Goal: Task Accomplishment & Management: Complete application form

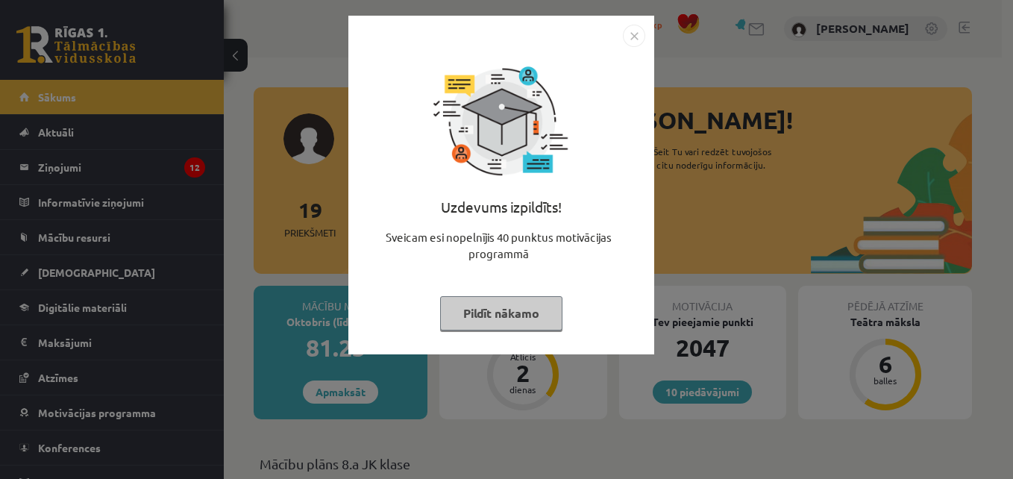
drag, startPoint x: 525, startPoint y: 316, endPoint x: 478, endPoint y: 307, distance: 47.8
click at [478, 307] on button "Pildīt nākamo" at bounding box center [501, 313] width 122 height 34
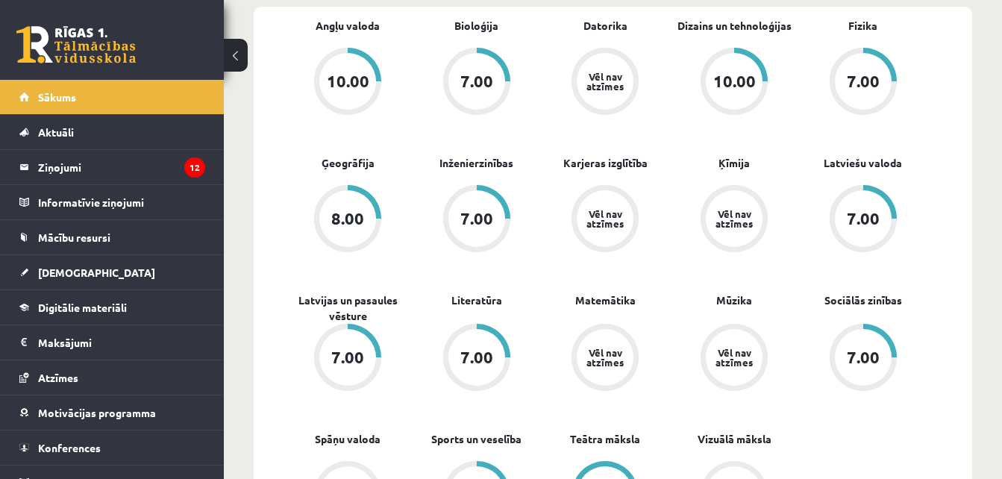
scroll to position [457, 0]
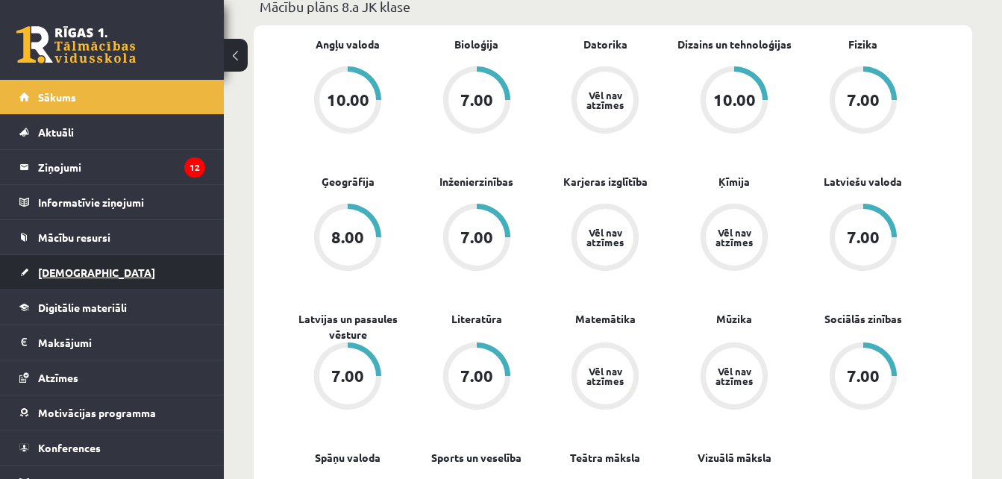
click at [149, 271] on link "[DEMOGRAPHIC_DATA]" at bounding box center [112, 272] width 186 height 34
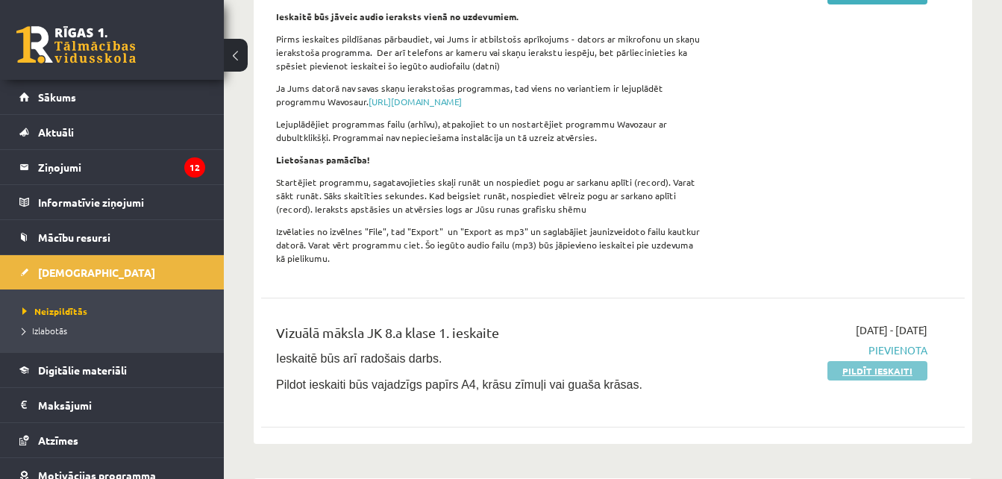
click at [846, 361] on link "Pildīt ieskaiti" at bounding box center [877, 370] width 100 height 19
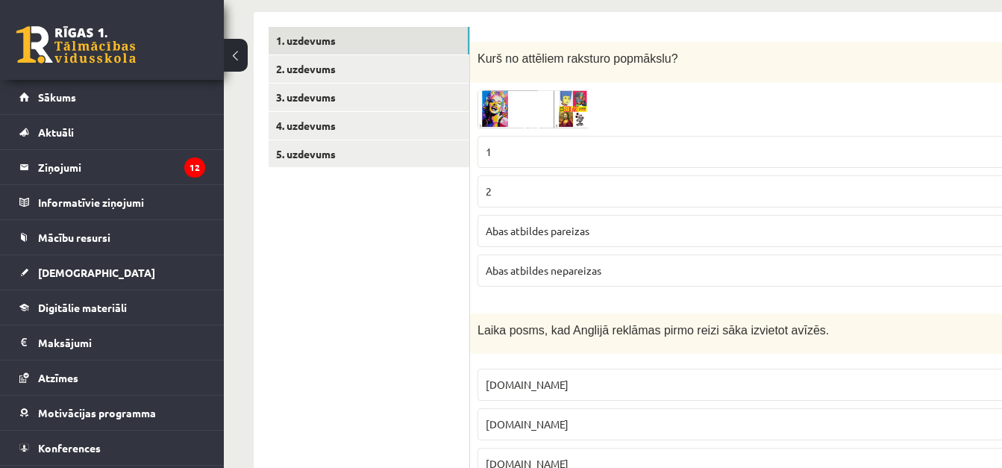
scroll to position [307, 0]
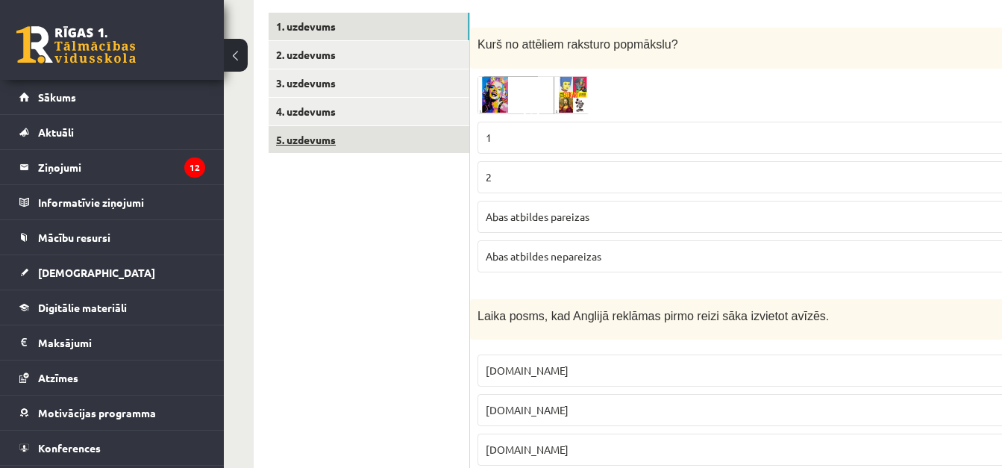
click at [358, 145] on link "5. uzdevums" at bounding box center [368, 140] width 201 height 28
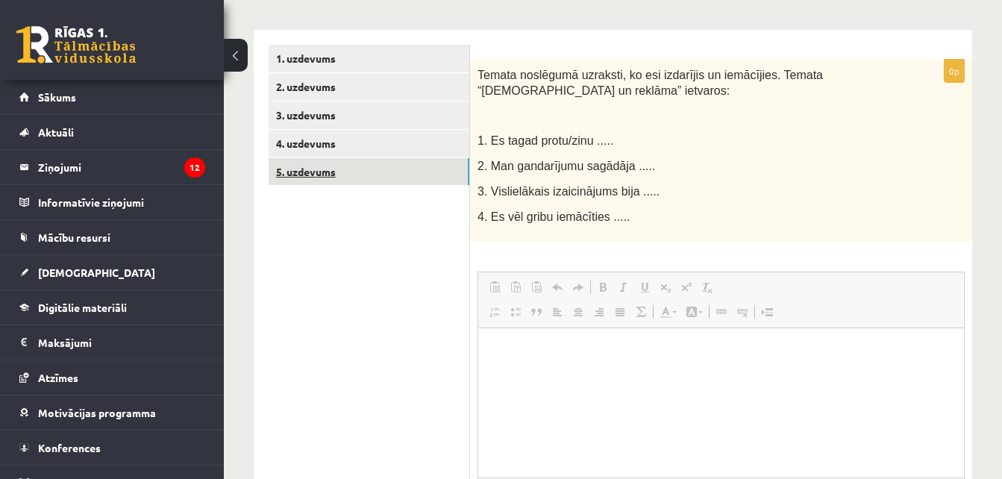
scroll to position [0, 0]
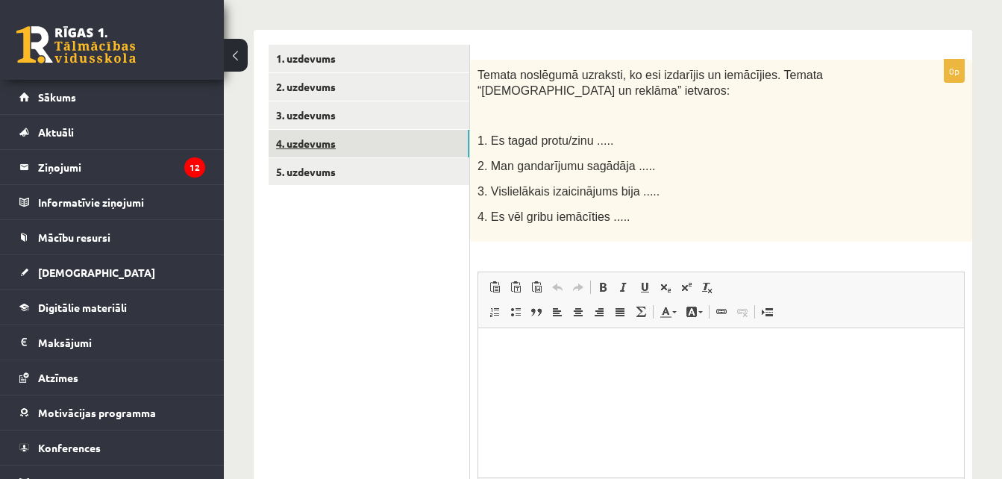
click at [372, 139] on link "4. uzdevums" at bounding box center [368, 144] width 201 height 28
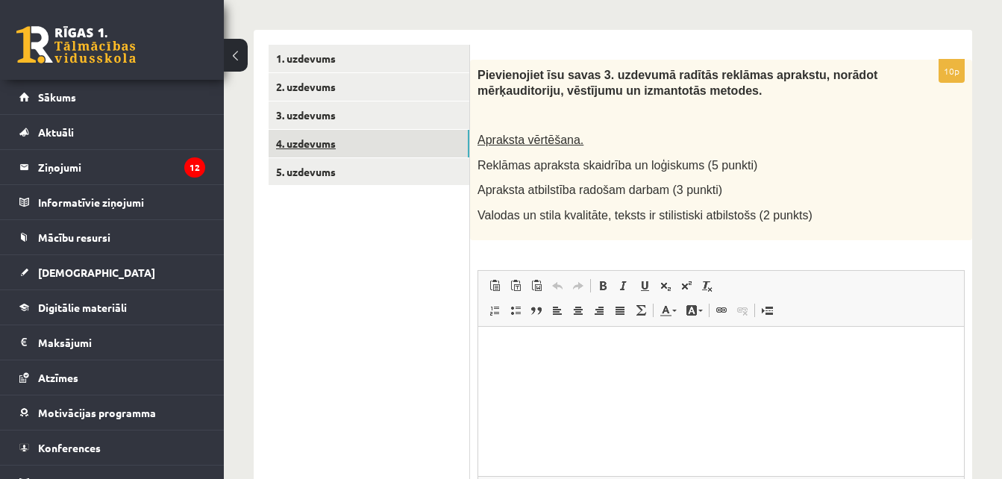
click at [400, 130] on link "4. uzdevums" at bounding box center [368, 144] width 201 height 28
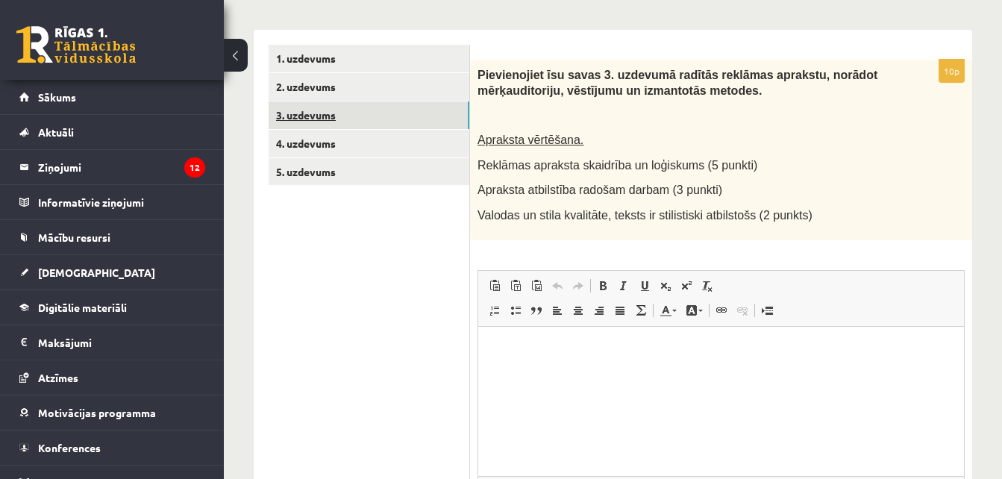
click at [386, 116] on link "3. uzdevums" at bounding box center [368, 115] width 201 height 28
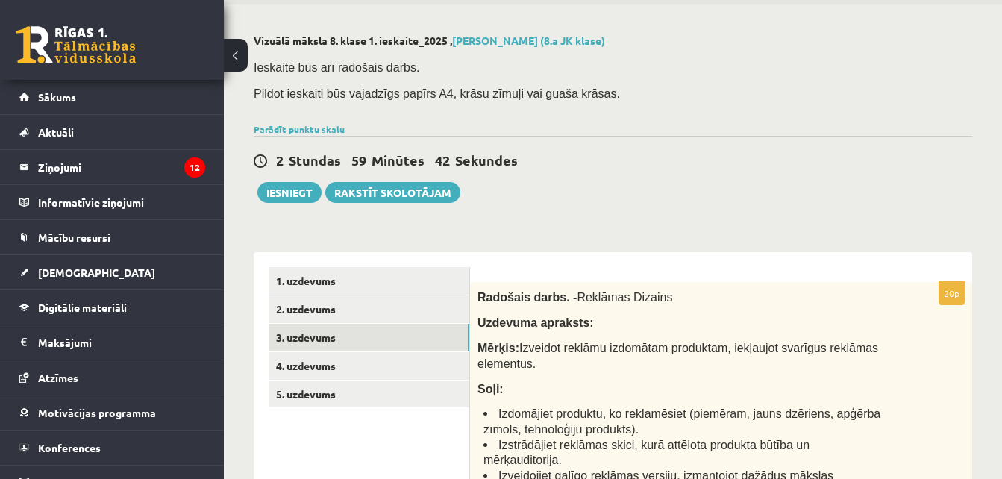
scroll to position [37, 0]
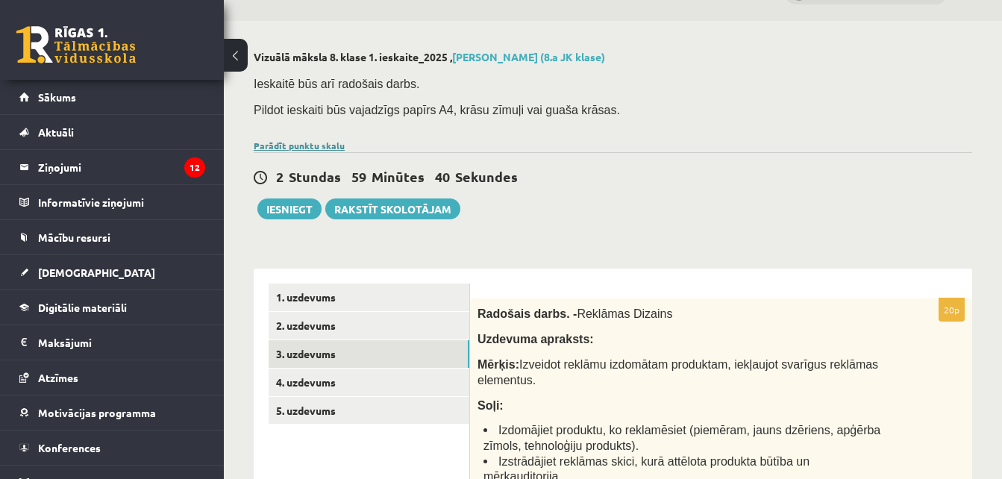
click at [279, 142] on link "Parādīt punktu skalu" at bounding box center [299, 145] width 91 height 12
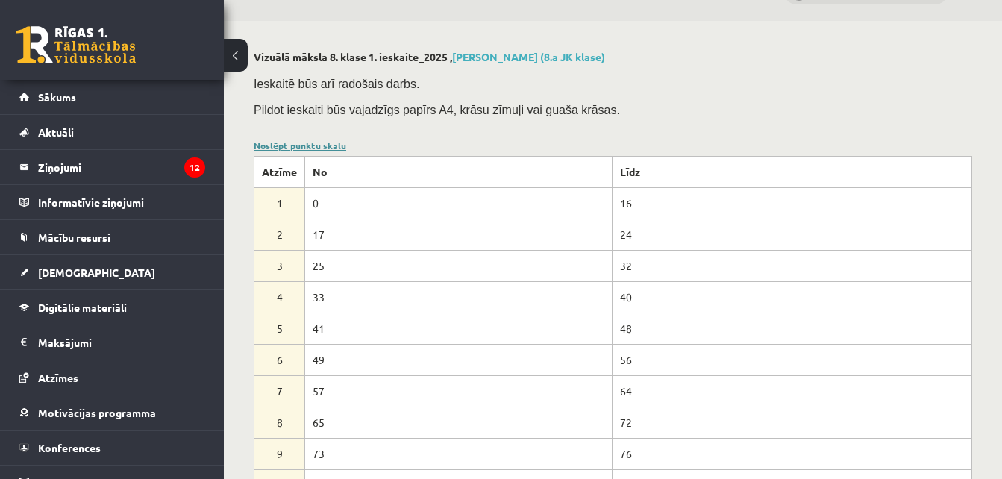
click at [296, 145] on link "Noslēpt punktu skalu" at bounding box center [300, 145] width 92 height 12
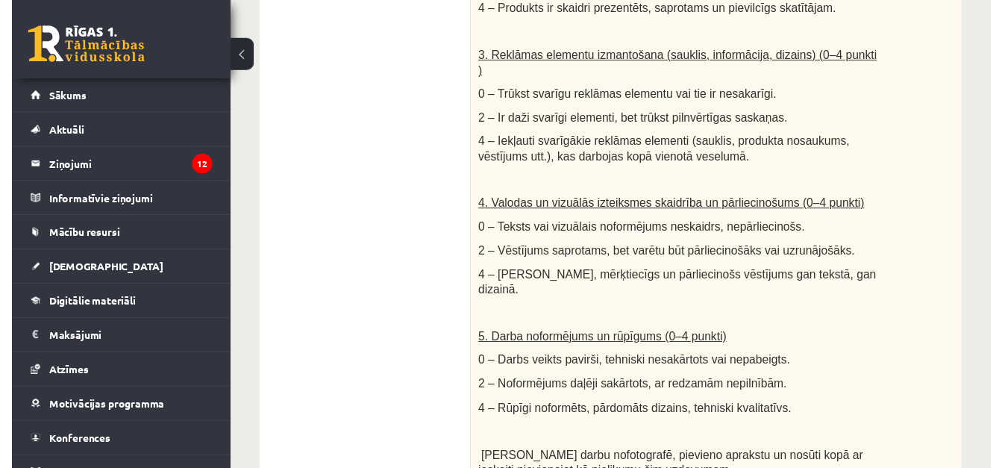
scroll to position [0, 0]
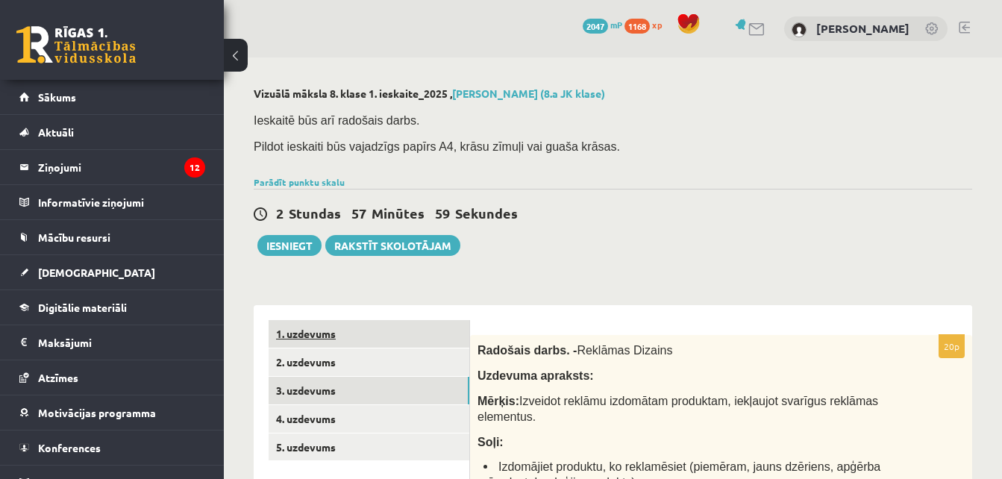
click at [433, 333] on link "1. uzdevums" at bounding box center [368, 334] width 201 height 28
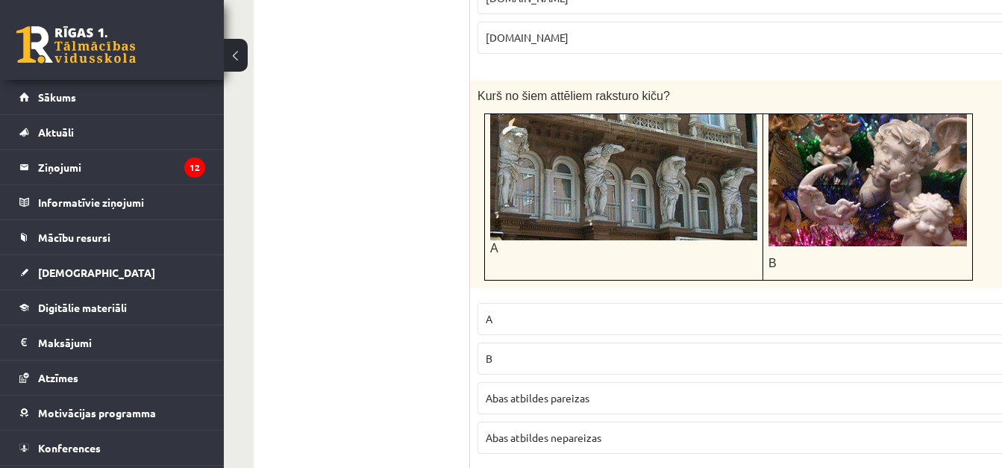
scroll to position [744, 0]
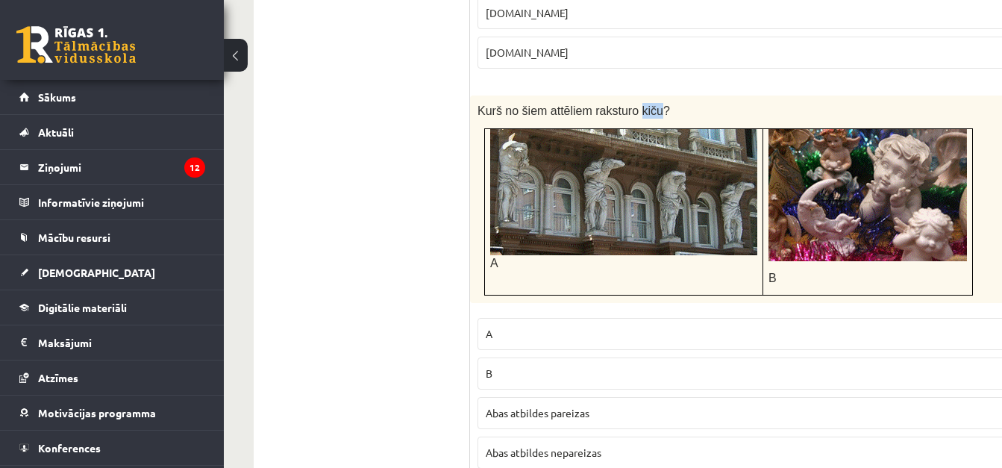
drag, startPoint x: 626, startPoint y: 107, endPoint x: 646, endPoint y: 108, distance: 19.4
click at [646, 108] on span "Kurš no šiem attēliem raksturo kiču?" at bounding box center [573, 110] width 192 height 13
copy span "kiču"
click at [527, 363] on label "B" at bounding box center [762, 373] width 570 height 32
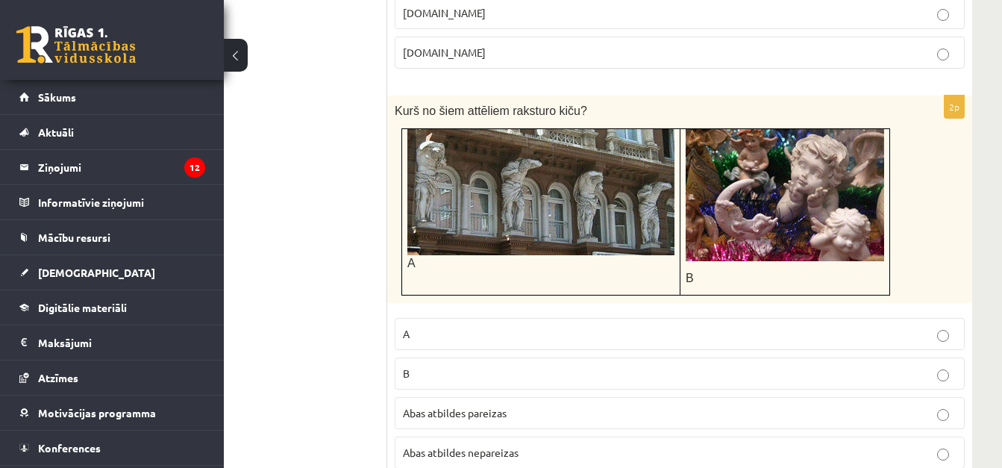
click at [541, 416] on p "Abas atbildes pareizas" at bounding box center [679, 413] width 553 height 16
click at [509, 373] on p "B" at bounding box center [679, 373] width 553 height 16
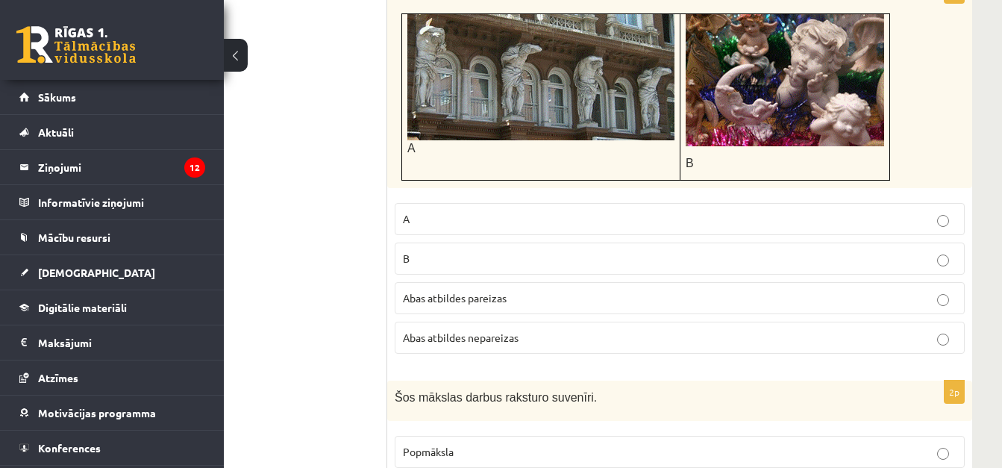
scroll to position [894, 83]
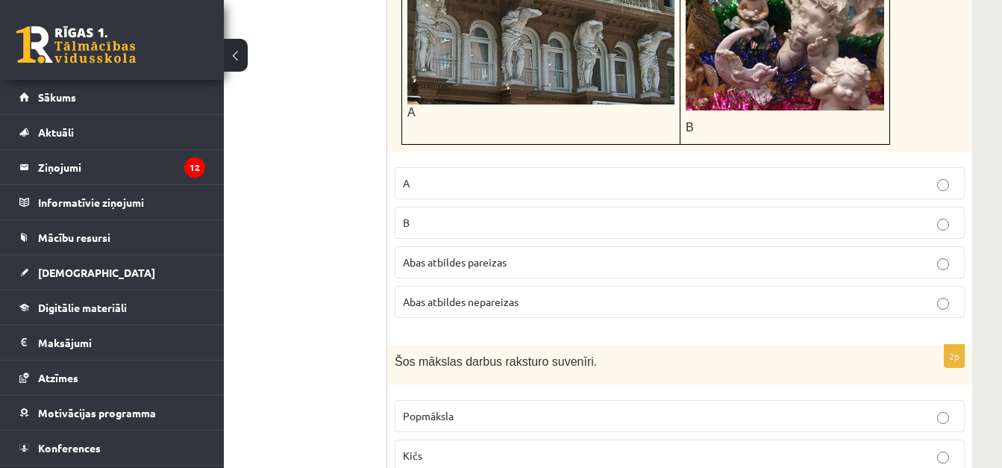
click at [706, 262] on p "Abas atbildes pareizas" at bounding box center [679, 262] width 553 height 16
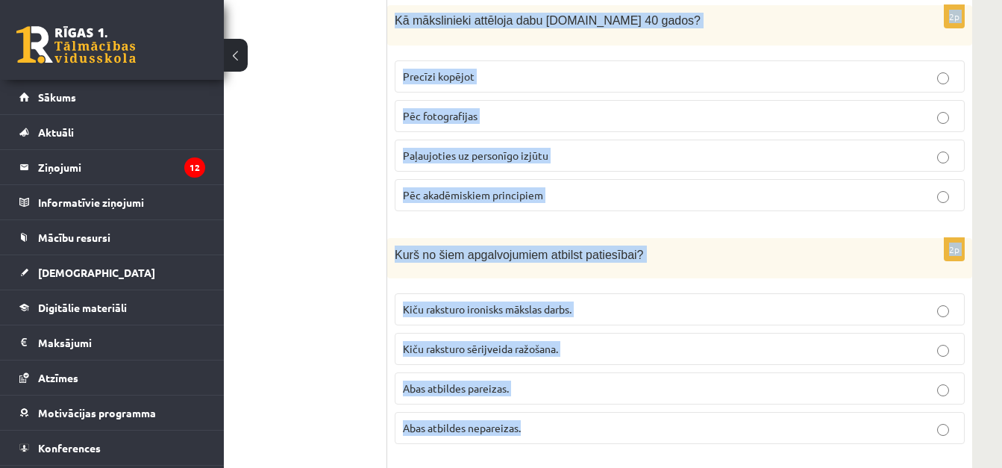
scroll to position [3691, 83]
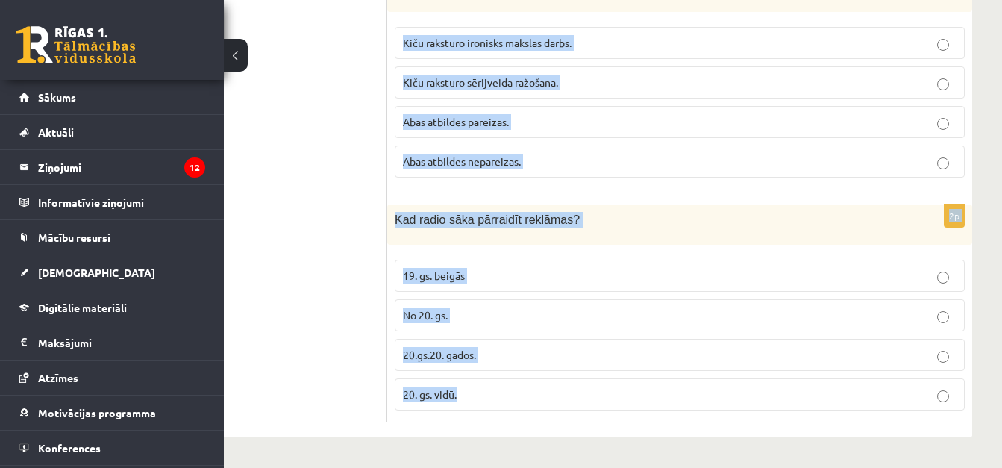
drag, startPoint x: 393, startPoint y: 76, endPoint x: 654, endPoint y: 385, distance: 404.3
copy form "Kurš no attēliem raksturo popmākslu? 1 2 Abas atbildes pareizas Abas atbildes n…"
click at [437, 351] on span "20.gs.20. gados." at bounding box center [439, 354] width 73 height 13
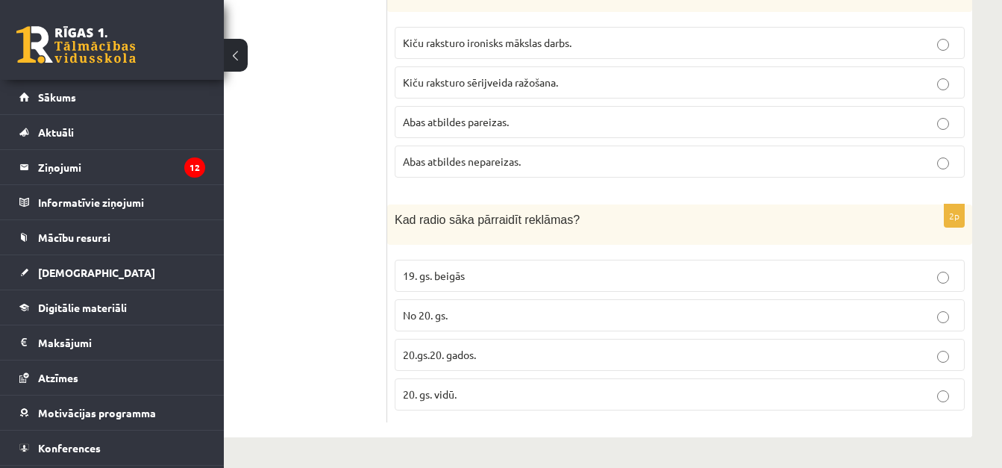
click at [516, 83] on span "Kiču raksturo sērijveida ražošana." at bounding box center [480, 81] width 155 height 13
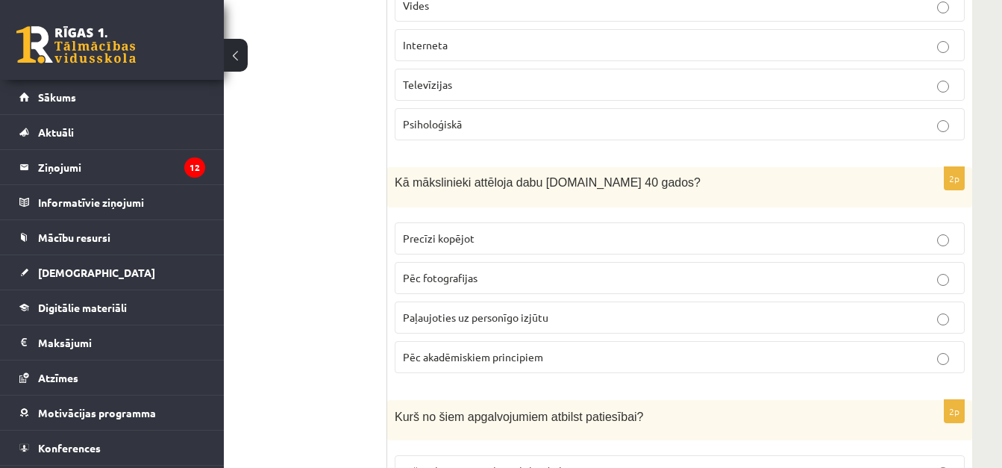
scroll to position [3219, 83]
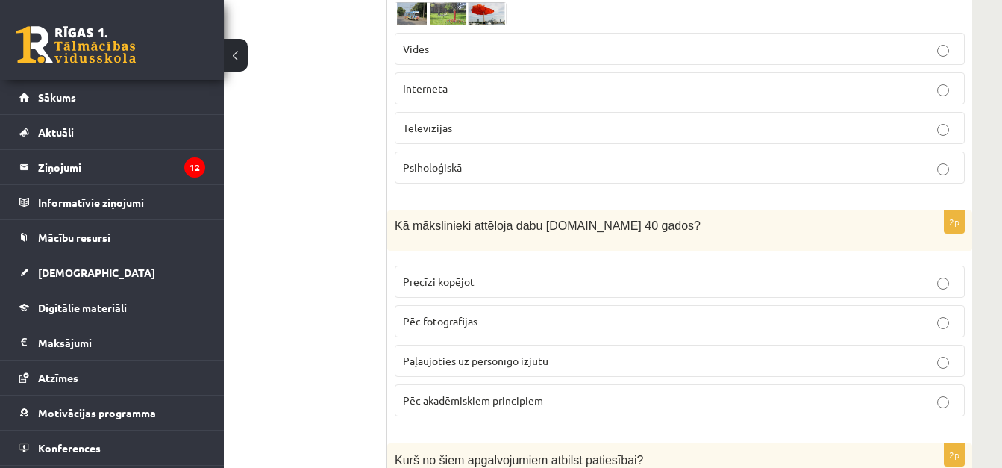
click at [437, 16] on img at bounding box center [450, 13] width 112 height 23
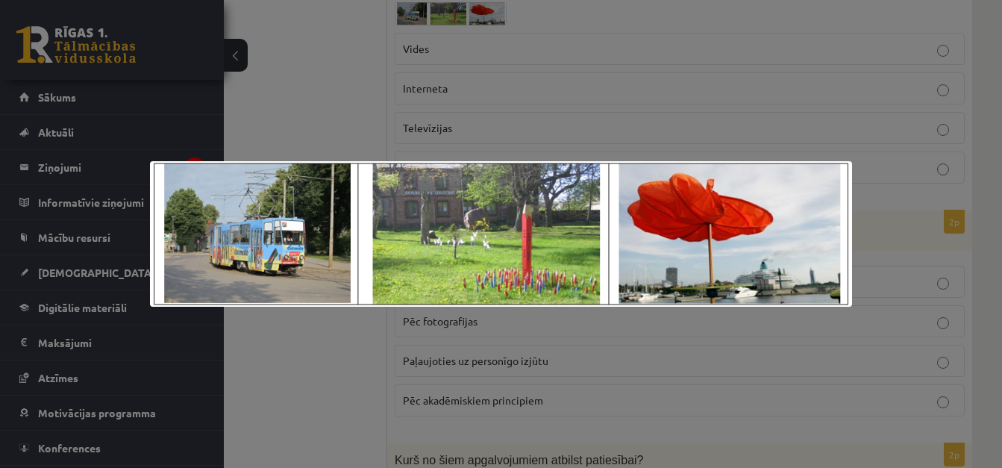
click at [324, 52] on div at bounding box center [501, 234] width 1002 height 468
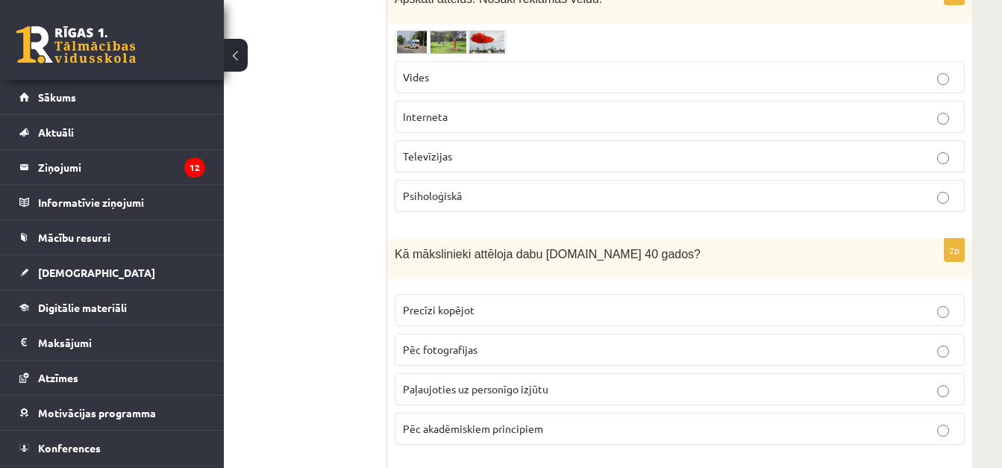
scroll to position [3204, 83]
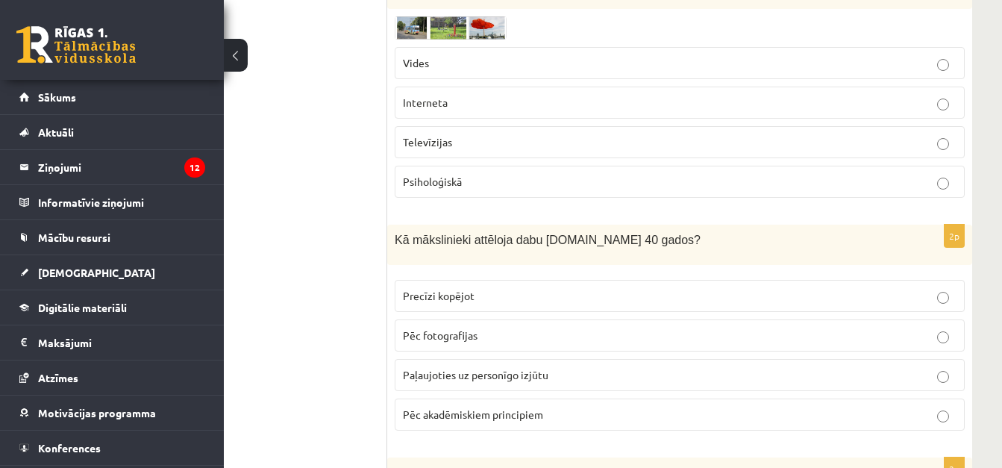
click at [450, 29] on img at bounding box center [450, 27] width 112 height 23
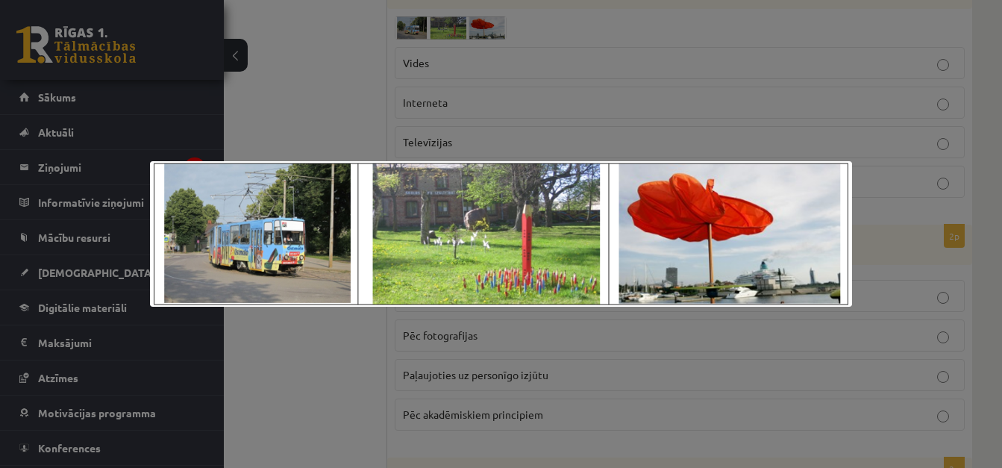
click at [311, 71] on div at bounding box center [501, 234] width 1002 height 468
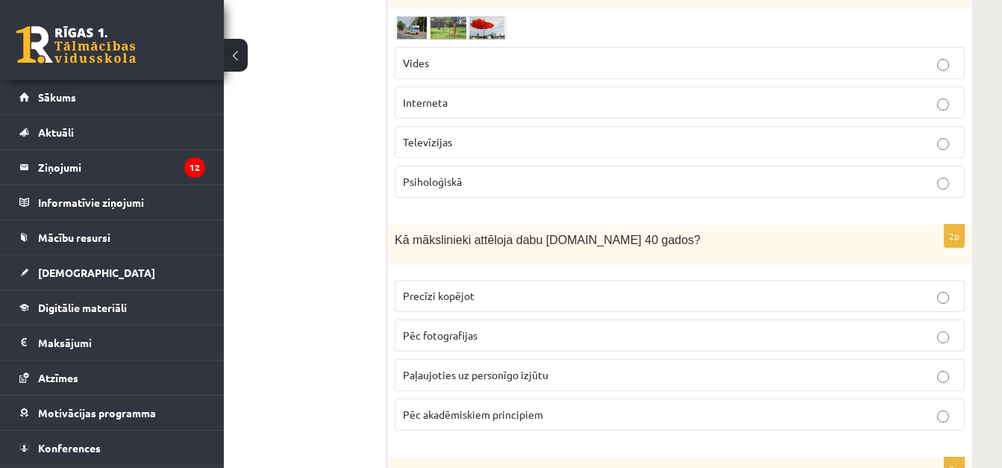
click at [426, 62] on span "Vides" at bounding box center [416, 62] width 26 height 13
click at [416, 20] on img at bounding box center [450, 27] width 112 height 23
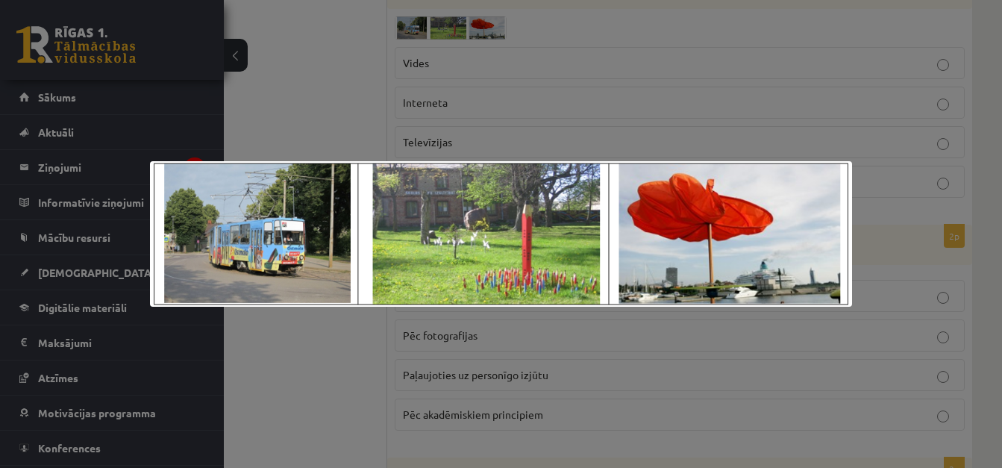
click at [324, 73] on div at bounding box center [501, 234] width 1002 height 468
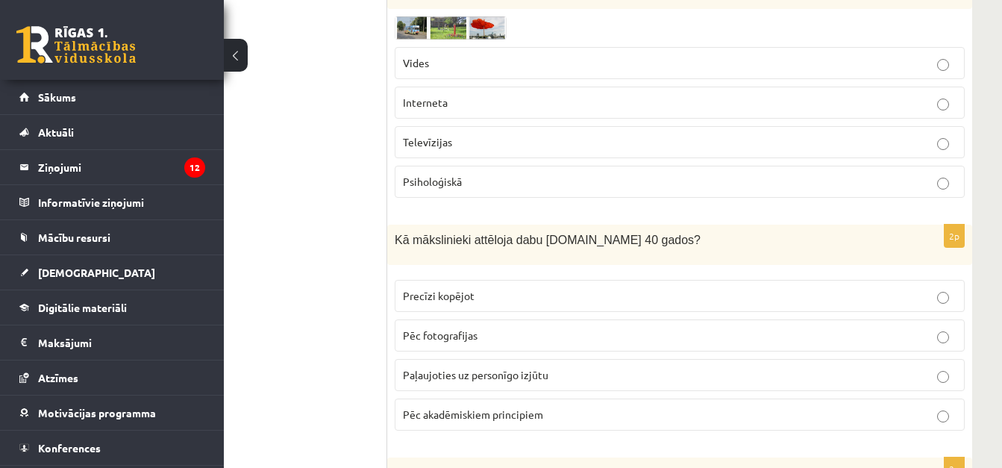
click at [504, 371] on span "Paļaujoties uz personīgo izjūtu" at bounding box center [475, 374] width 145 height 13
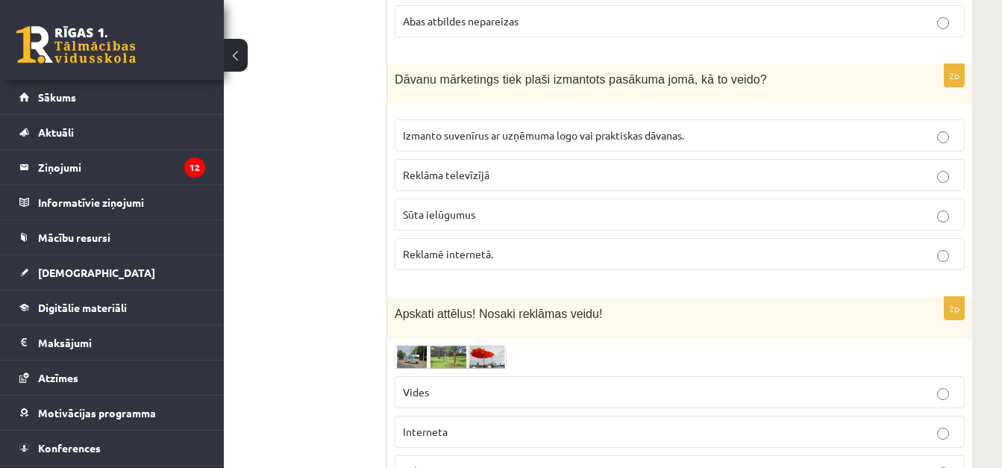
scroll to position [2847, 83]
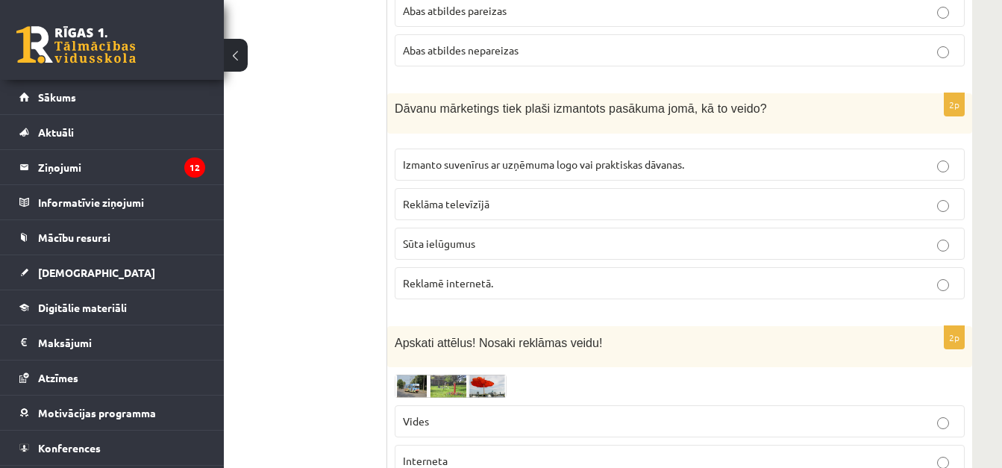
click at [553, 161] on span "Izmanto suvenīrus ar uzņēmuma logo vai praktiskas dāvanas." at bounding box center [543, 163] width 281 height 13
click at [505, 52] on span "Abas atbildes nepareizas" at bounding box center [461, 49] width 116 height 13
click at [522, 8] on p "Abas atbildes pareizas" at bounding box center [679, 11] width 553 height 16
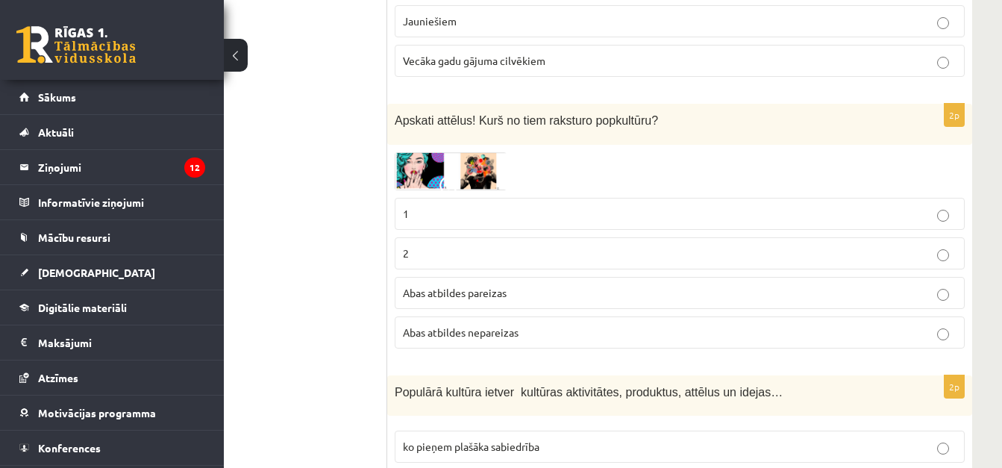
scroll to position [2324, 83]
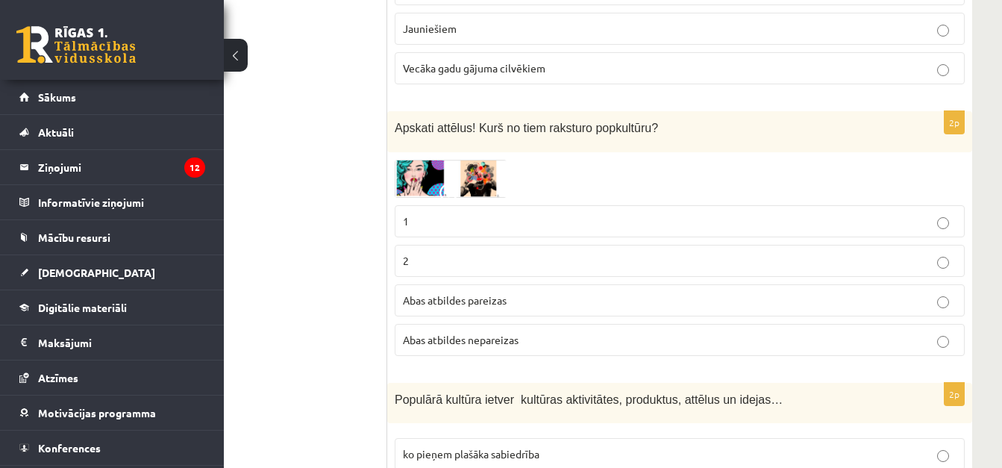
click at [462, 173] on img at bounding box center [450, 179] width 112 height 38
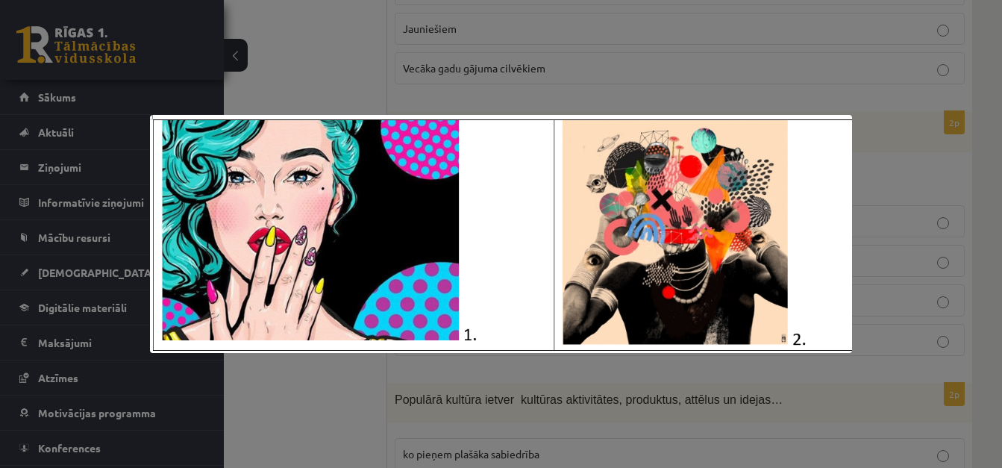
click at [301, 35] on div at bounding box center [501, 234] width 1002 height 468
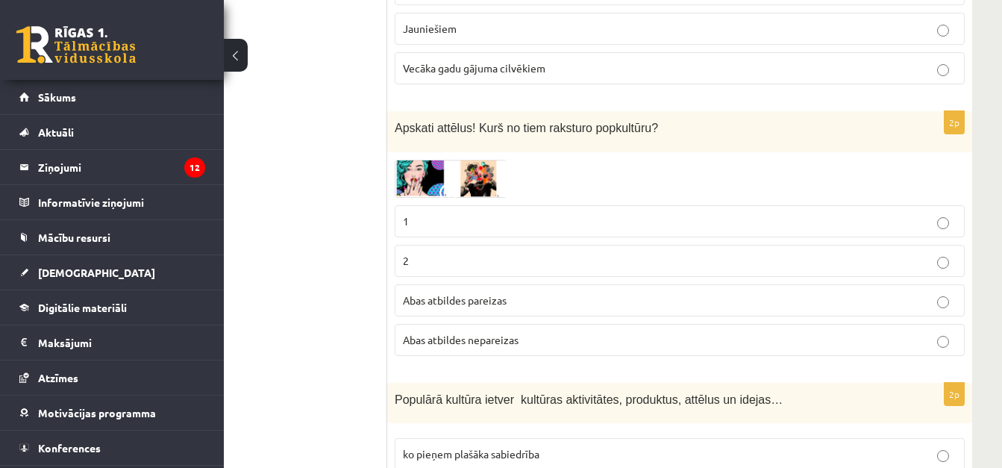
click at [436, 232] on label "1" at bounding box center [679, 221] width 570 height 32
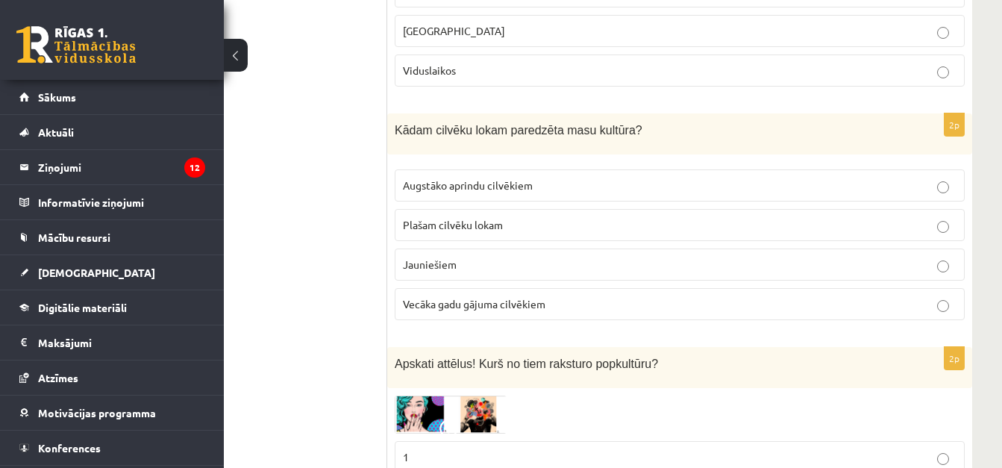
scroll to position [2081, 83]
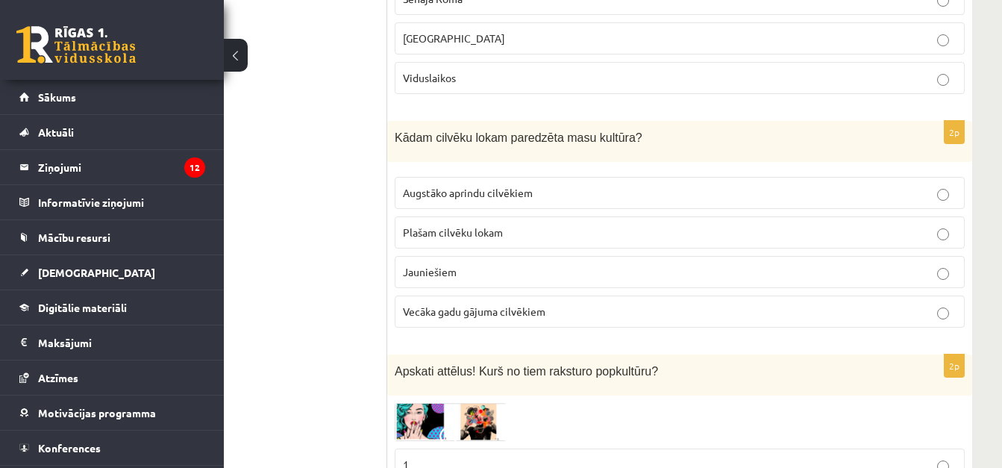
click at [449, 227] on span "Plašam cilvēku lokam" at bounding box center [453, 231] width 100 height 13
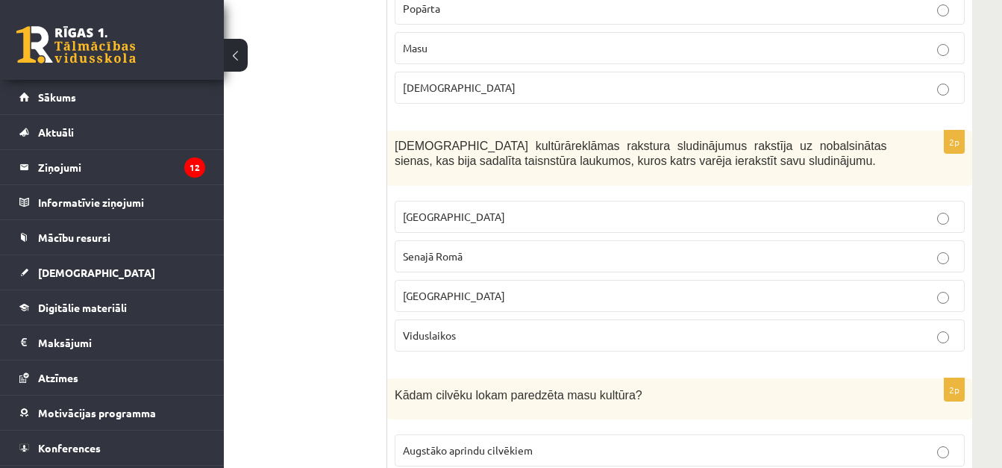
scroll to position [1810, 83]
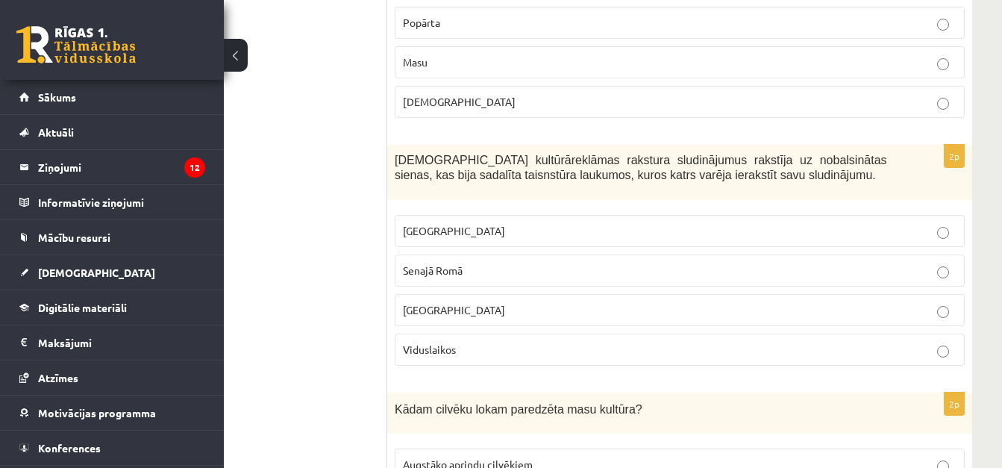
click at [453, 63] on p "Masu" at bounding box center [679, 62] width 553 height 16
click at [473, 269] on p "Senajā Romā" at bounding box center [679, 271] width 553 height 16
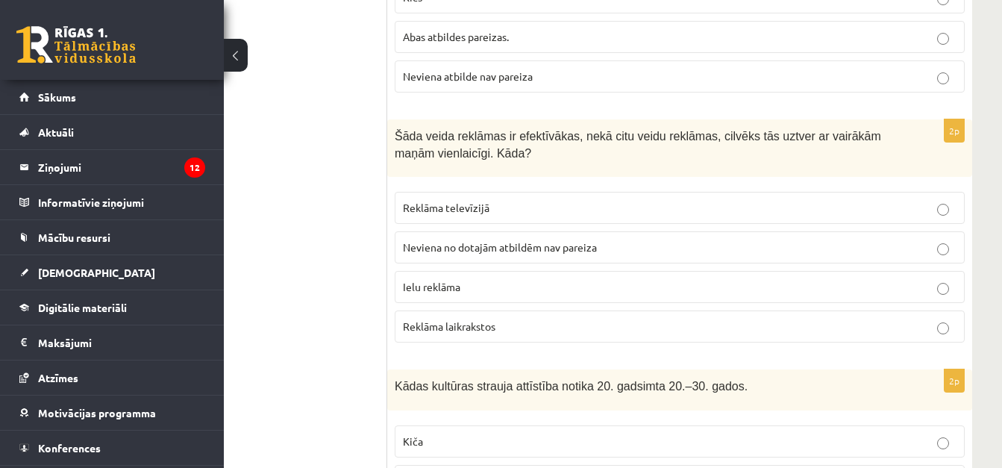
scroll to position [1345, 83]
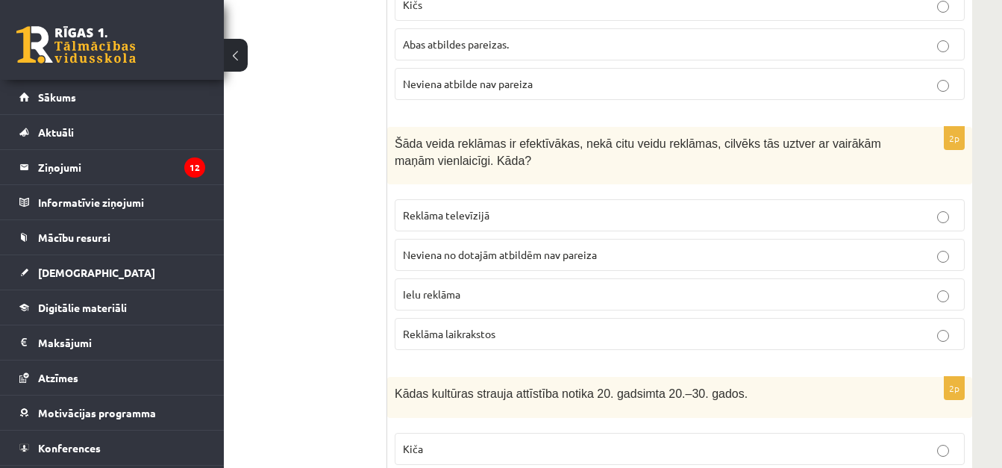
click at [703, 209] on p "Reklāma televīzijā" at bounding box center [679, 215] width 553 height 16
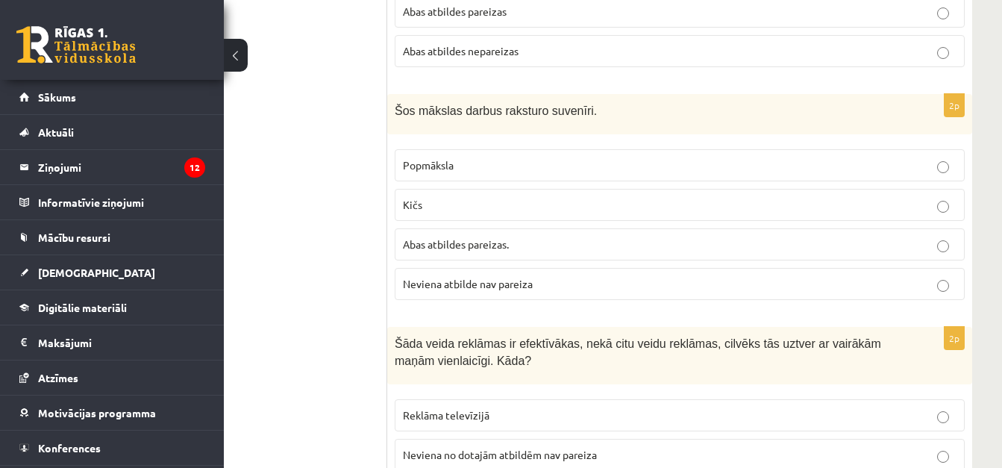
scroll to position [1137, 83]
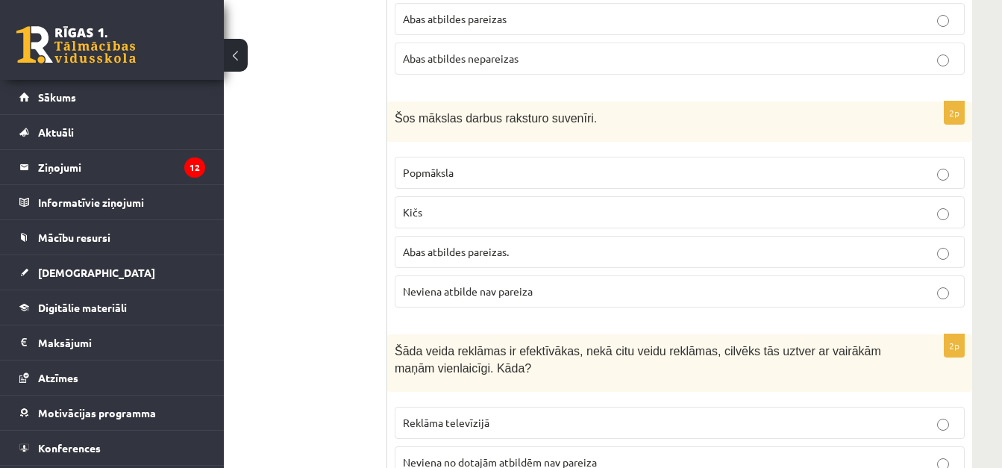
click at [757, 213] on p "Kičs" at bounding box center [679, 212] width 553 height 16
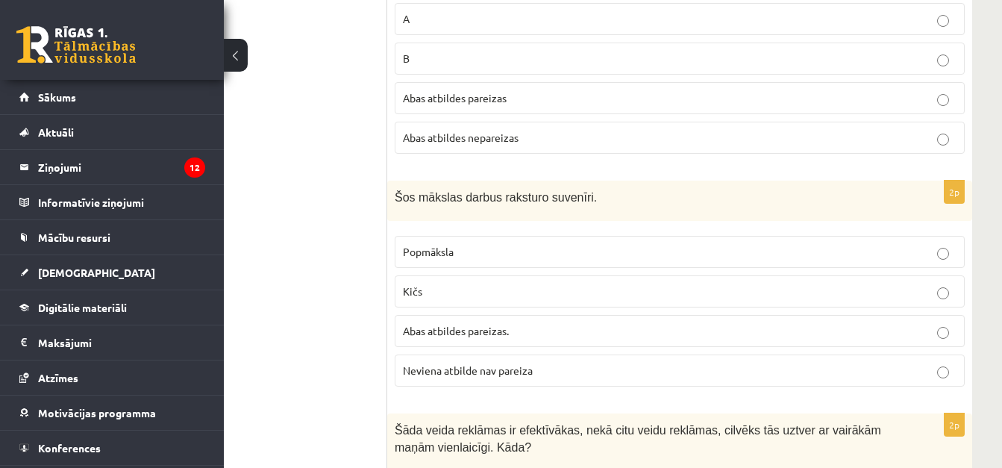
scroll to position [1066, 83]
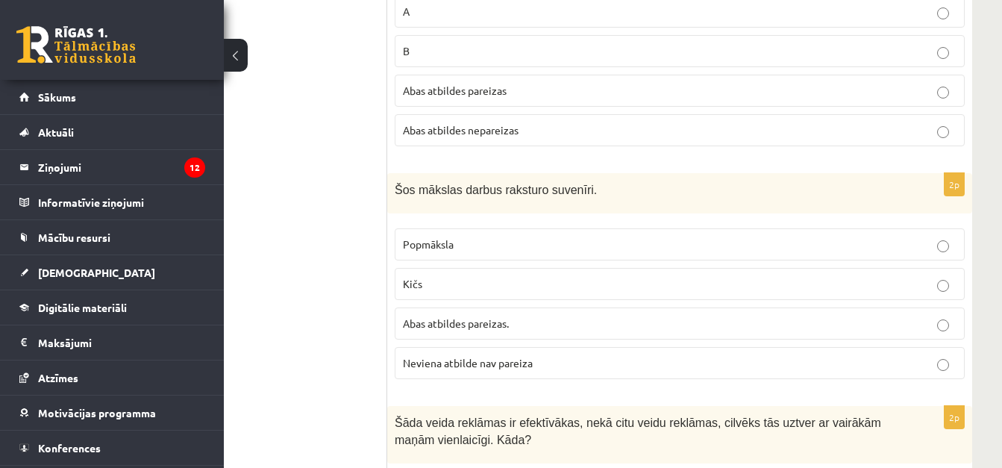
click at [902, 55] on p "B" at bounding box center [679, 51] width 553 height 16
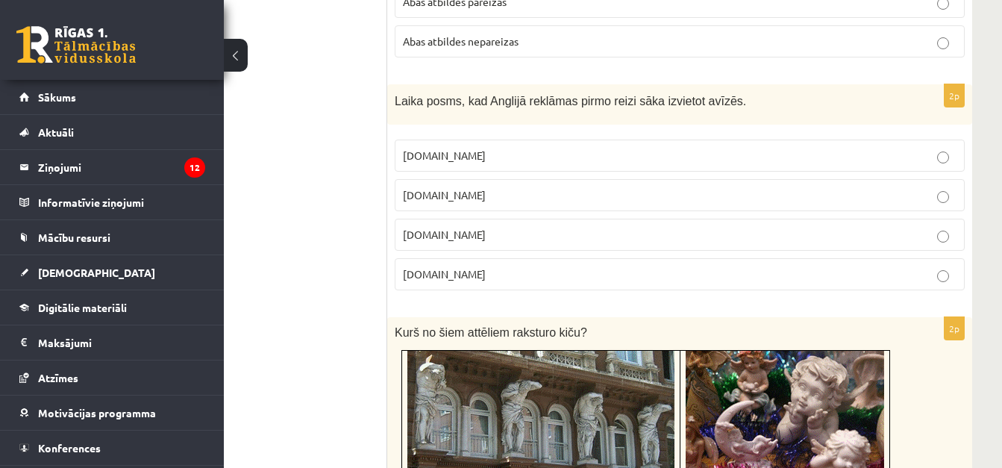
scroll to position [529, 83]
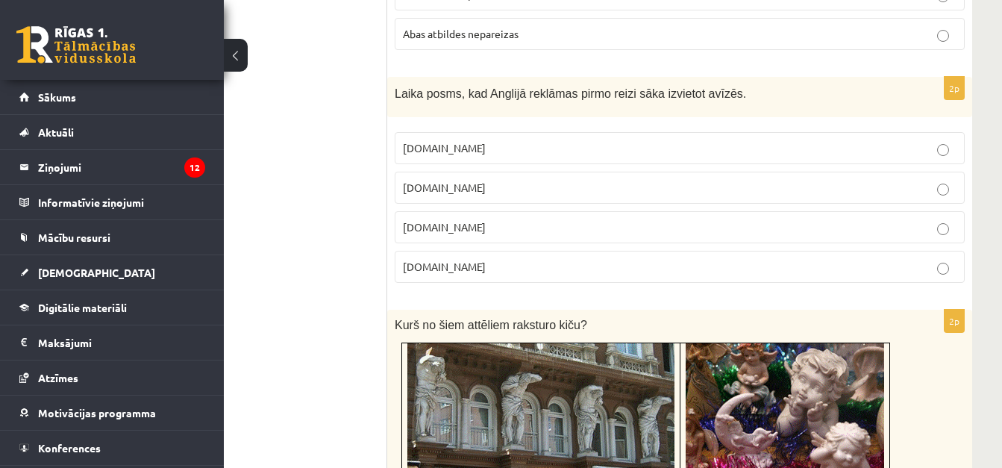
click at [426, 230] on span "17.gs" at bounding box center [444, 226] width 83 height 13
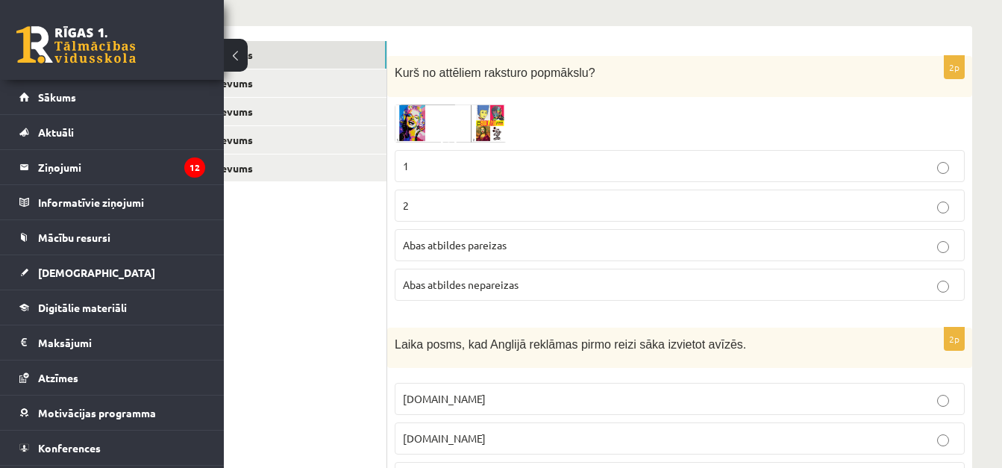
scroll to position [243, 83]
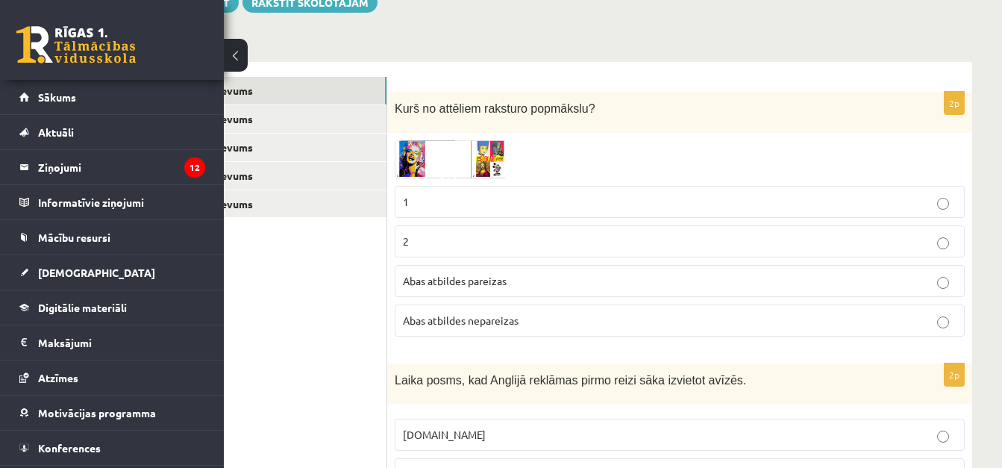
click at [424, 242] on p "2" at bounding box center [679, 241] width 553 height 16
click at [442, 151] on img at bounding box center [450, 159] width 112 height 38
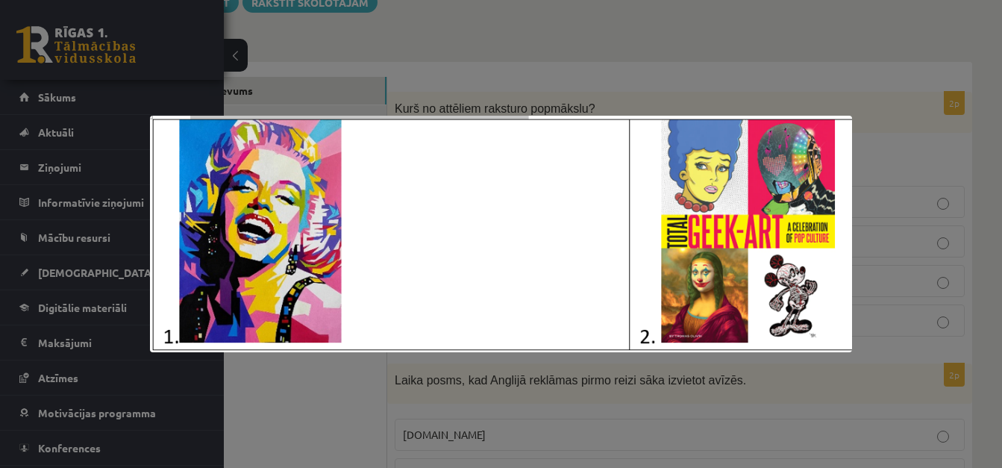
click at [568, 38] on div at bounding box center [501, 234] width 1002 height 468
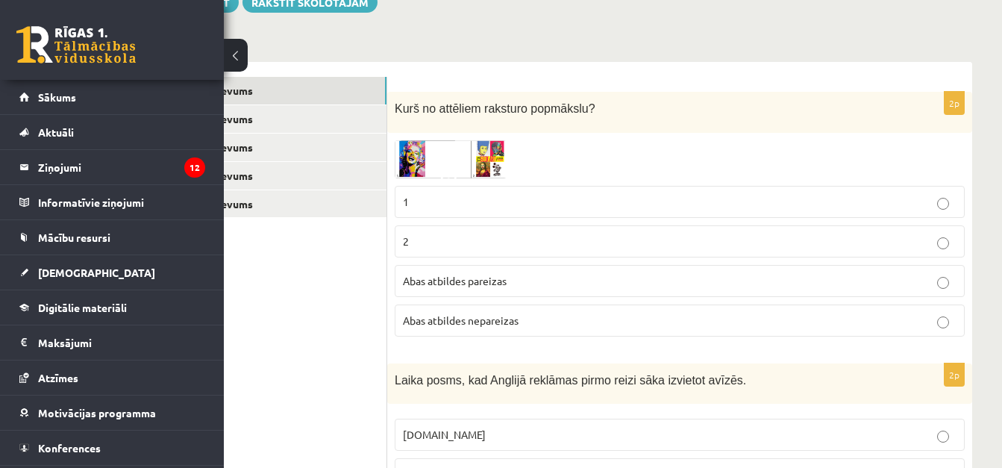
click at [469, 197] on p "1" at bounding box center [679, 202] width 553 height 16
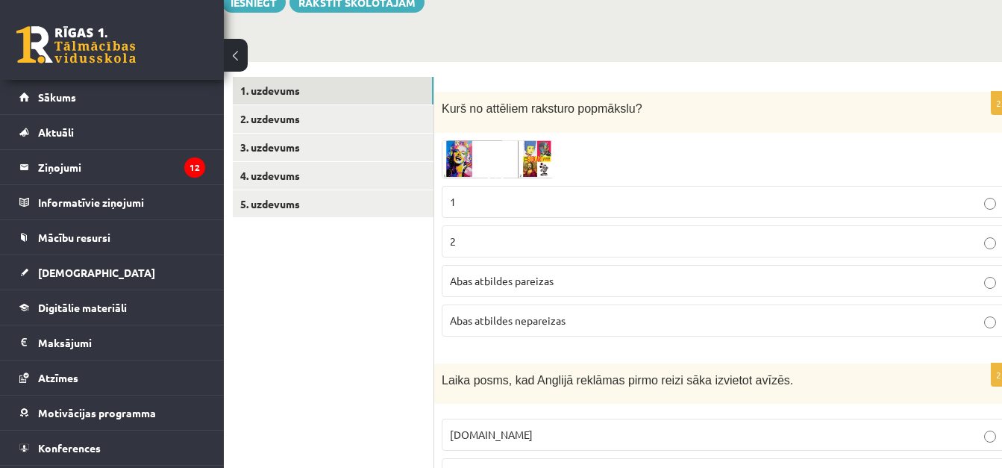
scroll to position [243, 21]
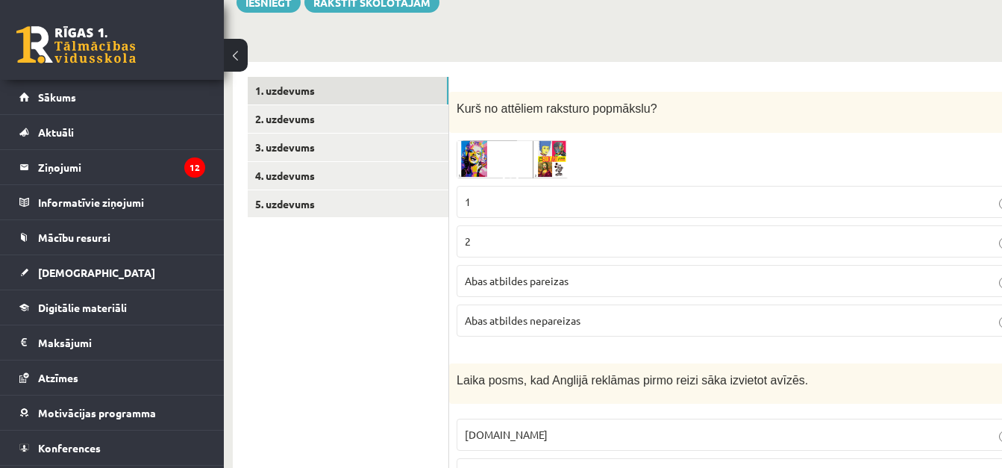
click at [234, 60] on button at bounding box center [236, 55] width 24 height 33
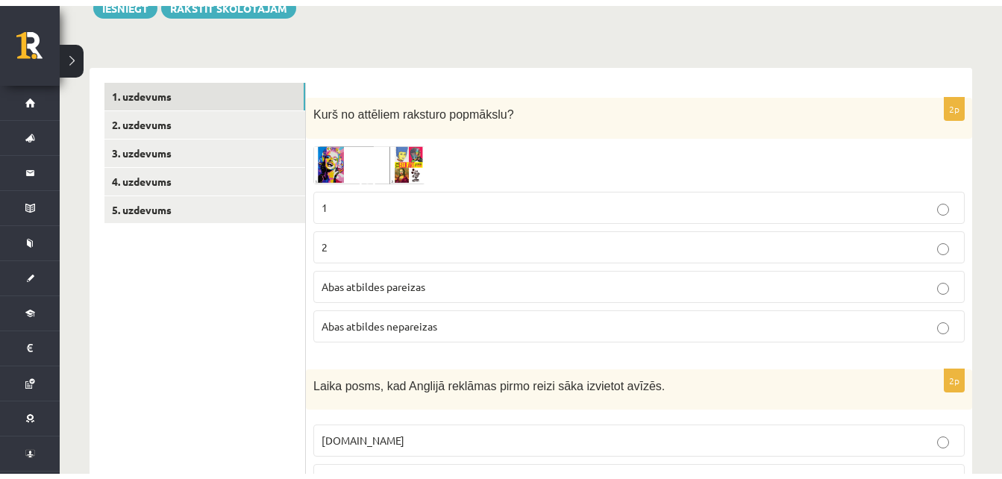
scroll to position [243, 0]
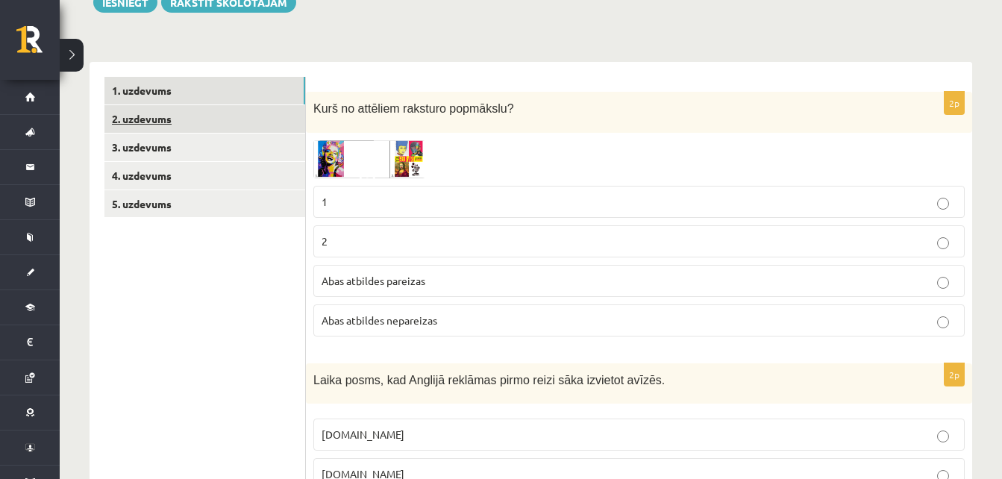
click at [237, 114] on link "2. uzdevums" at bounding box center [204, 119] width 201 height 28
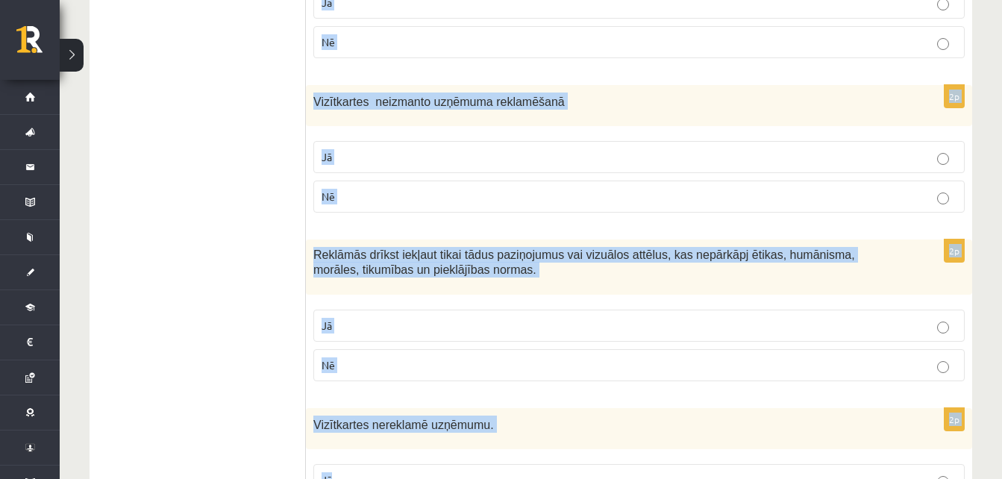
scroll to position [1668, 0]
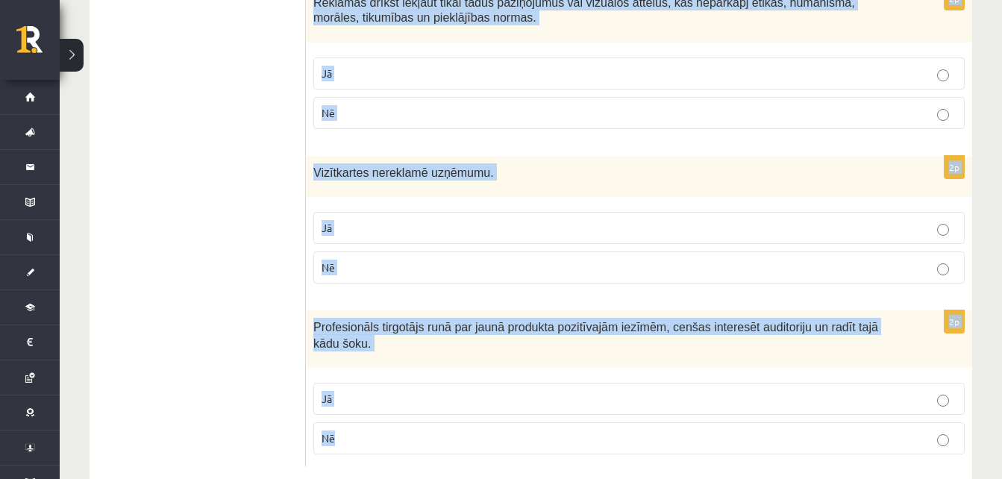
drag, startPoint x: 315, startPoint y: 75, endPoint x: 504, endPoint y: 410, distance: 385.4
copy form "Atzīmē vai apgalvojumi ir patiesi! 2p Kvalitatīvas un radošas reklāmas var palī…"
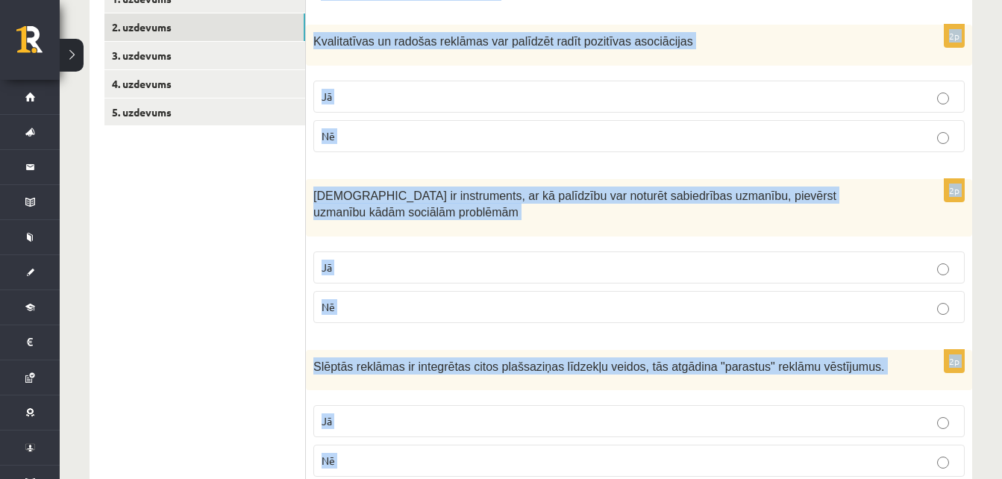
scroll to position [368, 0]
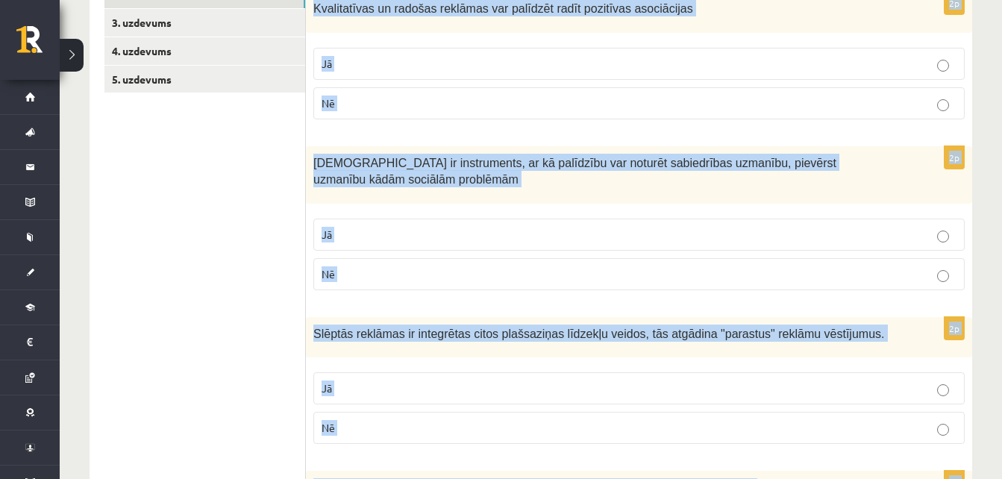
click at [641, 66] on p "Jā" at bounding box center [638, 64] width 635 height 16
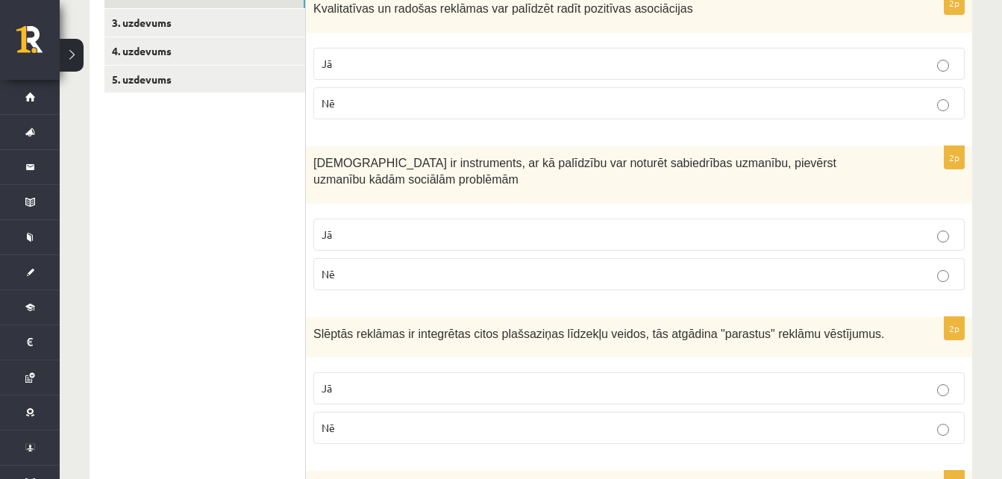
click at [455, 231] on p "Jā" at bounding box center [638, 235] width 635 height 16
click at [429, 384] on p "Jā" at bounding box center [638, 388] width 635 height 16
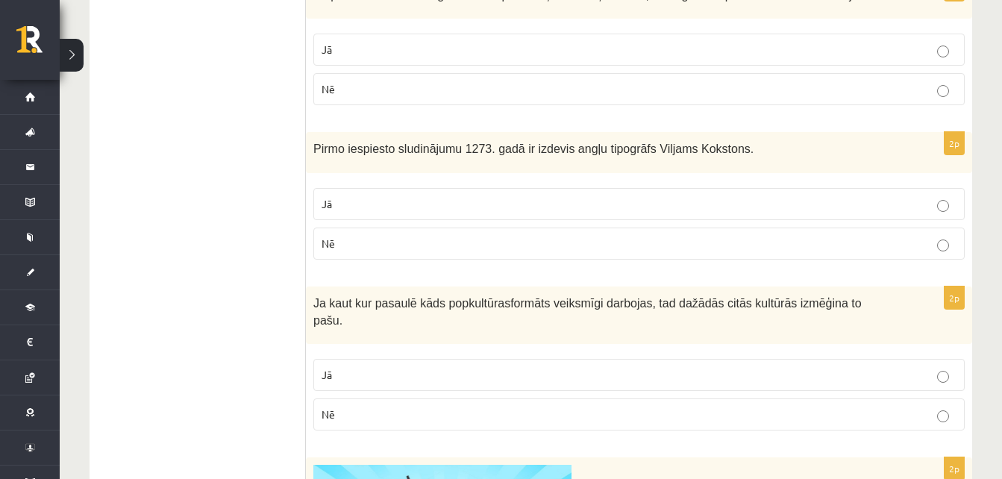
scroll to position [807, 0]
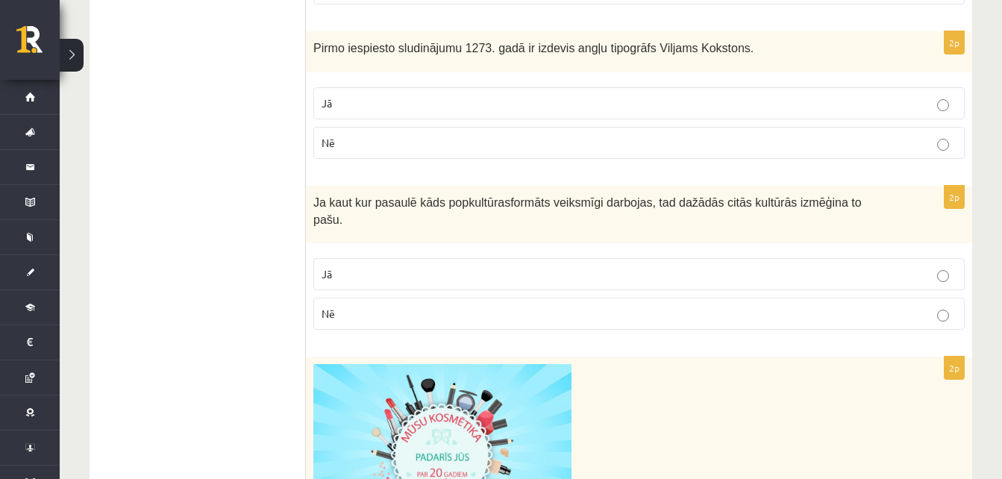
click at [849, 110] on p "Jā" at bounding box center [638, 103] width 635 height 16
click at [770, 156] on label "Nē" at bounding box center [638, 143] width 651 height 32
click at [585, 266] on p "Jā" at bounding box center [638, 274] width 635 height 16
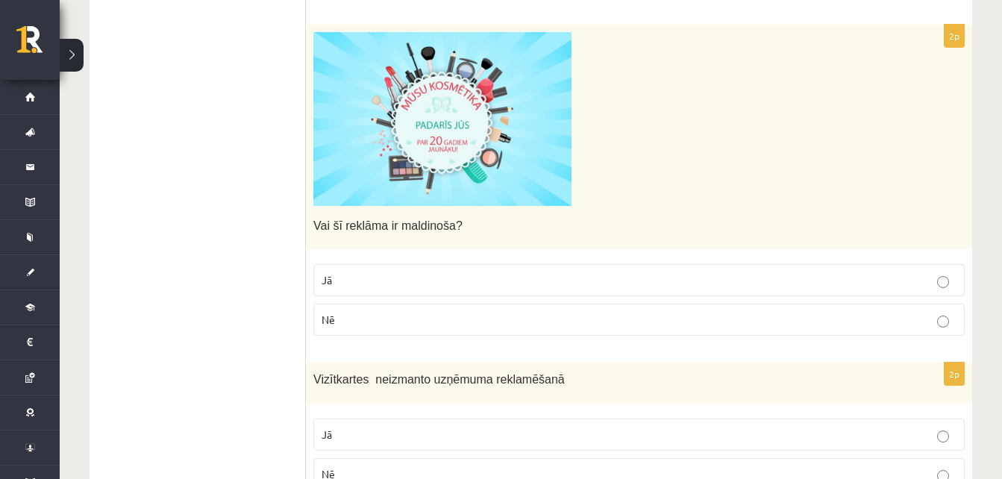
scroll to position [1142, 0]
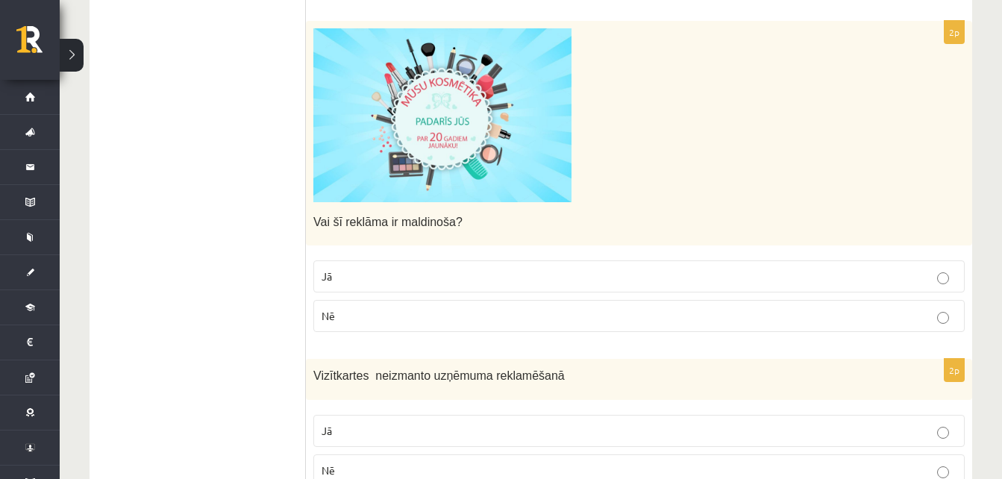
click at [444, 268] on p "Jā" at bounding box center [638, 276] width 635 height 16
click at [518, 99] on img at bounding box center [442, 115] width 258 height 174
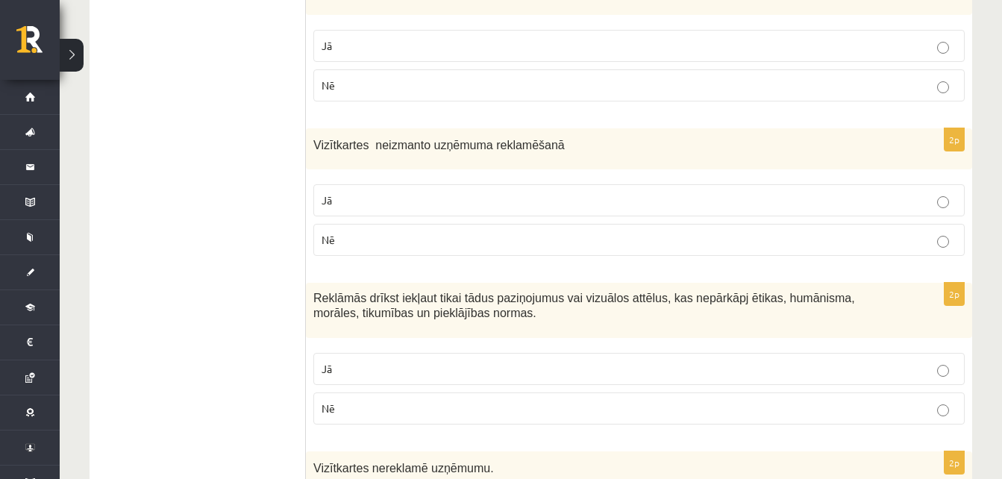
scroll to position [1395, 0]
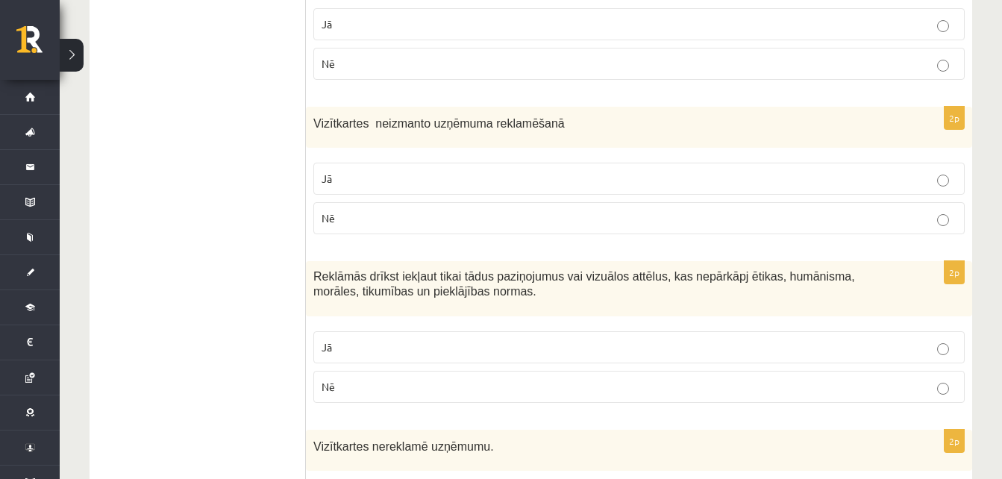
click at [858, 171] on p "Jā" at bounding box center [638, 179] width 635 height 16
click at [696, 379] on p "Nē" at bounding box center [638, 387] width 635 height 16
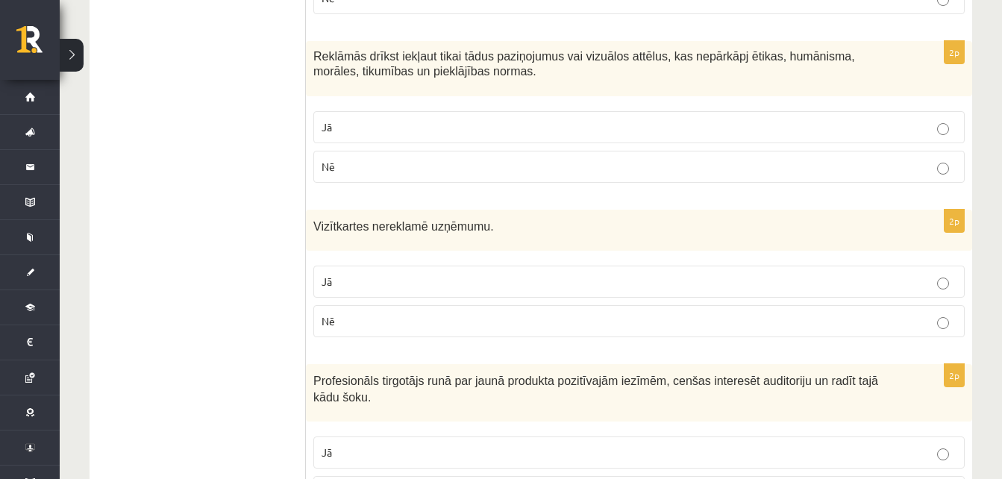
scroll to position [1668, 0]
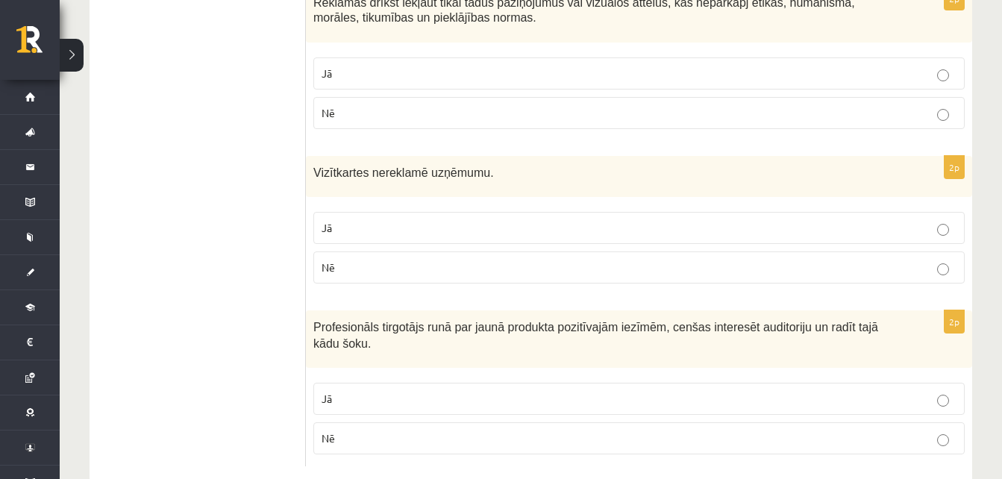
click at [804, 220] on p "Jā" at bounding box center [638, 228] width 635 height 16
click at [723, 430] on p "Nē" at bounding box center [638, 438] width 635 height 16
click at [583, 383] on label "Jā" at bounding box center [638, 399] width 651 height 32
click at [657, 260] on p "Nē" at bounding box center [638, 268] width 635 height 16
click at [552, 71] on label "Jā" at bounding box center [638, 73] width 651 height 32
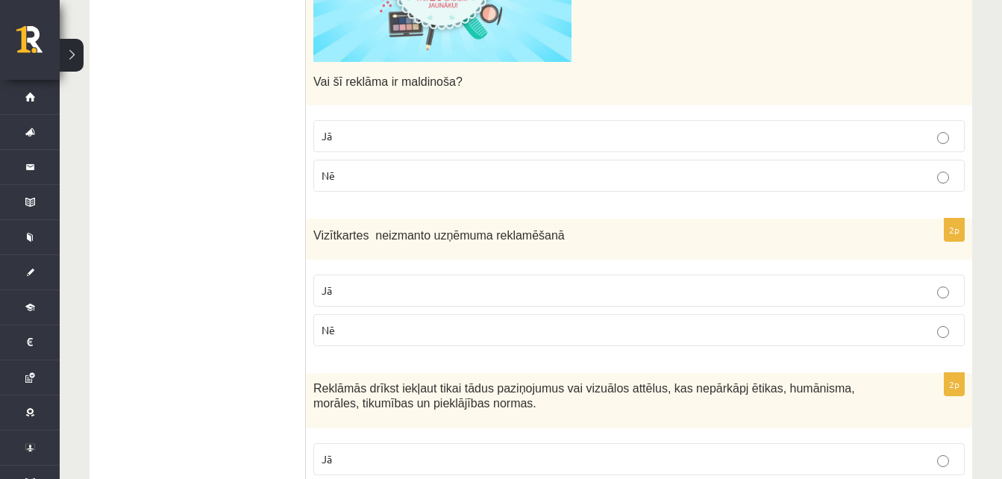
scroll to position [1279, 0]
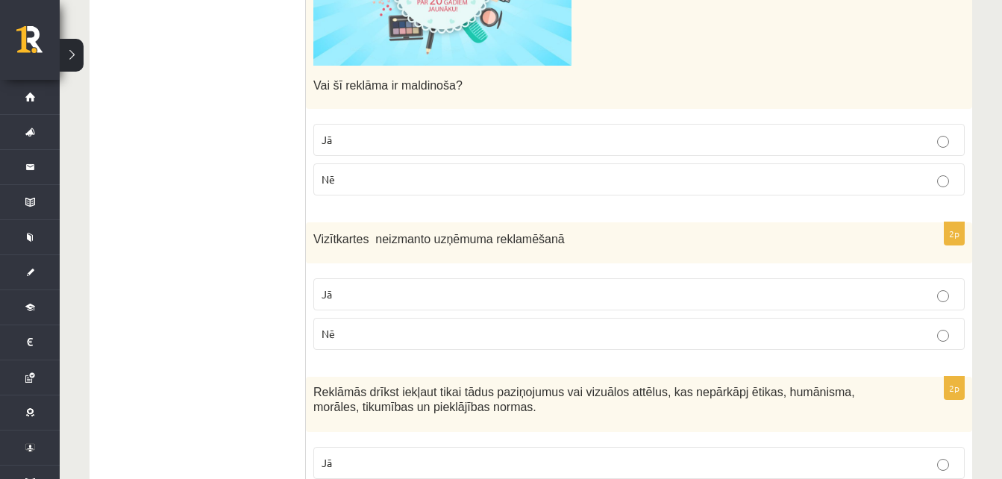
click at [899, 296] on fieldset "Jā Nē" at bounding box center [638, 313] width 651 height 84
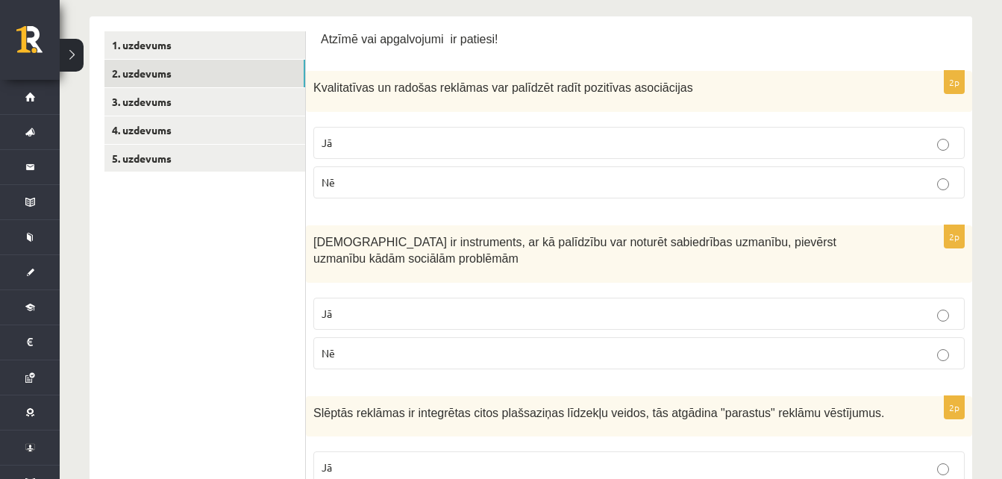
scroll to position [238, 0]
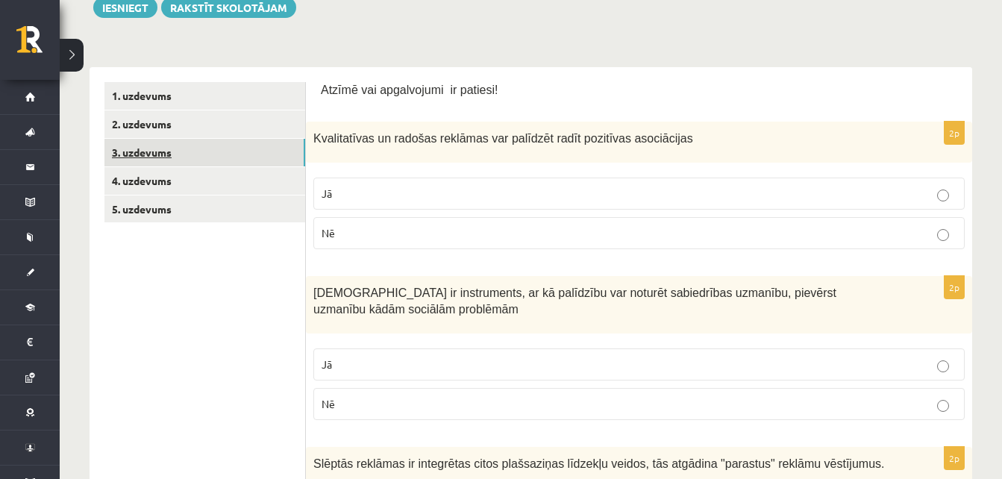
click at [179, 145] on link "3. uzdevums" at bounding box center [204, 153] width 201 height 28
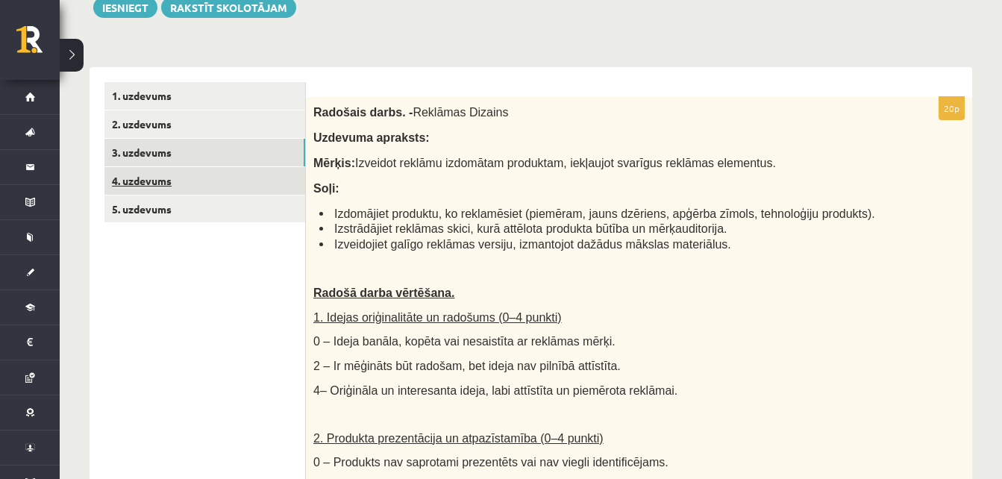
scroll to position [0, 0]
click at [207, 189] on link "4. uzdevums" at bounding box center [204, 181] width 201 height 28
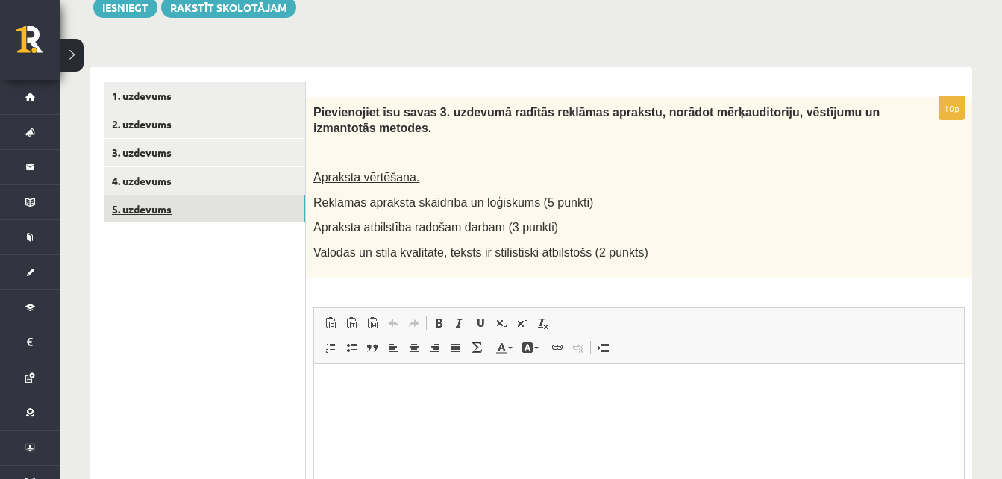
click at [221, 213] on link "5. uzdevums" at bounding box center [204, 209] width 201 height 28
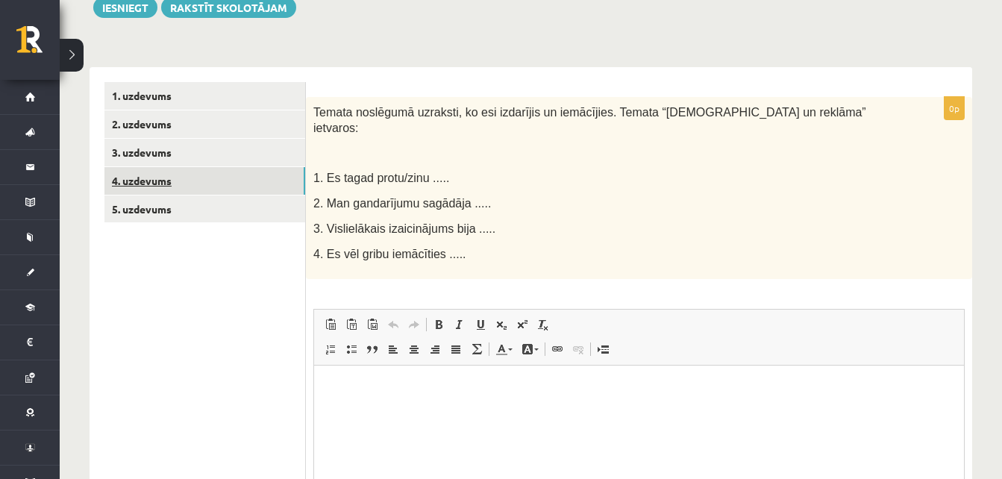
click at [204, 175] on link "4. uzdevums" at bounding box center [204, 181] width 201 height 28
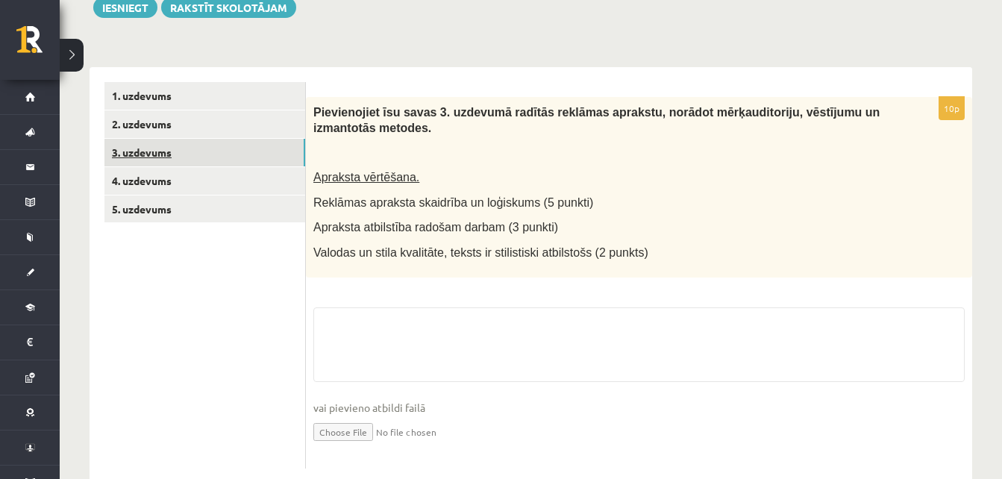
click at [195, 156] on link "3. uzdevums" at bounding box center [204, 153] width 201 height 28
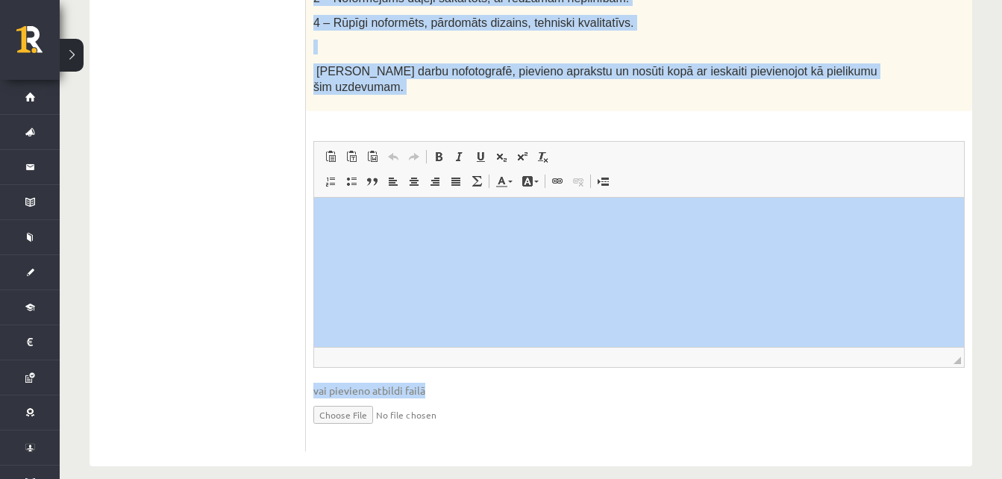
scroll to position [1107, 0]
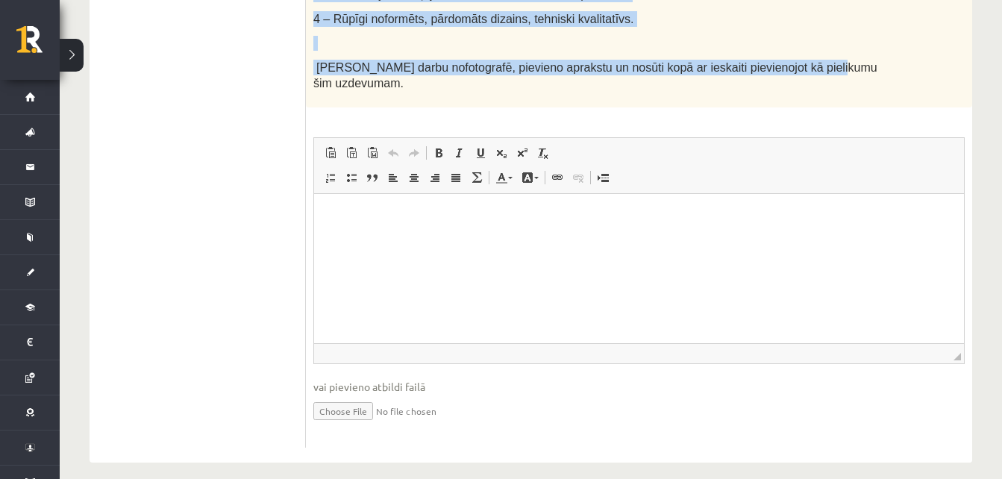
drag, startPoint x: 309, startPoint y: 42, endPoint x: 808, endPoint y: 72, distance: 499.8
copy div "Radošais darbs. - Reklāmas Dizains Uzdevuma apraksts: Mērķis: Izveidot reklāmu …"
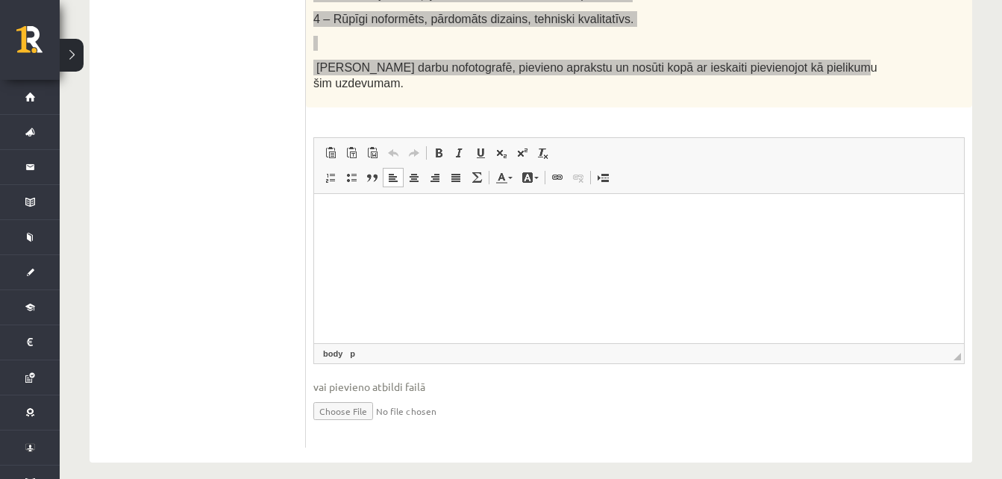
click at [822, 210] on p "Editor, wiswyg-editor-user-answer-47433955774660" at bounding box center [639, 217] width 620 height 16
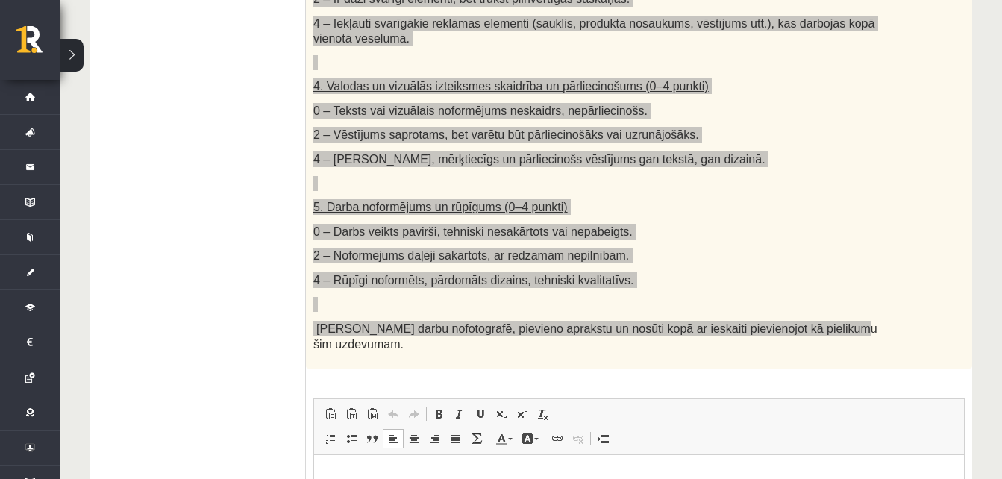
scroll to position [823, 0]
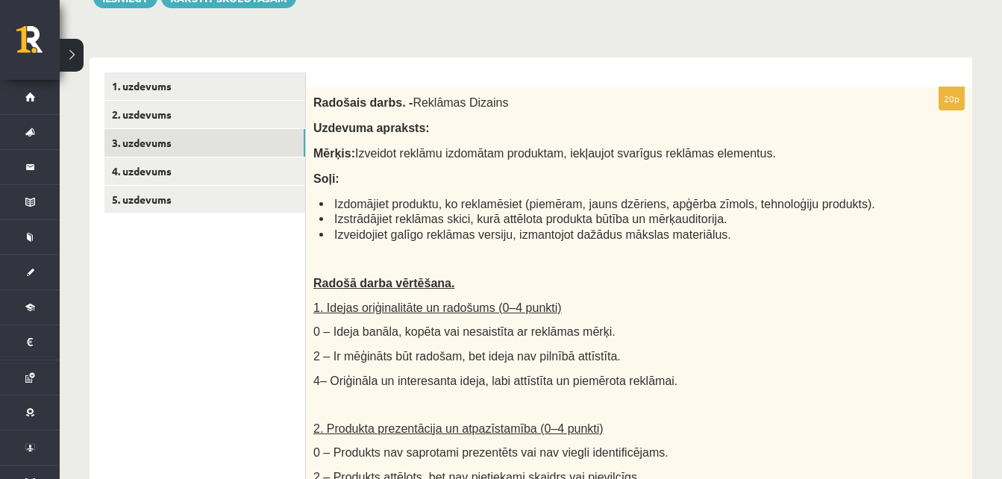
scroll to position [229, 0]
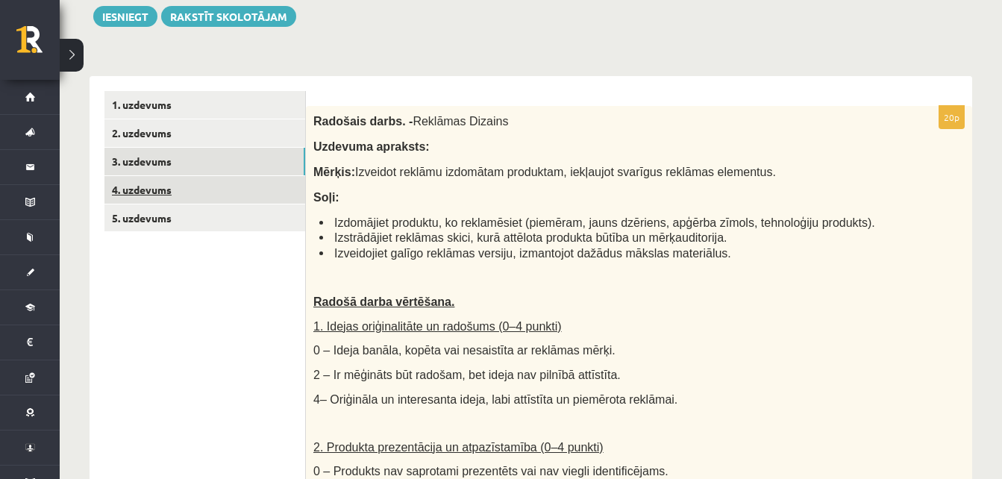
click at [241, 185] on link "4. uzdevums" at bounding box center [204, 190] width 201 height 28
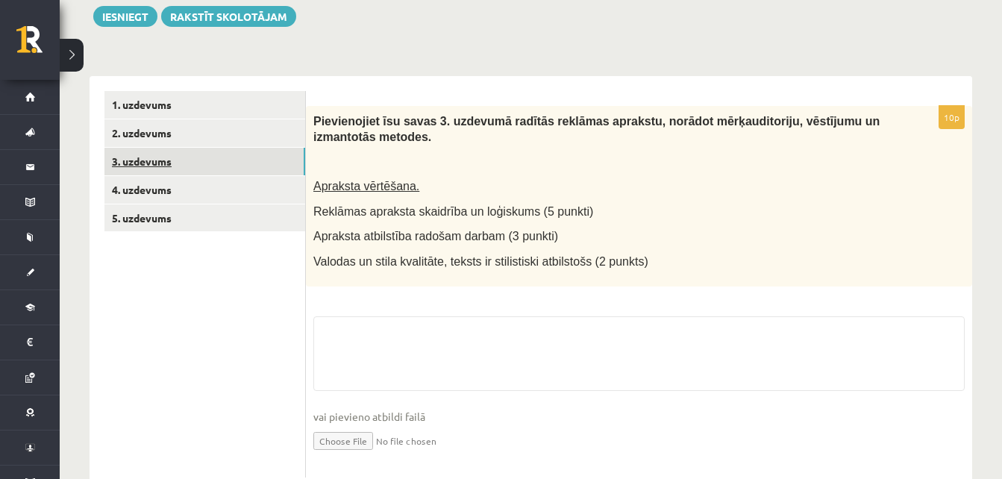
click at [236, 162] on link "3. uzdevums" at bounding box center [204, 162] width 201 height 28
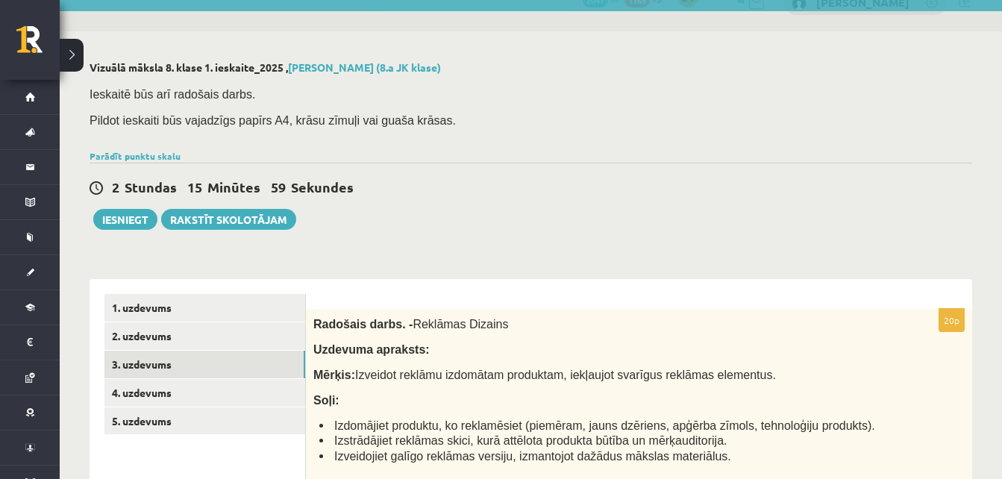
scroll to position [0, 0]
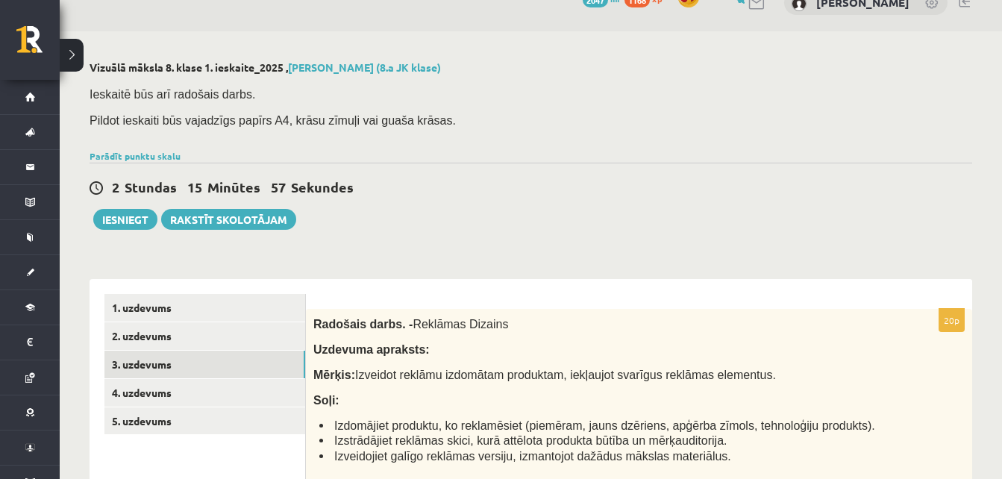
click at [140, 144] on div "Ieskaitē būs arī radošais darbs. Pildot ieskaiti būs vajadzīgs papīrs A4, krāsu…" at bounding box center [530, 112] width 882 height 68
click at [147, 151] on link "Parādīt punktu skalu" at bounding box center [134, 156] width 91 height 12
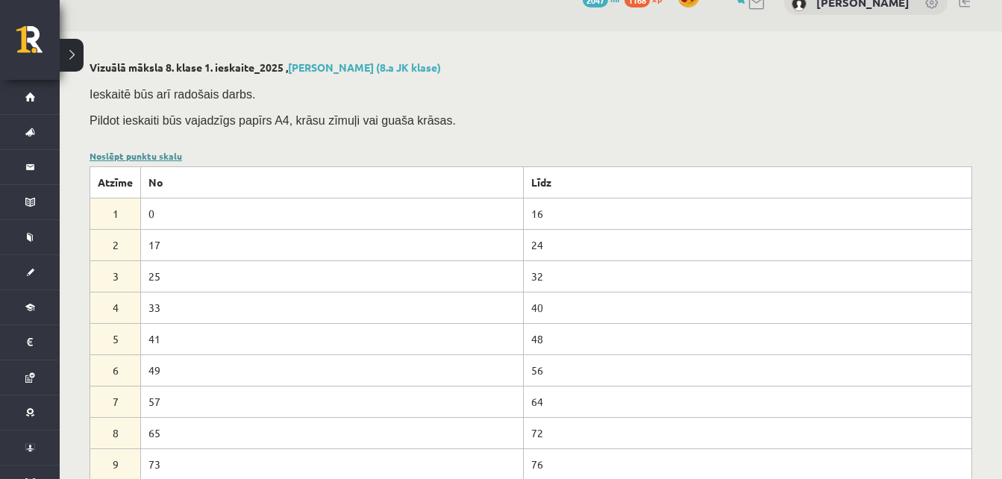
click at [147, 151] on link "Noslēpt punktu skalu" at bounding box center [135, 156] width 92 height 12
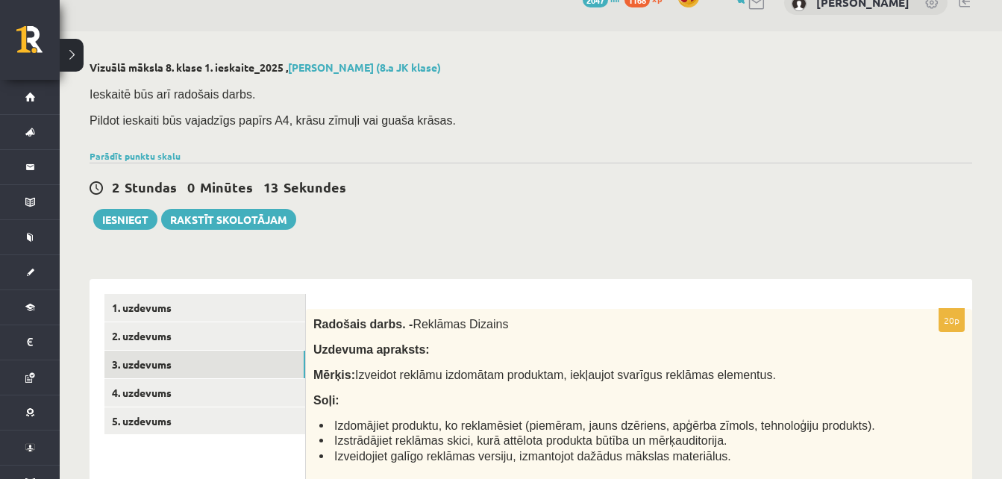
click at [727, 109] on div "Ieskaitē būs arī radošais darbs. Pildot ieskaiti būs vajadzīgs papīrs A4, krāsu…" at bounding box center [530, 112] width 882 height 68
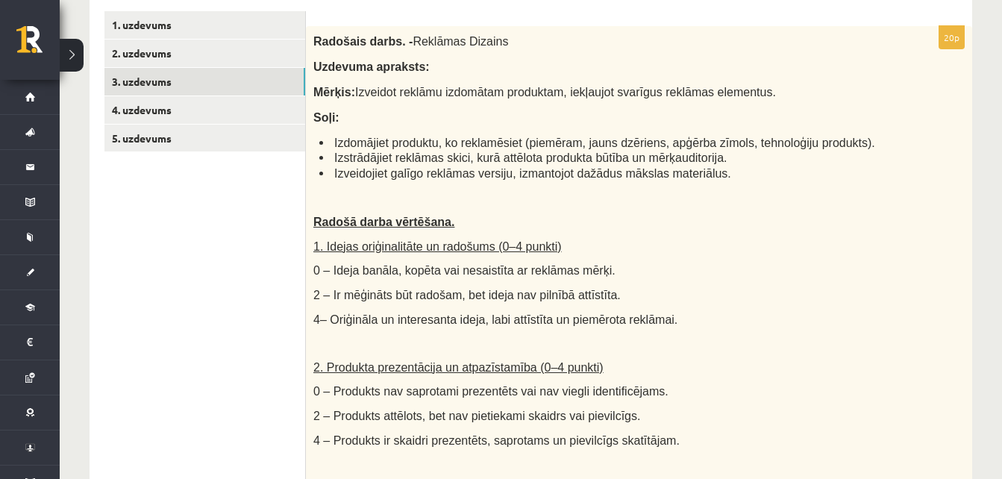
scroll to position [319, 0]
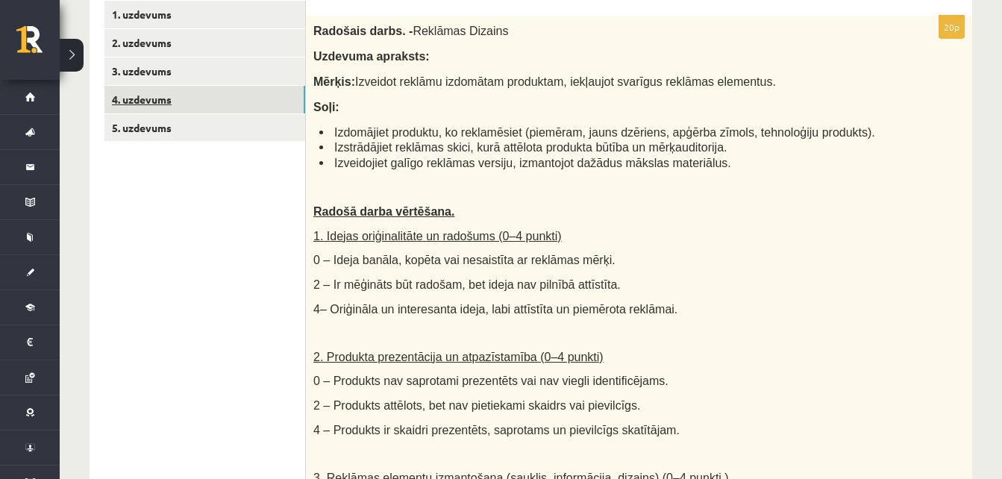
click at [162, 95] on link "4. uzdevums" at bounding box center [204, 100] width 201 height 28
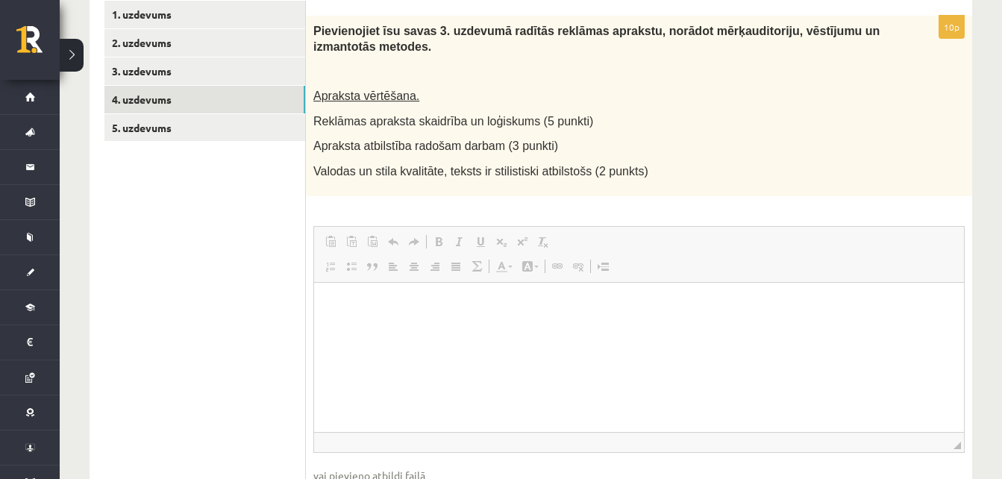
scroll to position [0, 0]
click at [317, 66] on p at bounding box center [601, 71] width 576 height 15
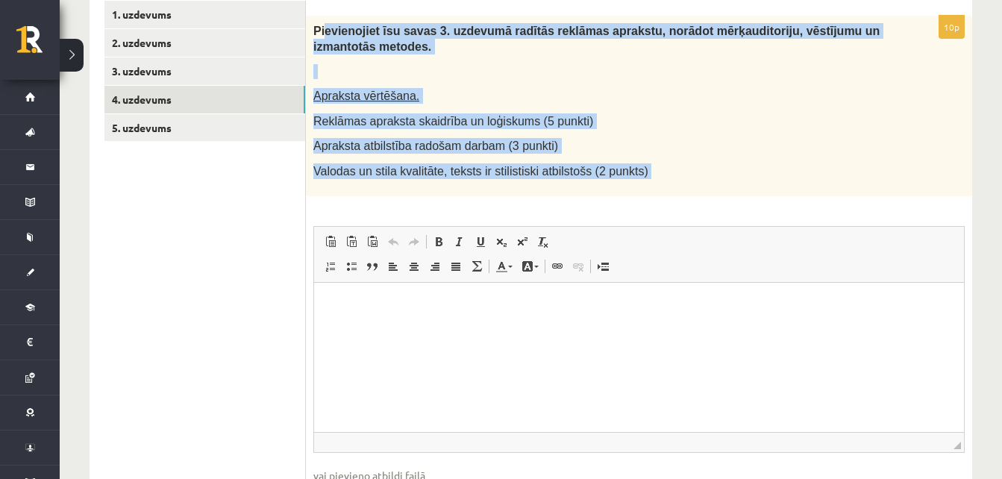
drag, startPoint x: 324, startPoint y: 29, endPoint x: 685, endPoint y: 206, distance: 401.9
click at [685, 206] on div "10p Pievienojiet īsu savas 3. uzdevumā radītās reklāmas aprakstu, norādot mērķa…" at bounding box center [639, 276] width 666 height 520
drag, startPoint x: 685, startPoint y: 206, endPoint x: 568, endPoint y: 87, distance: 166.6
click at [568, 87] on div "Pievienojiet īsu savas 3. uzdevumā radītās reklāmas aprakstu, norādot mērķaudit…" at bounding box center [639, 106] width 666 height 180
drag, startPoint x: 314, startPoint y: 25, endPoint x: 640, endPoint y: 189, distance: 364.9
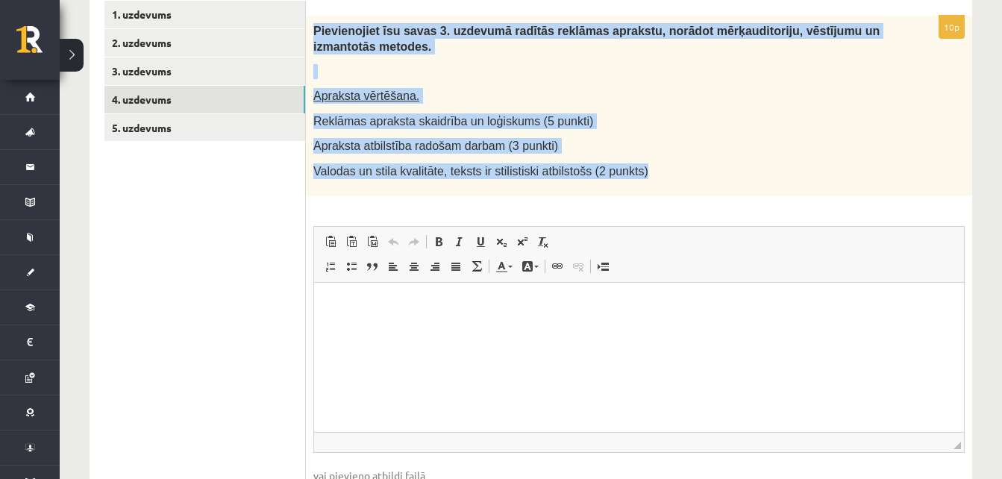
click at [640, 189] on div "Pievienojiet īsu savas 3. uzdevumā radītās reklāmas aprakstu, norādot mērķaudit…" at bounding box center [639, 106] width 666 height 180
copy div "Pievienojiet īsu savas 3. uzdevumā radītās reklāmas aprakstu, norādot mērķaudit…"
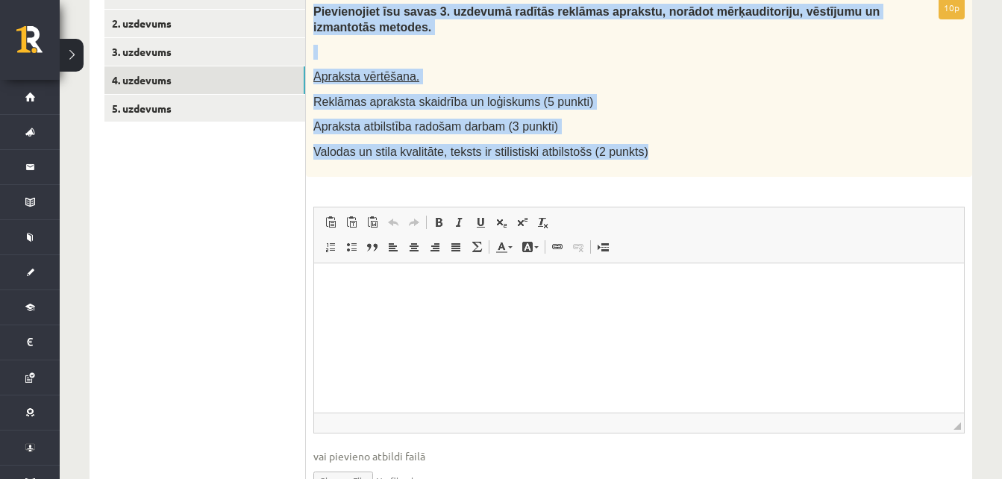
scroll to position [343, 0]
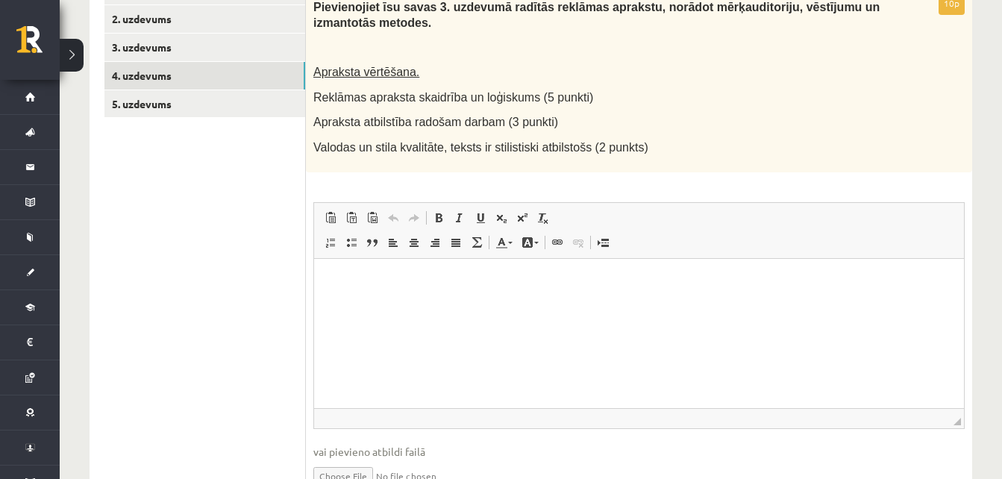
click at [615, 430] on fieldset "Rich Text Editor, wiswyg-editor-user-answer-47433919464640 Editor toolbars Past…" at bounding box center [638, 353] width 651 height 303
click at [256, 44] on link "3. uzdevums" at bounding box center [204, 48] width 201 height 28
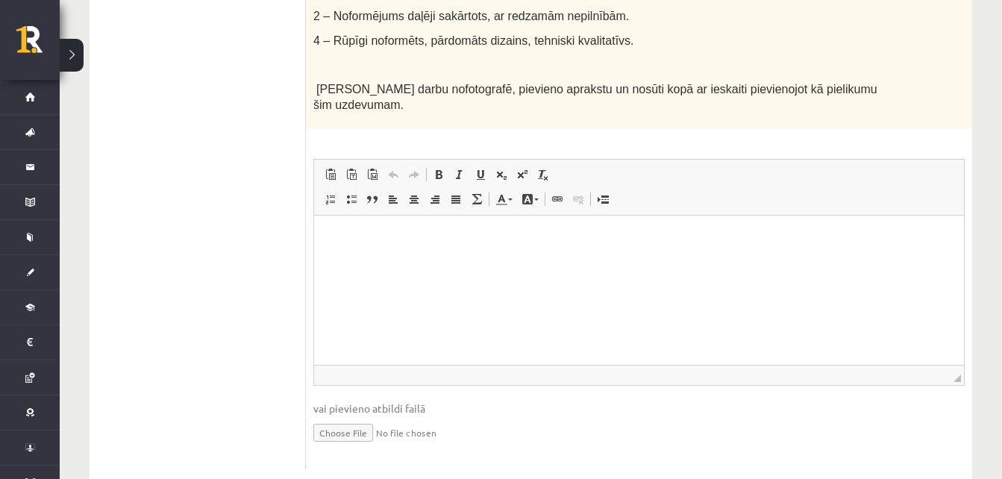
scroll to position [1107, 0]
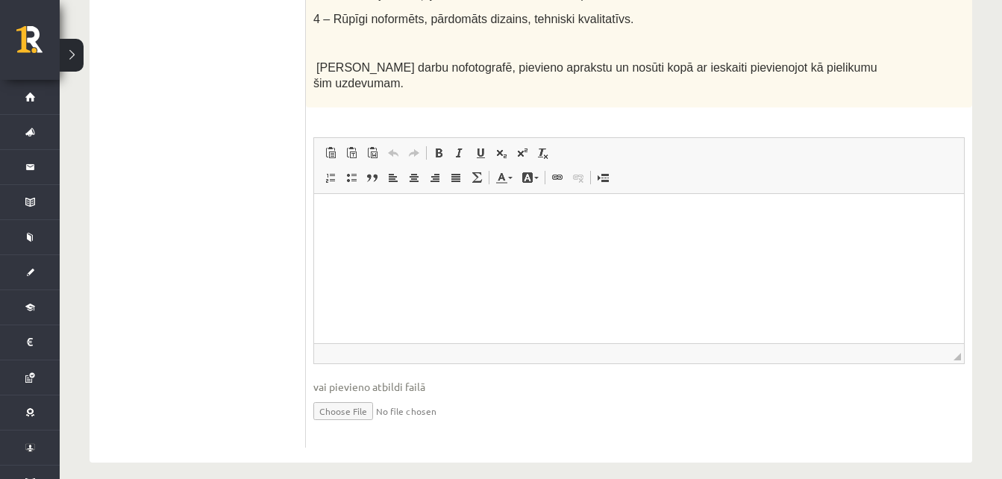
click at [315, 397] on input "file" at bounding box center [638, 409] width 651 height 31
type input "**********"
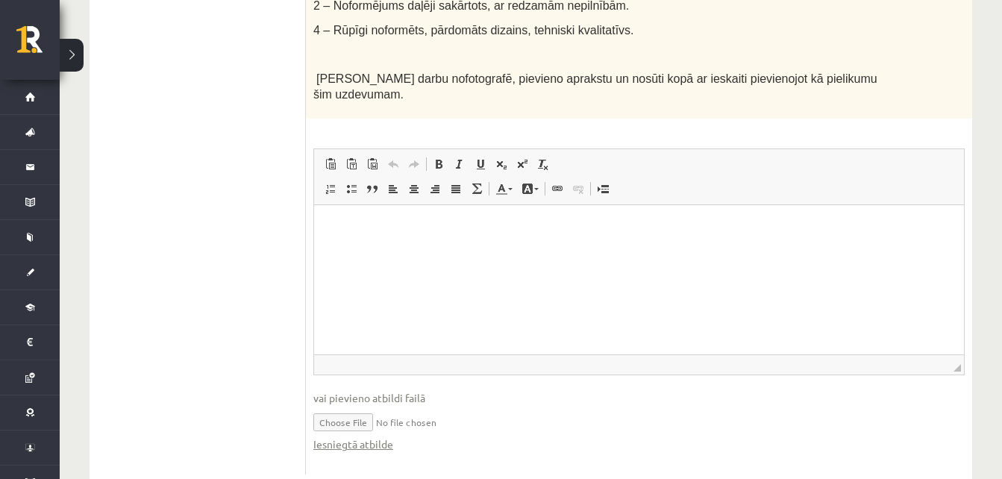
scroll to position [1104, 0]
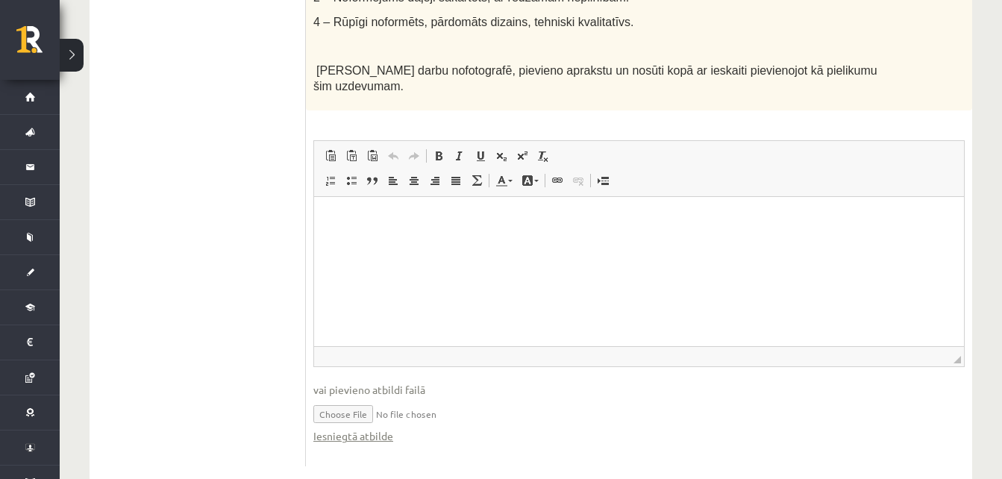
click at [670, 242] on html at bounding box center [639, 219] width 650 height 45
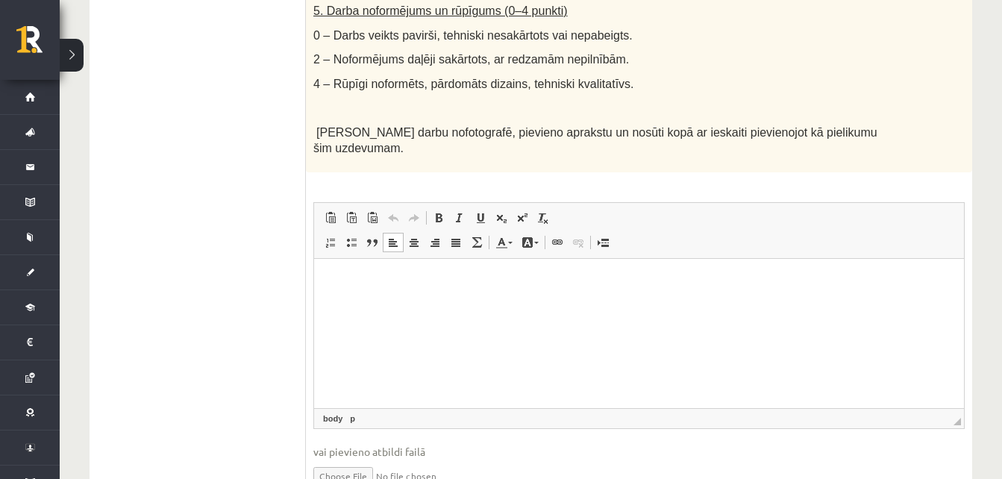
scroll to position [1107, 0]
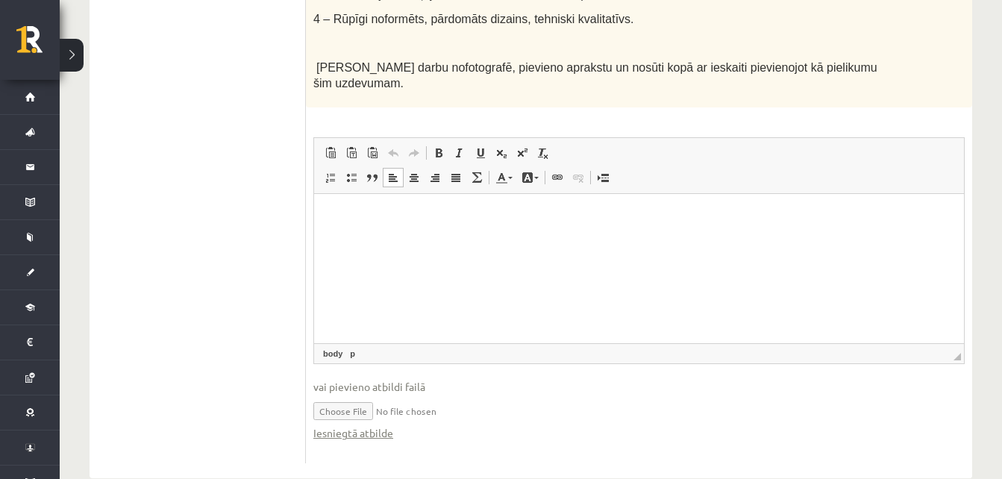
click at [425, 239] on html at bounding box center [639, 216] width 650 height 45
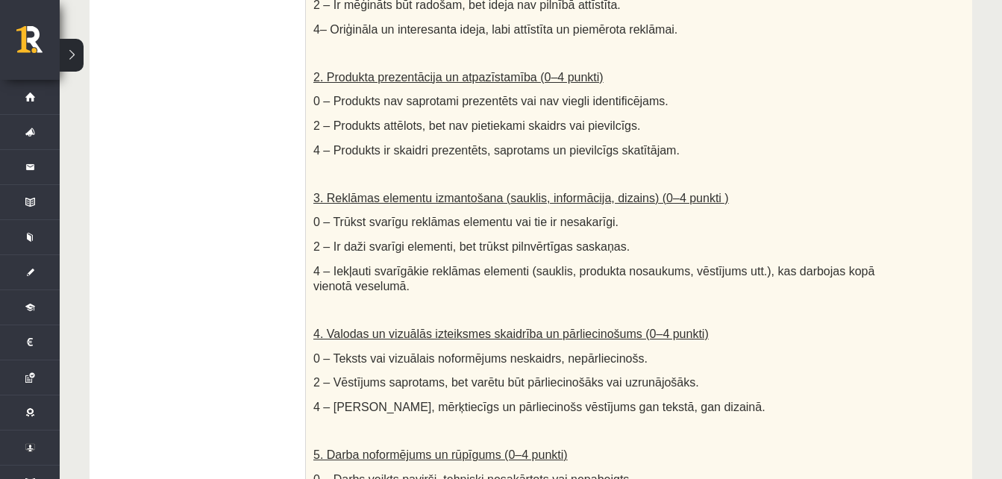
scroll to position [328, 0]
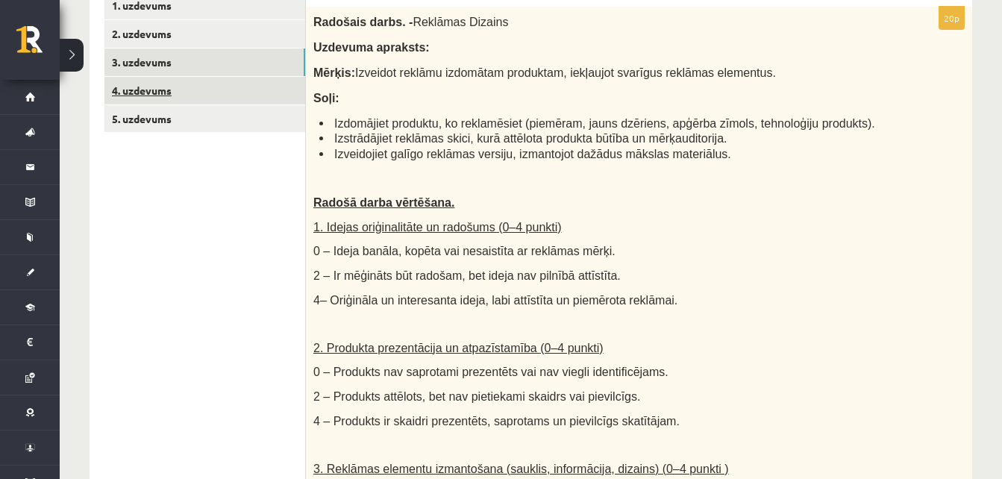
click at [266, 95] on link "4. uzdevums" at bounding box center [204, 91] width 201 height 28
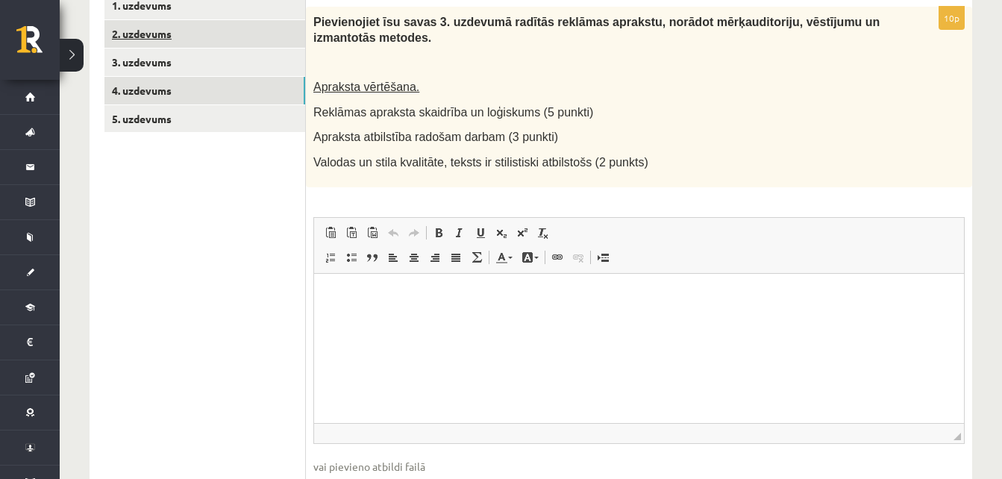
scroll to position [0, 0]
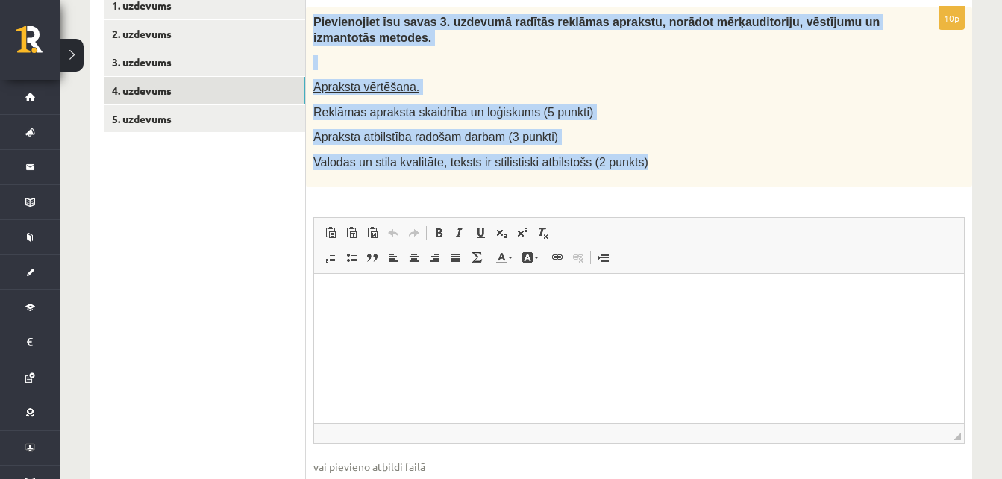
drag, startPoint x: 310, startPoint y: 16, endPoint x: 648, endPoint y: 177, distance: 373.9
click at [648, 177] on div "Pievienojiet īsu savas 3. uzdevumā radītās reklāmas aprakstu, norādot mērķaudit…" at bounding box center [639, 97] width 666 height 180
copy div "Pievienojiet īsu savas 3. uzdevumā radītās reklāmas aprakstu, norādot mērķaudit…"
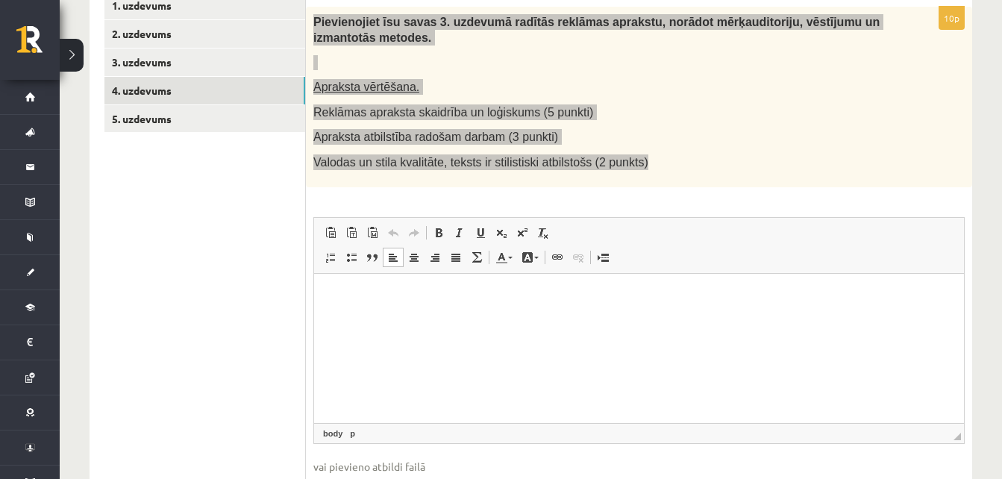
click at [455, 298] on p "Editor, wiswyg-editor-user-answer-47434014493740" at bounding box center [639, 296] width 620 height 16
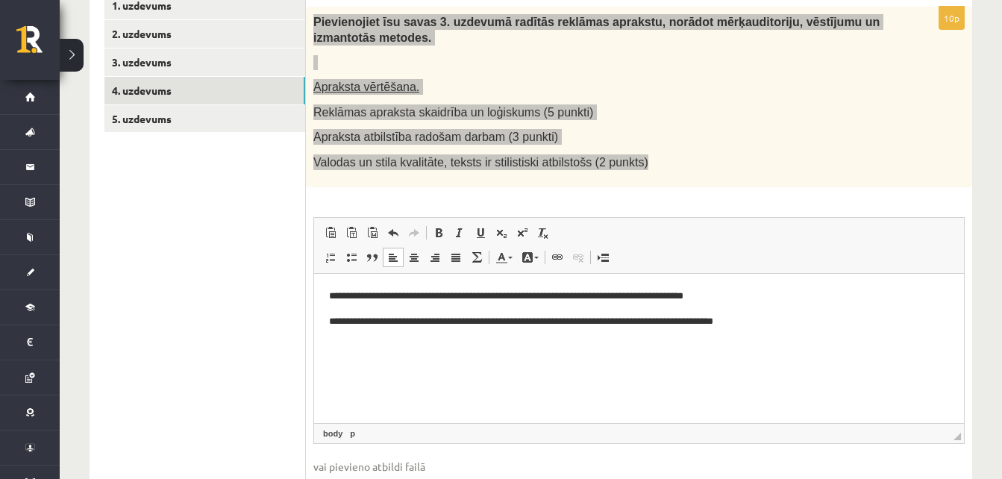
click at [774, 332] on html "**********" at bounding box center [639, 308] width 650 height 70
click at [456, 345] on p "**********" at bounding box center [639, 346] width 620 height 16
click at [722, 364] on html "**********" at bounding box center [639, 320] width 650 height 95
click at [333, 293] on p "**********" at bounding box center [639, 296] width 620 height 16
click at [334, 345] on p "**********" at bounding box center [639, 346] width 620 height 16
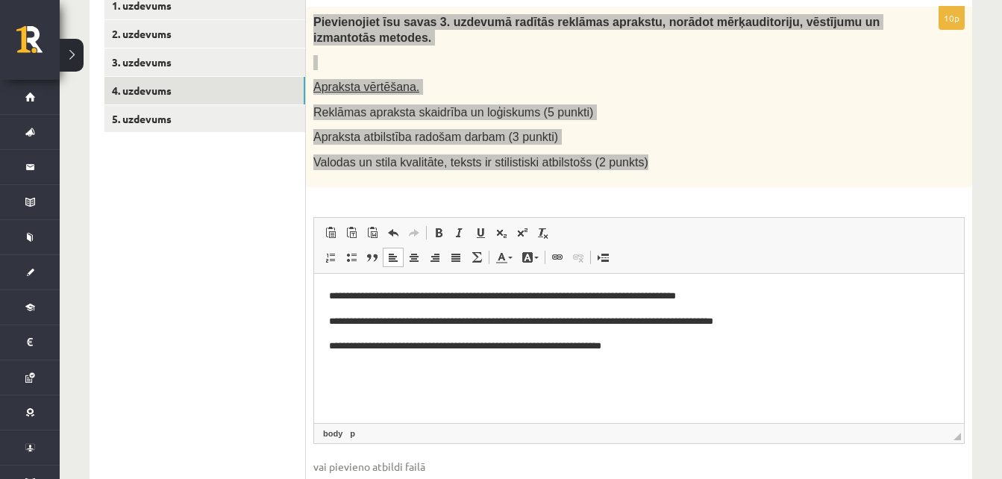
click at [698, 350] on p "**********" at bounding box center [639, 346] width 620 height 16
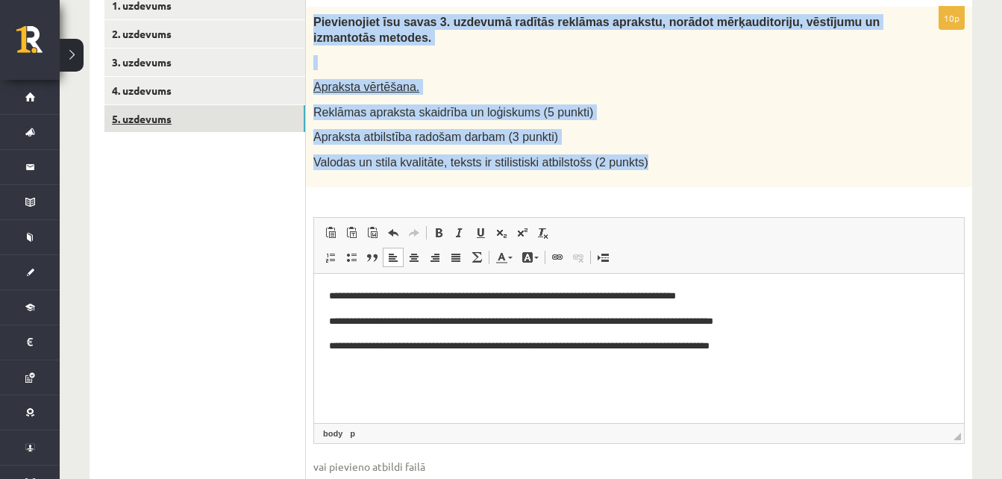
click at [237, 113] on link "5. uzdevums" at bounding box center [204, 119] width 201 height 28
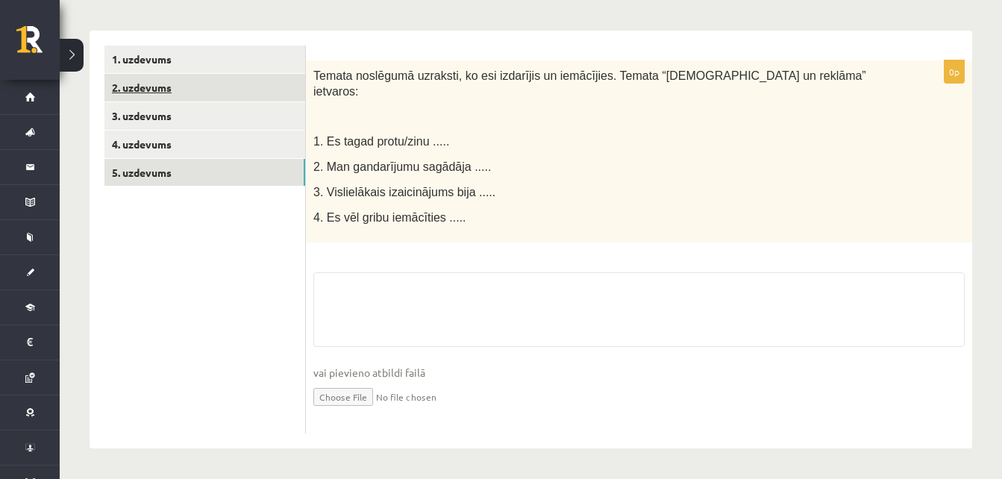
scroll to position [260, 0]
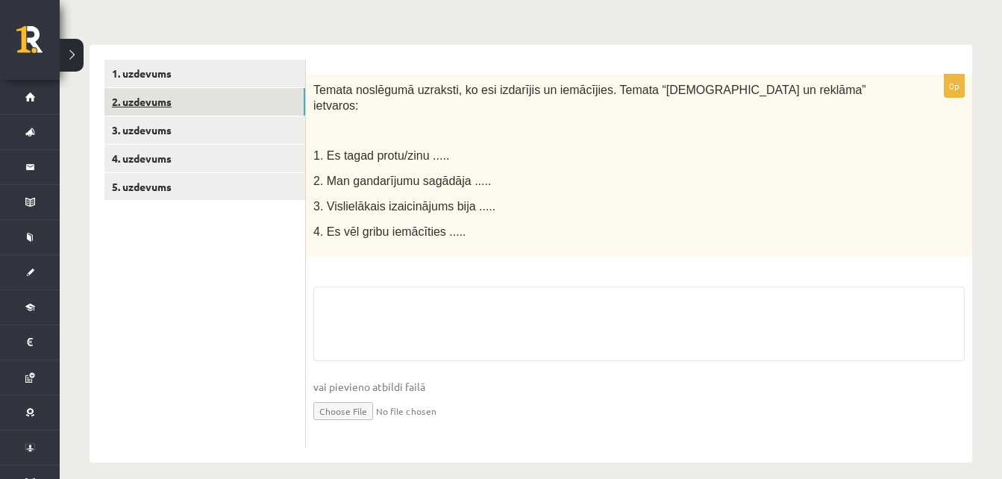
click at [221, 104] on link "2. uzdevums" at bounding box center [204, 102] width 201 height 28
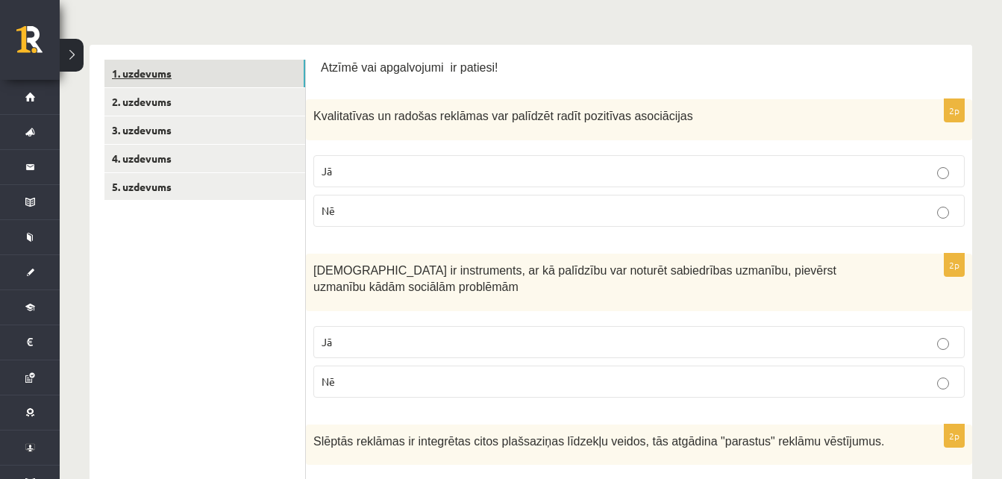
click at [207, 72] on link "1. uzdevums" at bounding box center [204, 74] width 201 height 28
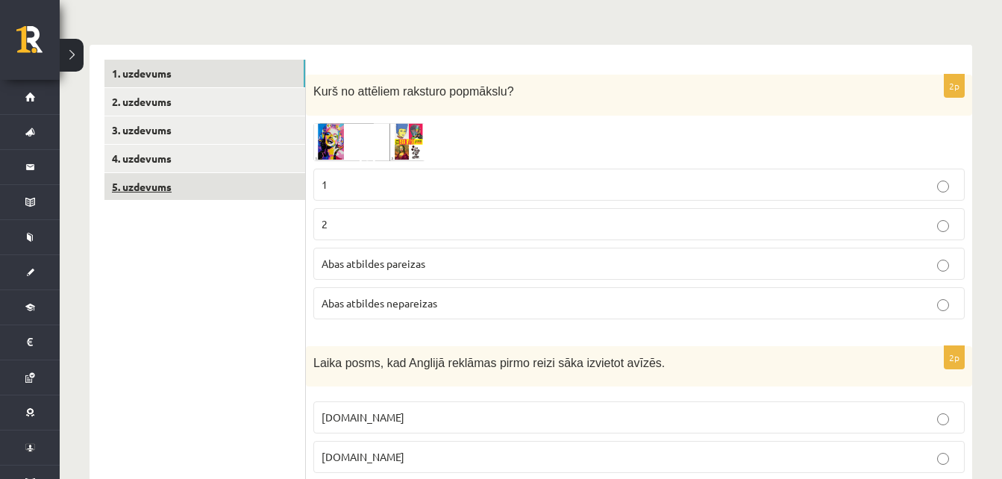
click at [219, 183] on link "5. uzdevums" at bounding box center [204, 187] width 201 height 28
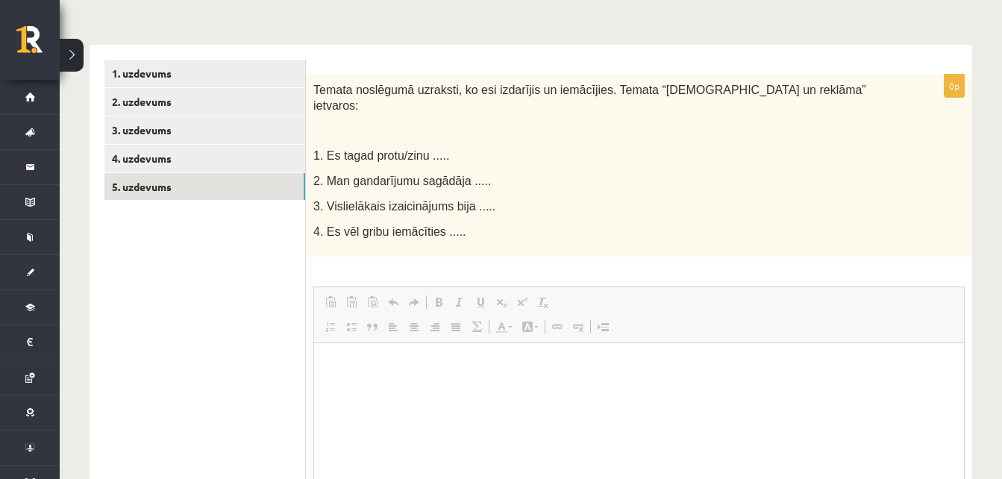
scroll to position [0, 0]
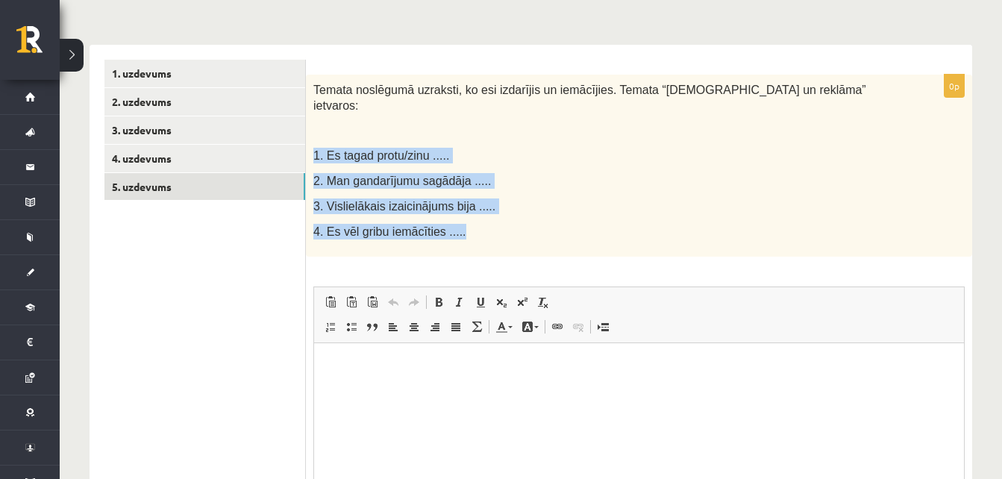
drag, startPoint x: 307, startPoint y: 136, endPoint x: 462, endPoint y: 219, distance: 176.5
click at [462, 219] on div "Temata noslēgumā uzraksti, ko esi izdarījis un iemācījies. Temata “Popkultūra u…" at bounding box center [639, 165] width 666 height 181
copy div "1. Es tagad protu/zinu ..... 2. Man gandarījumu sagādāja ..... 3. Vislielākais …"
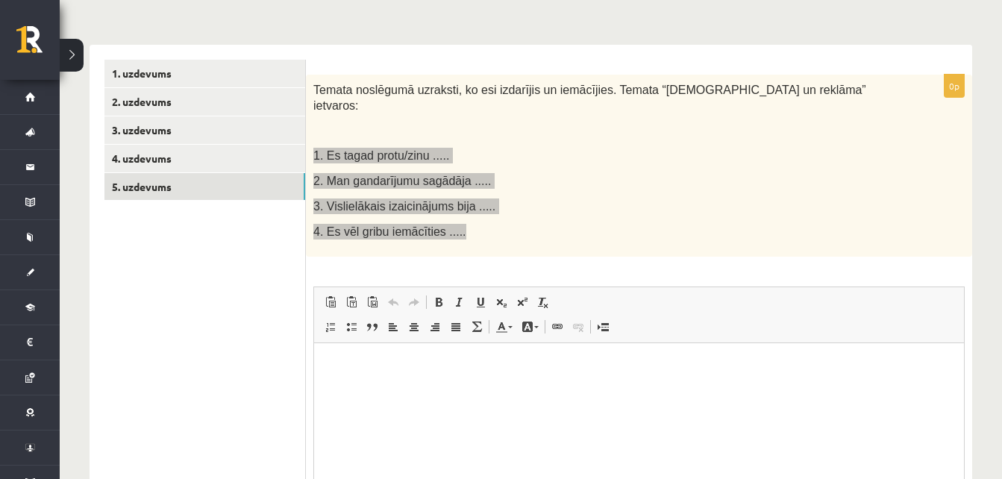
click at [393, 388] on html at bounding box center [639, 364] width 650 height 45
paste body "Editor, wiswyg-editor-user-answer-47433849078880"
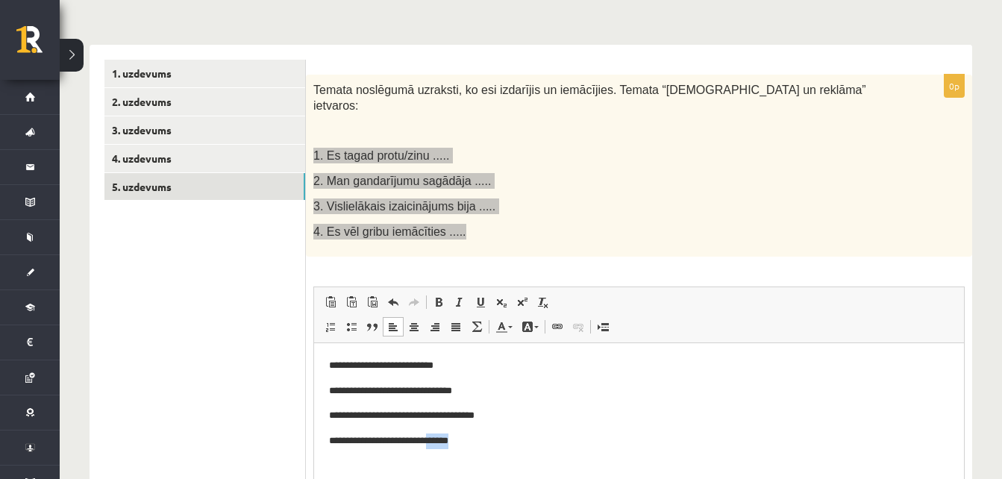
drag, startPoint x: 465, startPoint y: 442, endPoint x: 435, endPoint y: 437, distance: 31.0
click at [435, 437] on p "**********" at bounding box center [639, 441] width 620 height 16
click at [505, 415] on p "**********" at bounding box center [639, 415] width 620 height 16
click at [477, 387] on p "**********" at bounding box center [639, 391] width 620 height 16
click at [442, 365] on p "**********" at bounding box center [639, 365] width 620 height 16
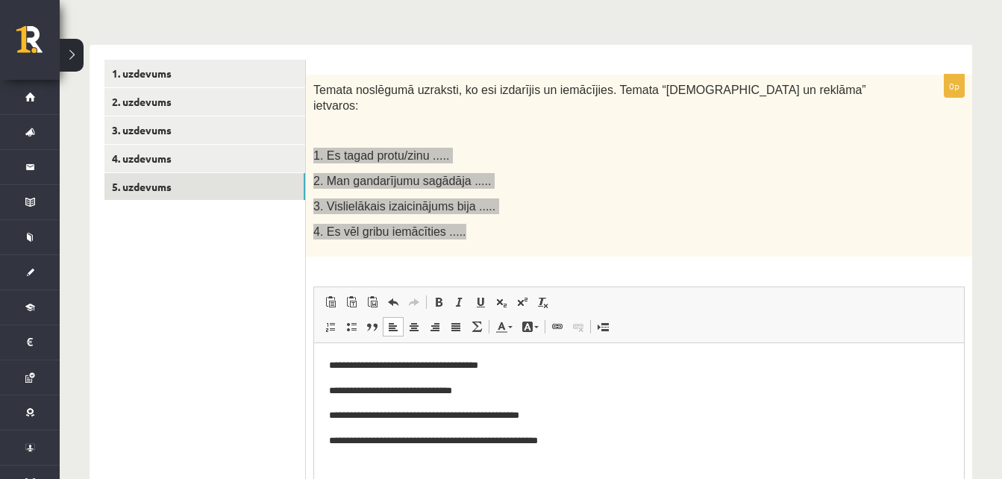
click at [628, 381] on body "**********" at bounding box center [639, 402] width 620 height 91
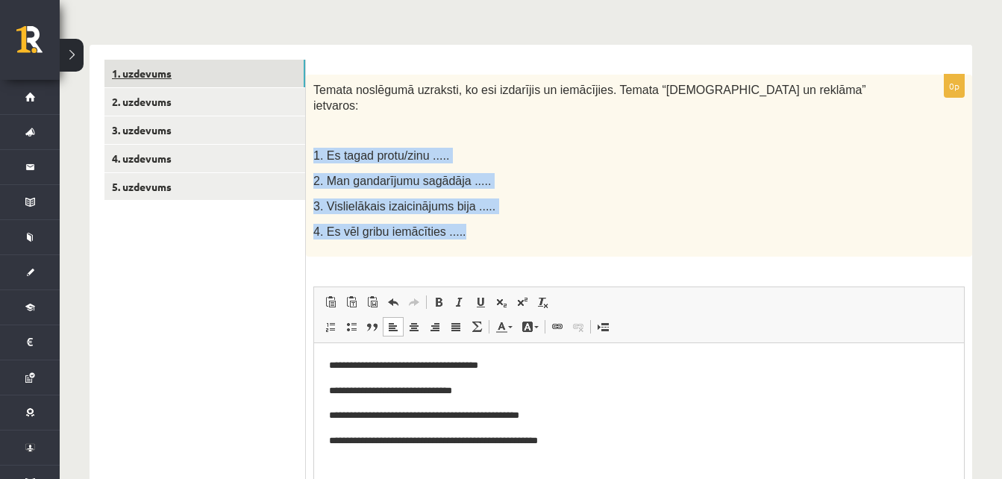
click at [209, 78] on link "1. uzdevums" at bounding box center [204, 74] width 201 height 28
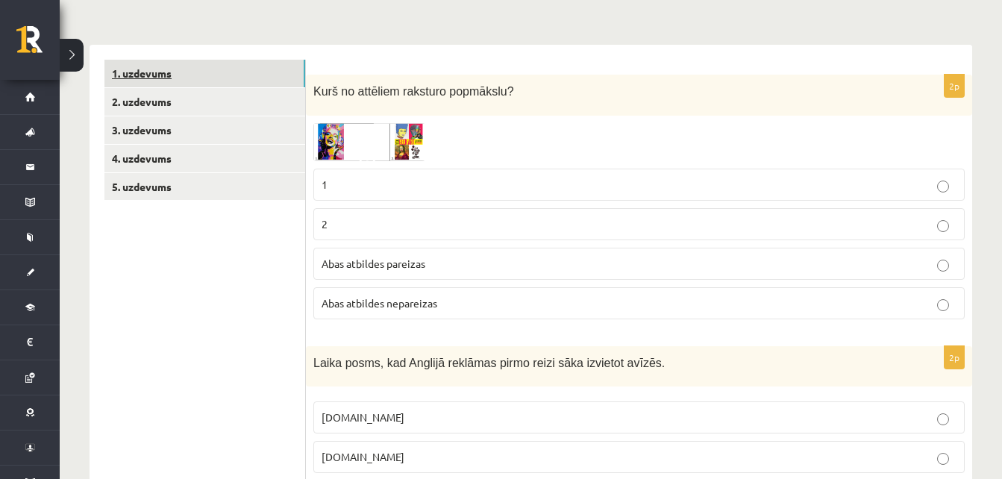
click at [212, 85] on link "1. uzdevums" at bounding box center [204, 74] width 201 height 28
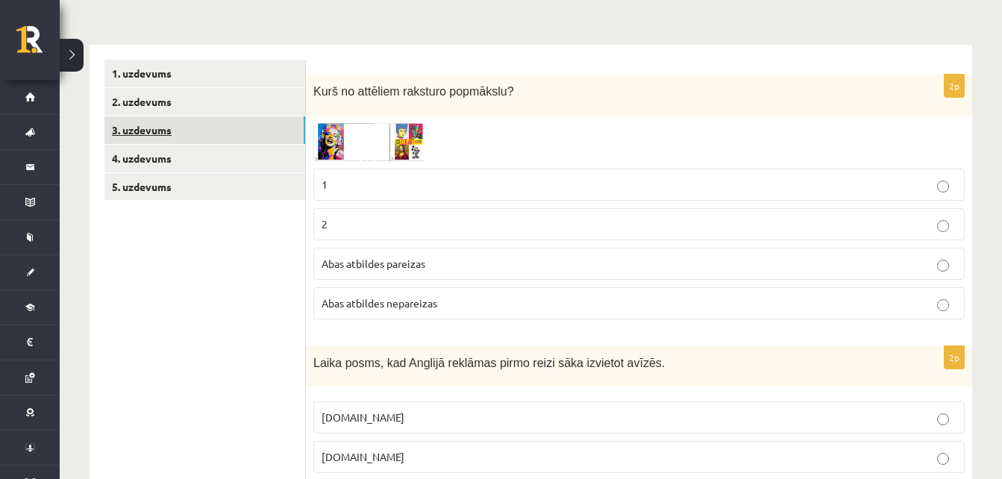
click at [217, 122] on link "3. uzdevums" at bounding box center [204, 130] width 201 height 28
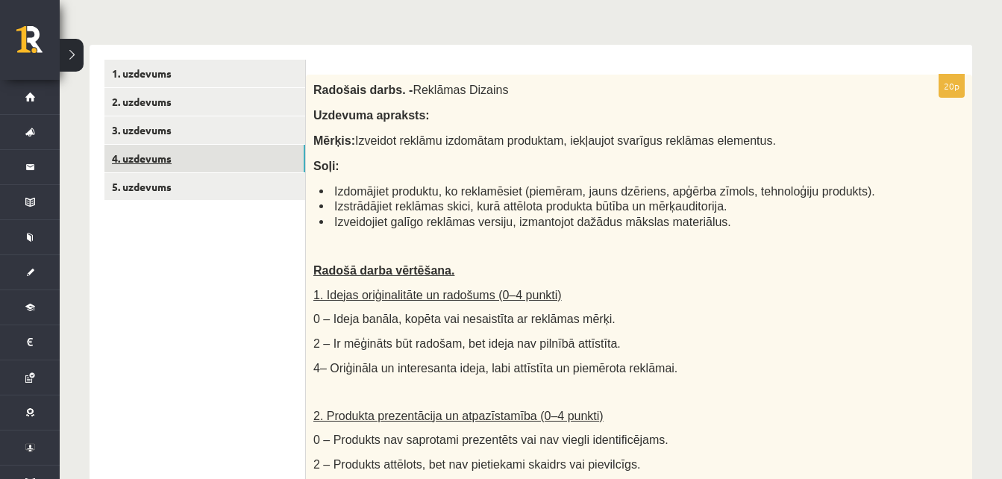
click at [224, 160] on link "4. uzdevums" at bounding box center [204, 159] width 201 height 28
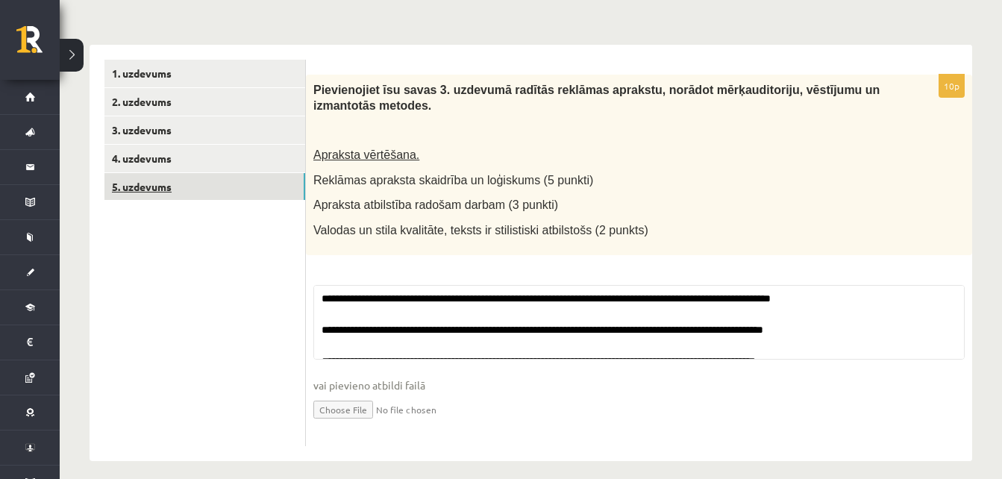
click at [230, 189] on link "5. uzdevums" at bounding box center [204, 187] width 201 height 28
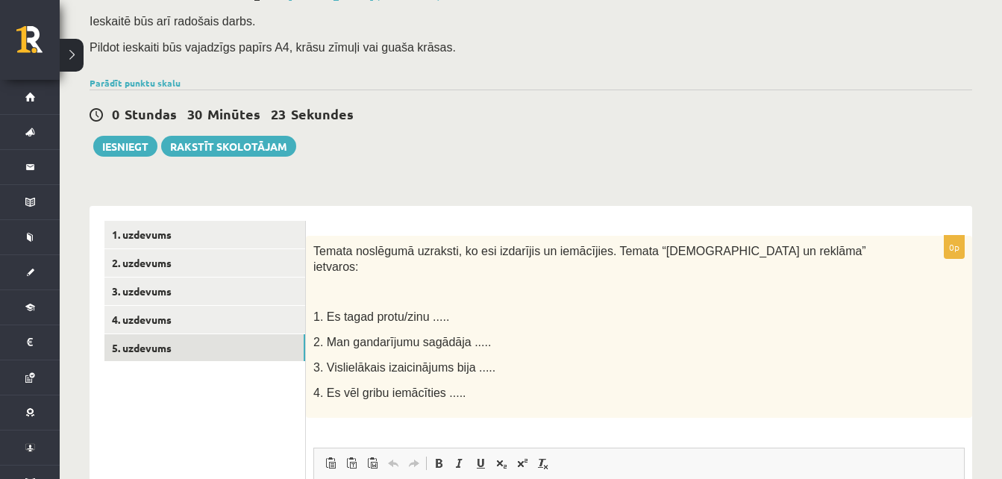
scroll to position [92, 0]
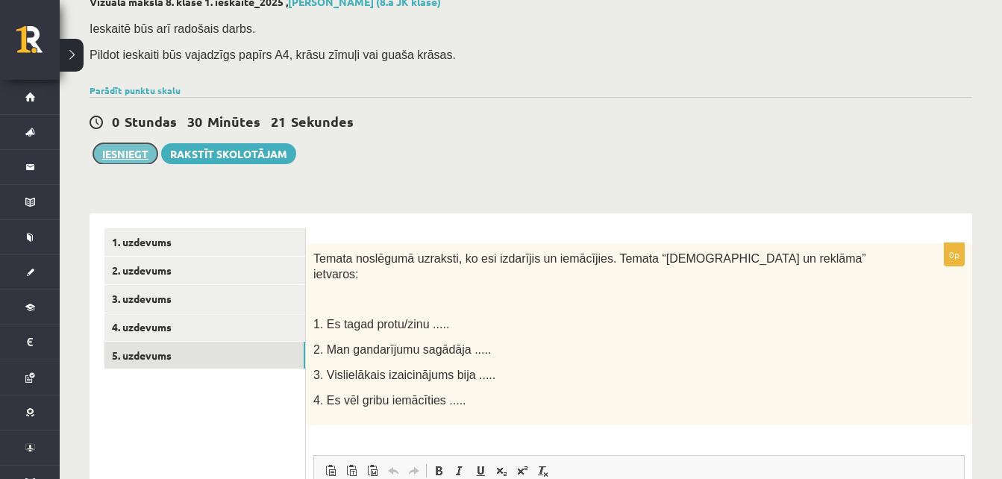
click at [129, 154] on button "Iesniegt" at bounding box center [125, 153] width 64 height 21
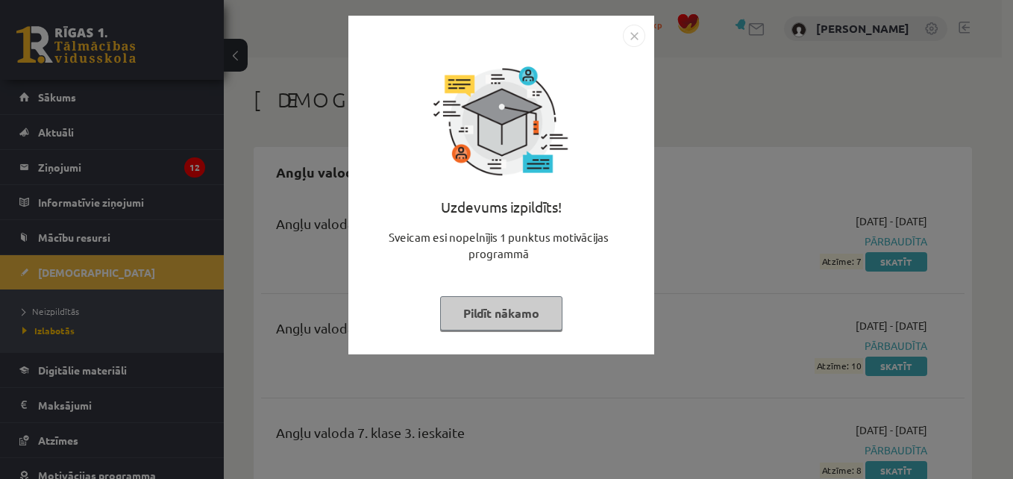
click at [541, 310] on button "Pildīt nākamo" at bounding box center [501, 313] width 122 height 34
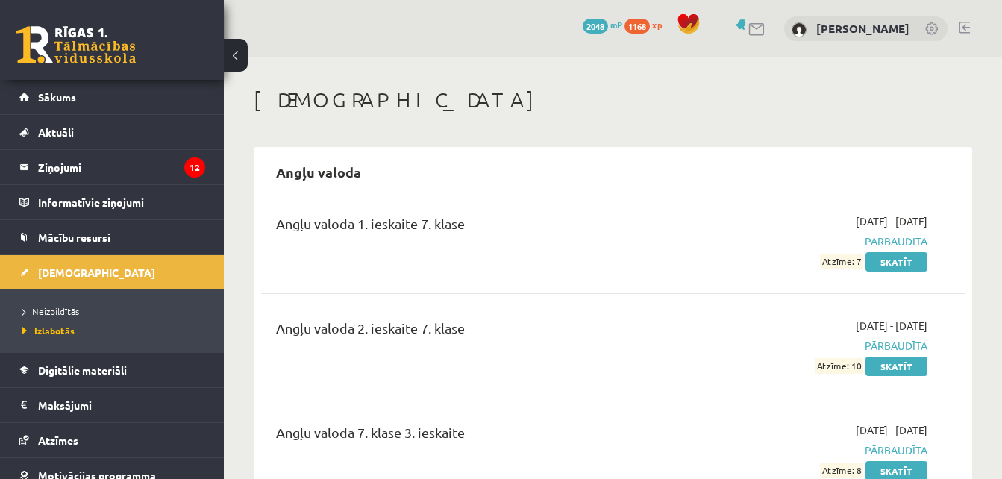
click at [58, 307] on span "Neizpildītās" at bounding box center [50, 311] width 57 height 12
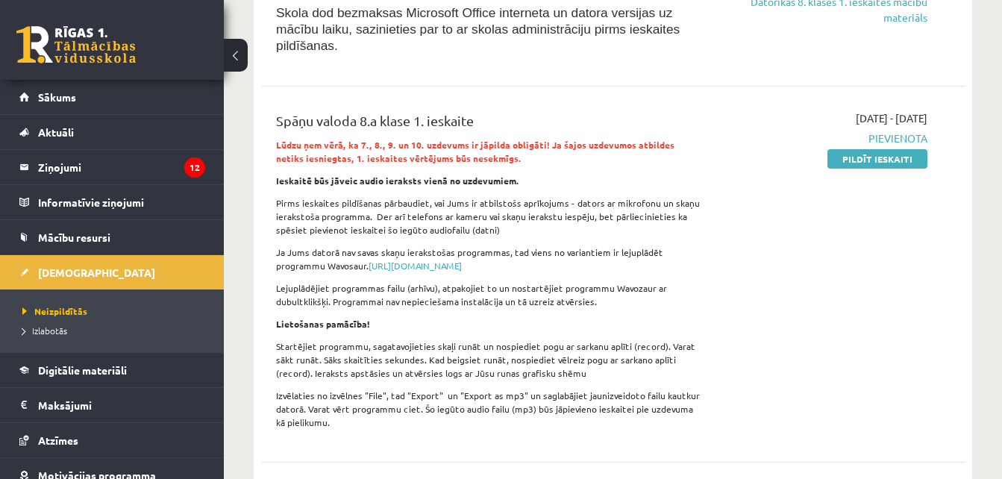
scroll to position [225, 0]
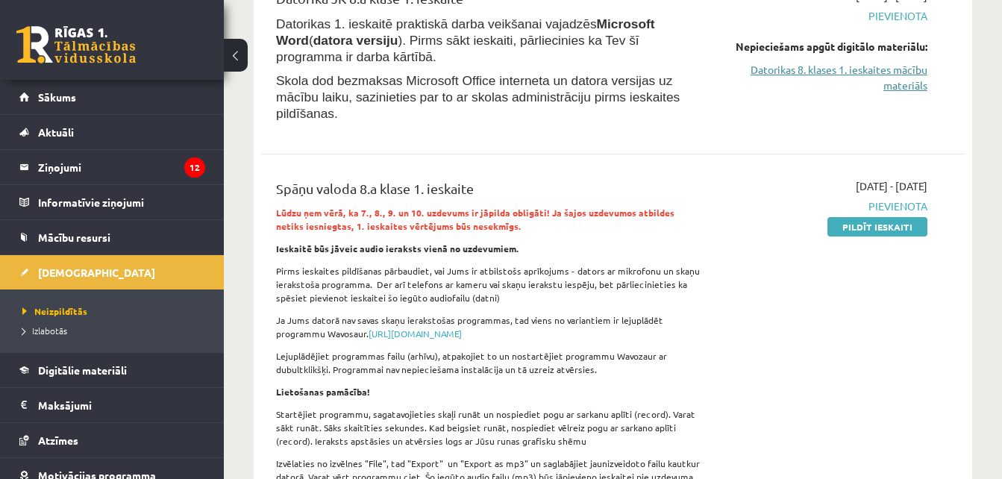
click at [897, 75] on link "Datorikas 8. klases 1. ieskaites mācību materiāls" at bounding box center [826, 77] width 202 height 31
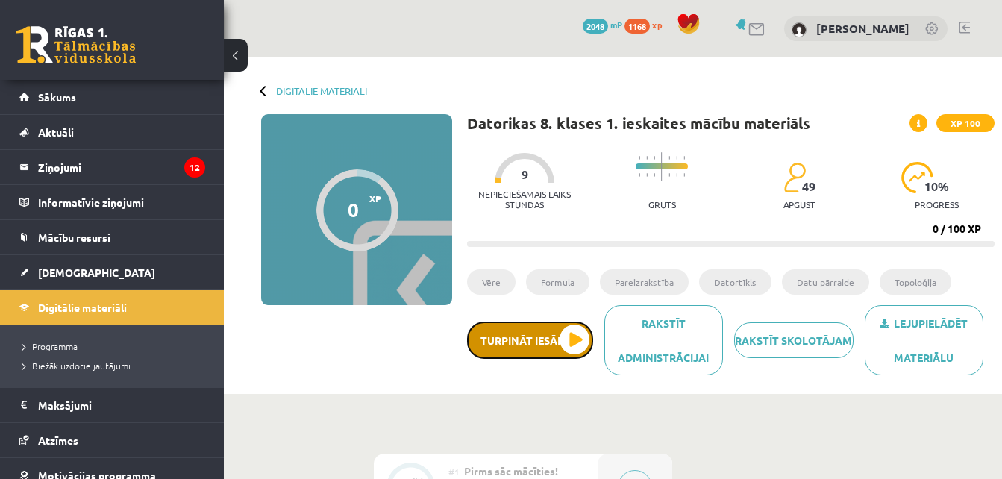
click at [556, 339] on button "Turpināt iesākto" at bounding box center [530, 339] width 126 height 37
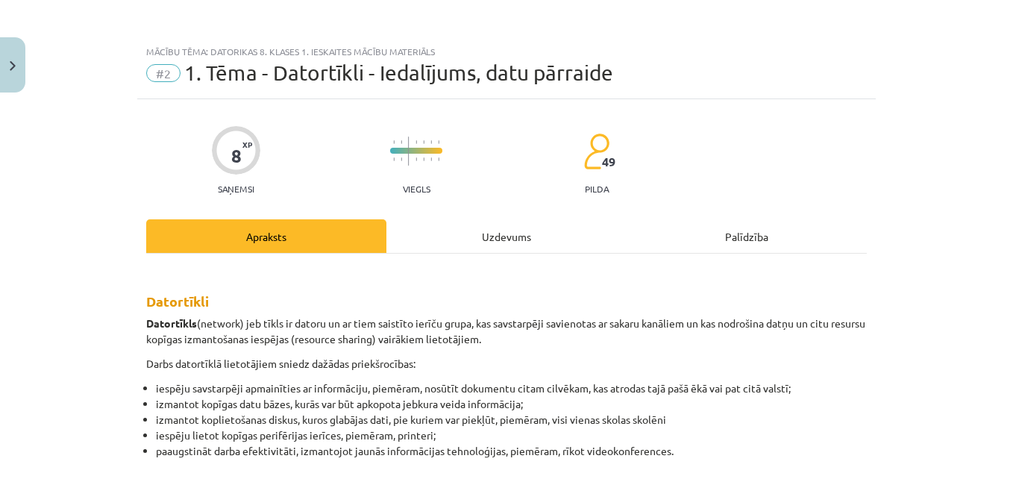
click at [493, 242] on div "Uzdevums" at bounding box center [506, 236] width 240 height 34
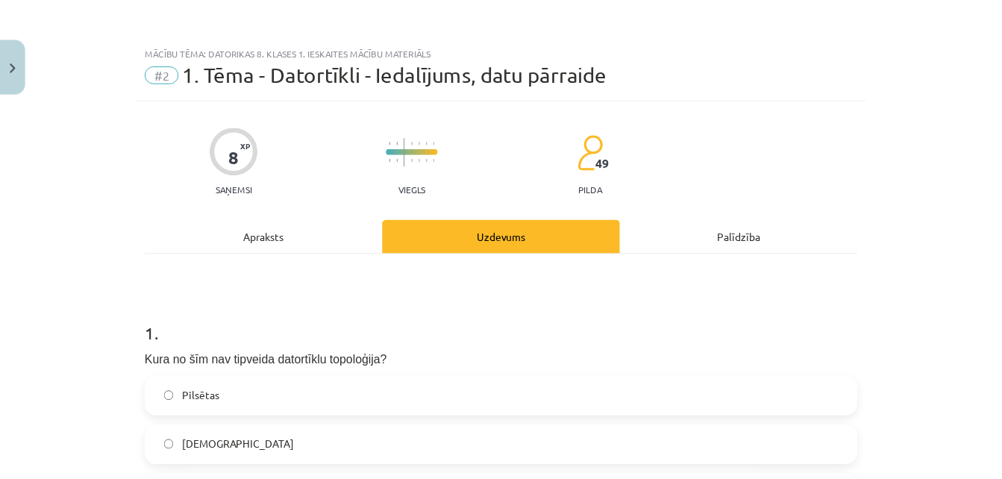
scroll to position [37, 0]
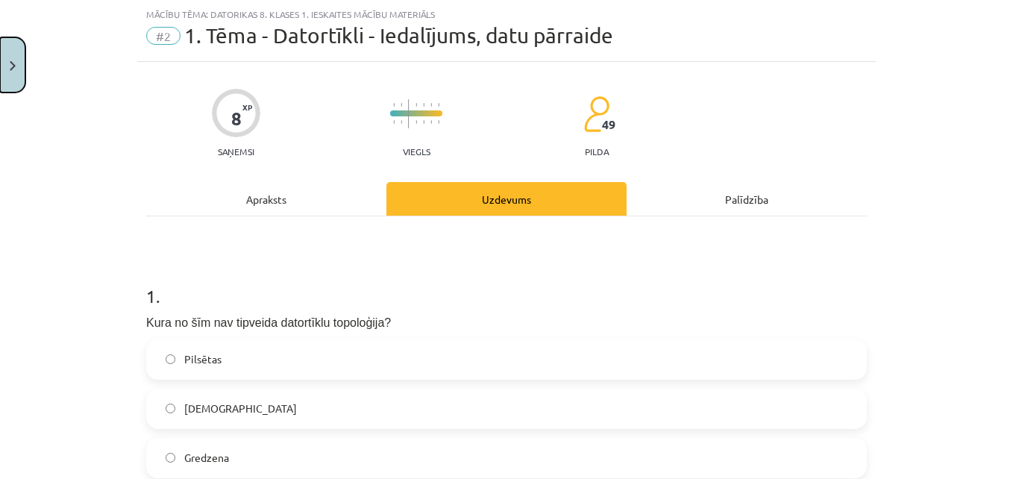
click at [18, 75] on button "Close" at bounding box center [12, 64] width 25 height 55
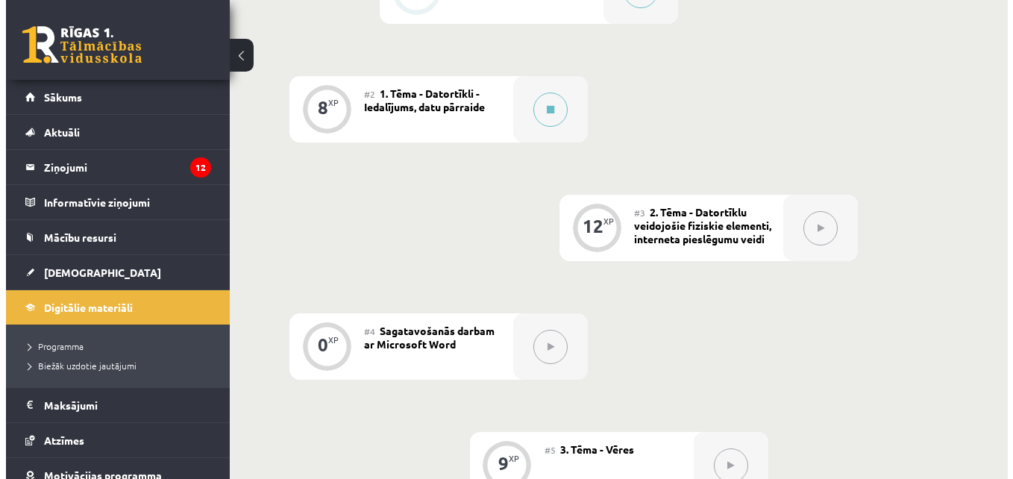
scroll to position [524, 0]
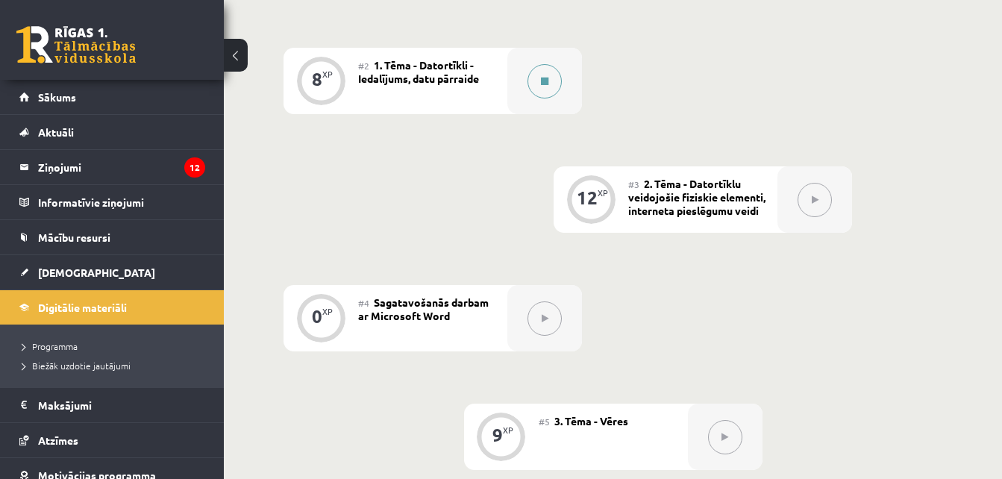
click at [537, 84] on button at bounding box center [544, 81] width 34 height 34
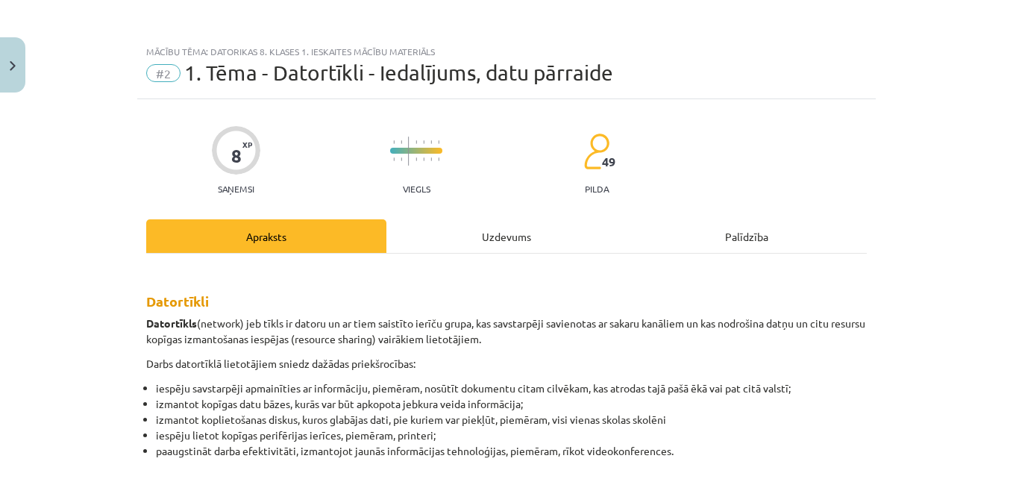
click at [512, 232] on div "Uzdevums" at bounding box center [506, 236] width 240 height 34
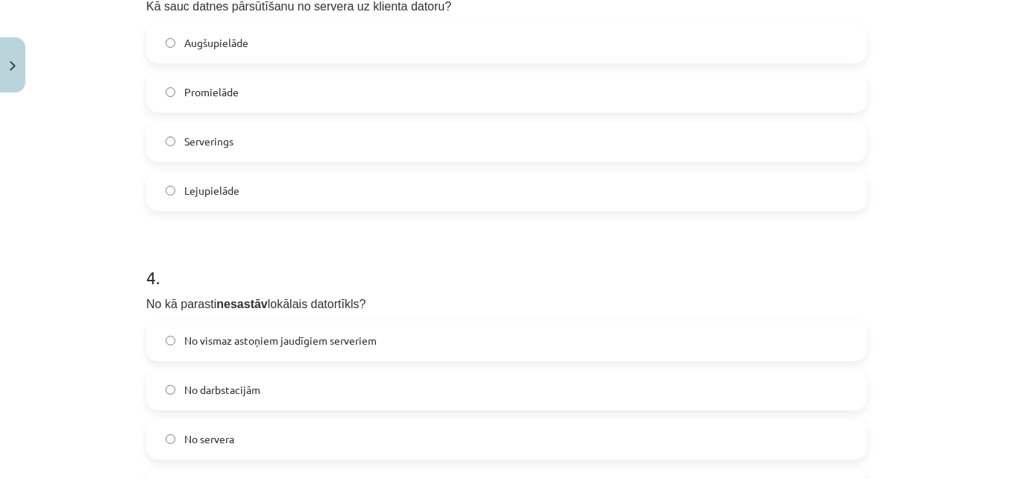
scroll to position [1151, 0]
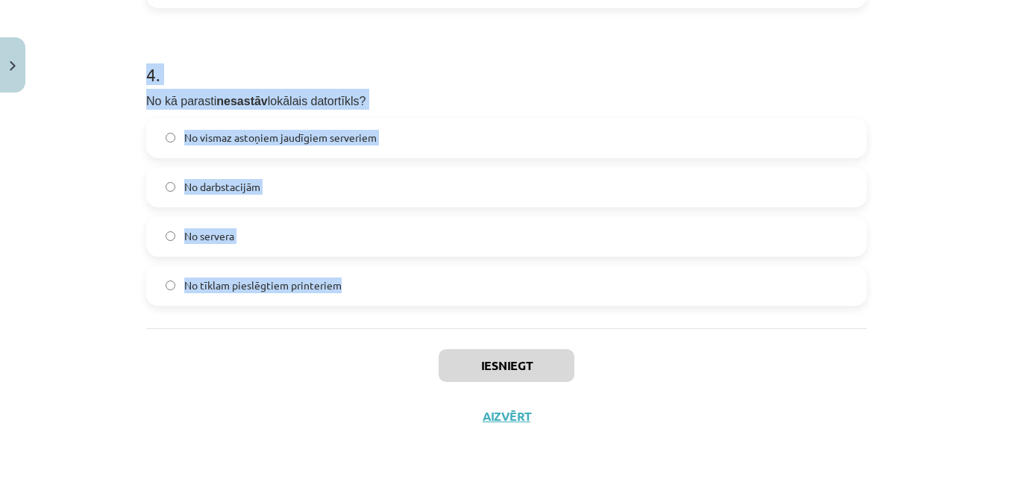
drag, startPoint x: 138, startPoint y: 279, endPoint x: 400, endPoint y: 283, distance: 262.5
copy form "1 . Kura no šīm nav tipveida datortīklu topoloģija? Pilsētas Maģistrāles Gredze…"
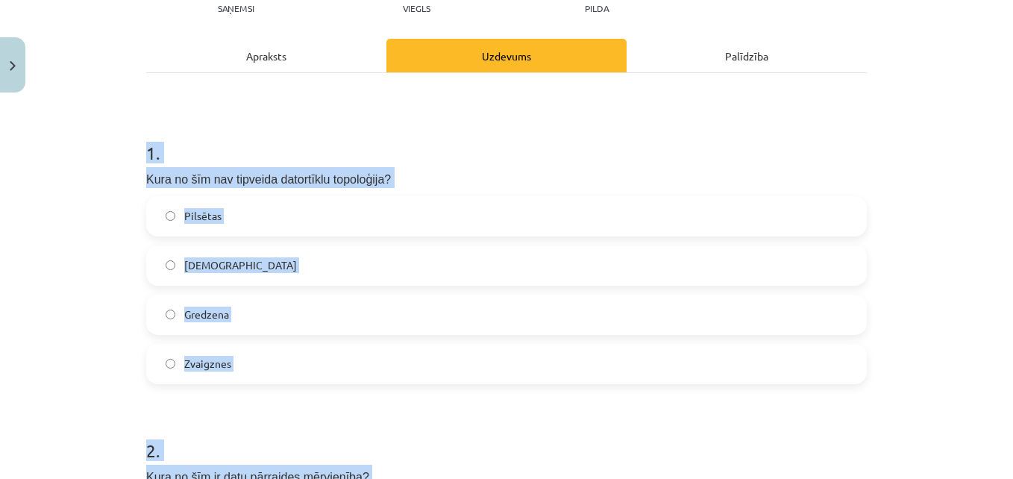
scroll to position [202, 0]
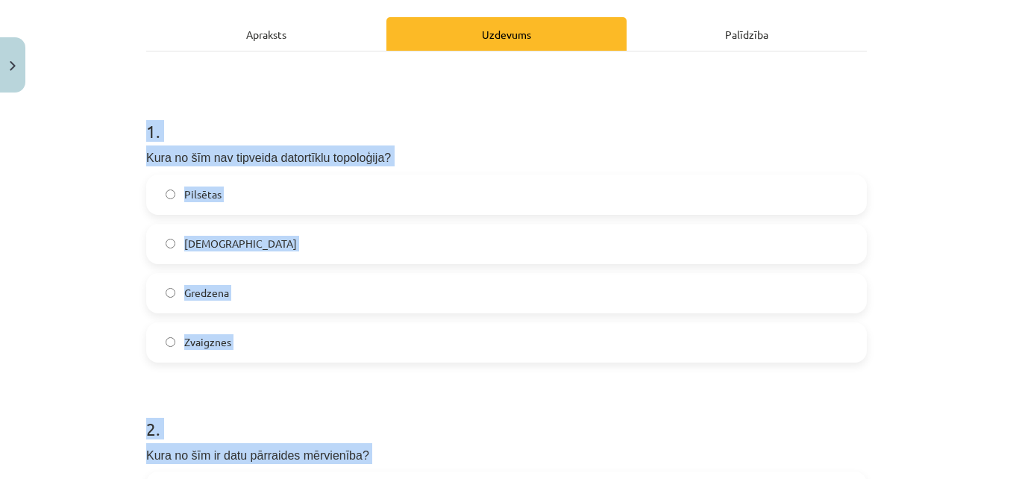
click at [301, 201] on label "Pilsētas" at bounding box center [506, 194] width 717 height 37
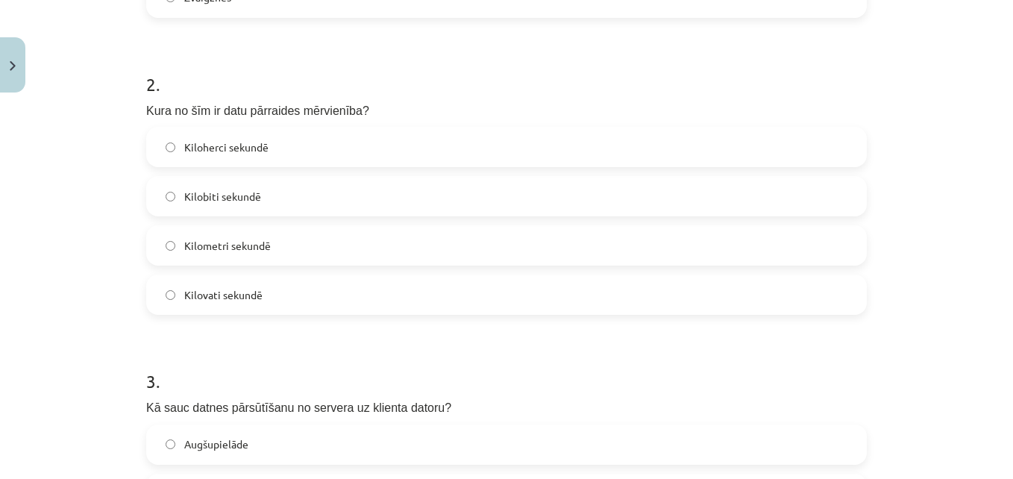
scroll to position [555, 0]
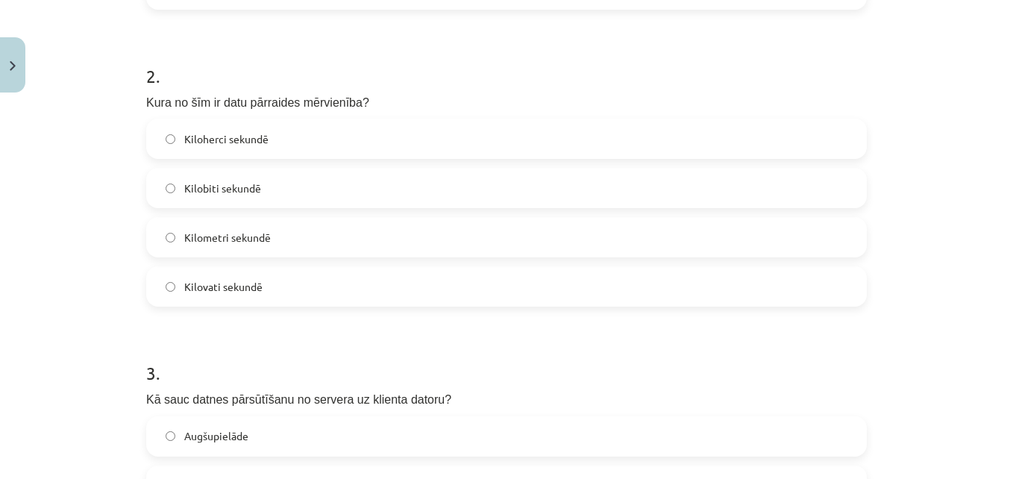
click at [271, 188] on label "Kilobiti sekundē" at bounding box center [506, 187] width 717 height 37
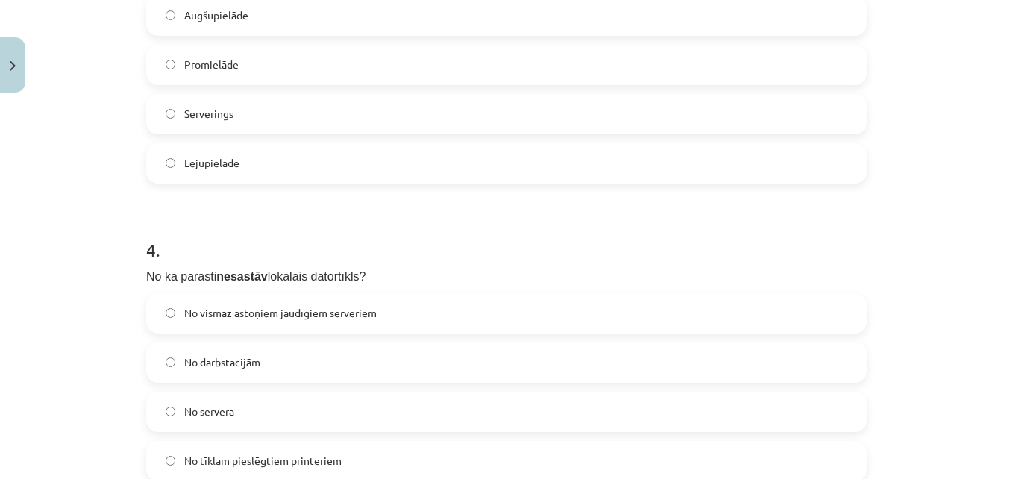
scroll to position [978, 0]
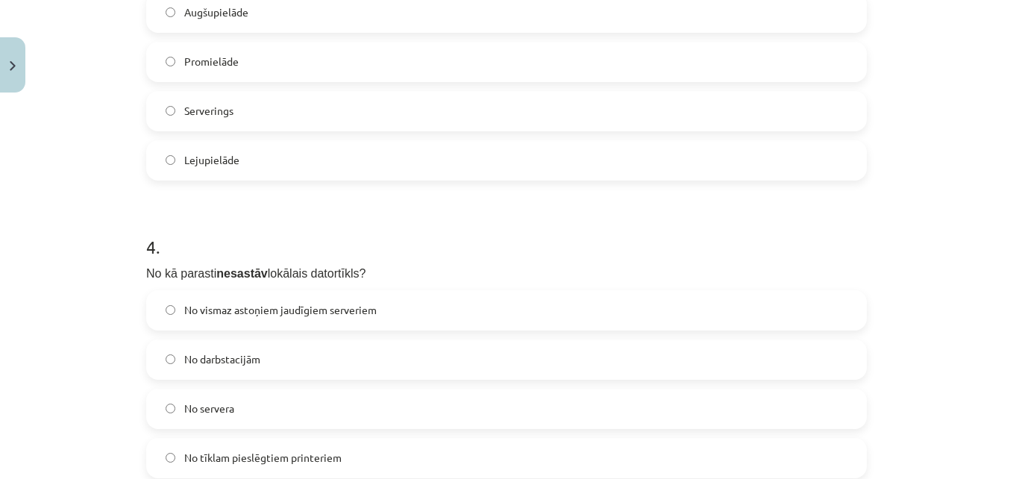
click at [281, 160] on label "Lejupielāde" at bounding box center [506, 160] width 717 height 37
click at [239, 315] on span "No vismaz astoņiem jaudīgiem serveriem" at bounding box center [280, 310] width 192 height 16
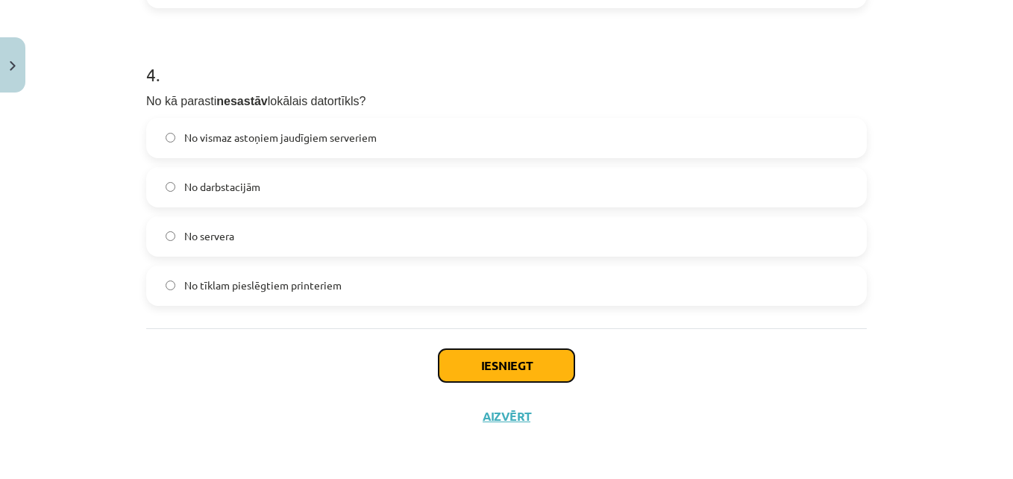
click at [531, 356] on button "Iesniegt" at bounding box center [506, 365] width 136 height 33
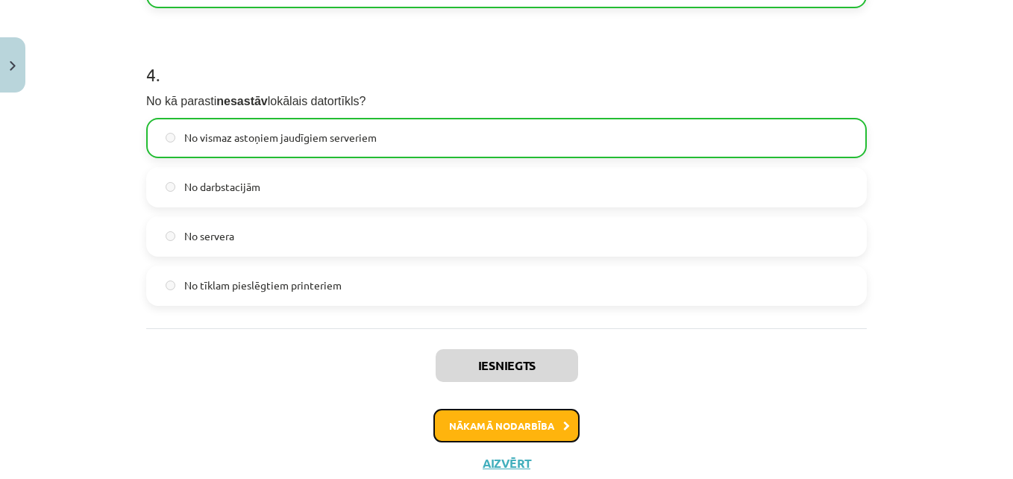
click at [519, 424] on button "Nākamā nodarbība" at bounding box center [506, 426] width 146 height 34
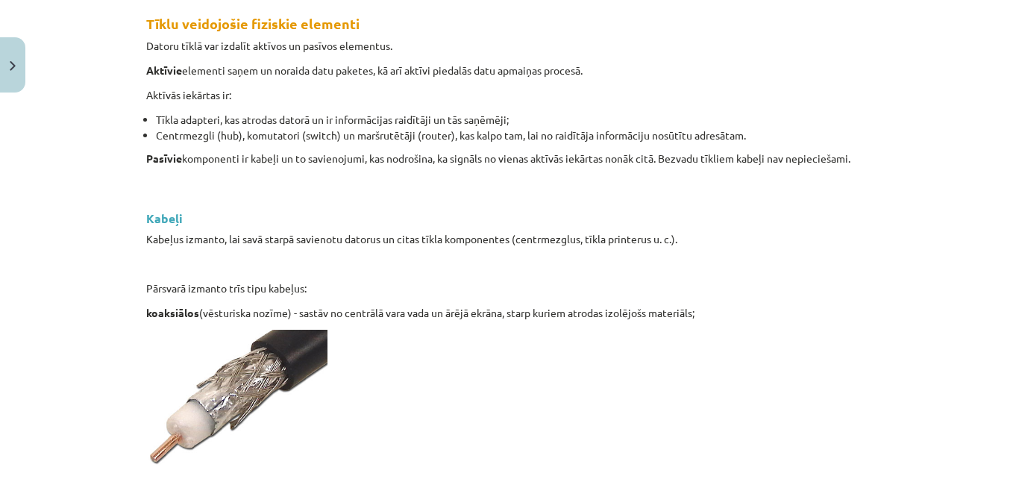
scroll to position [37, 0]
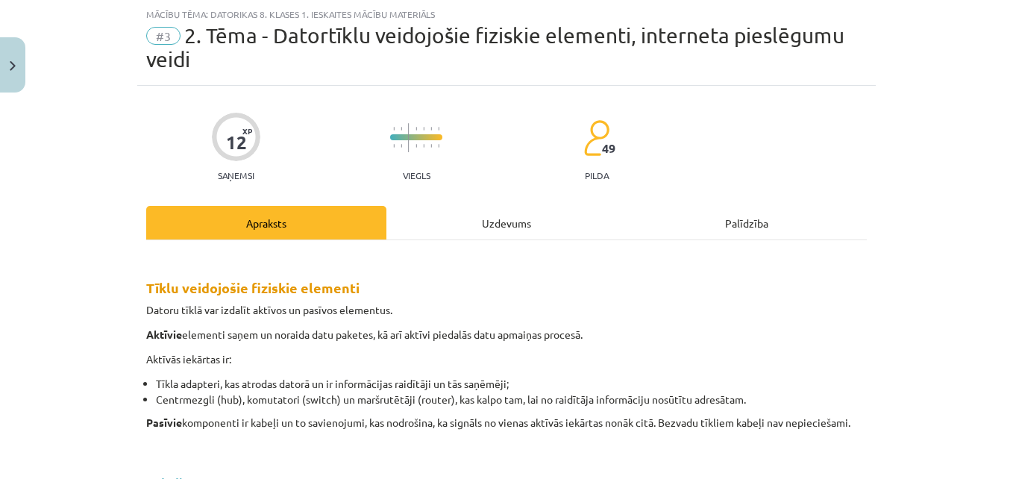
click at [508, 213] on div "Uzdevums" at bounding box center [506, 223] width 240 height 34
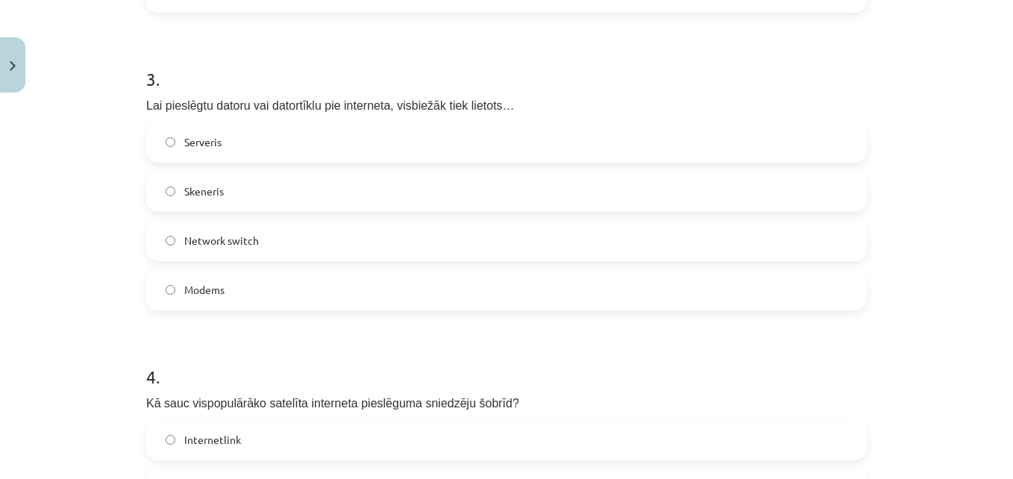
scroll to position [1175, 0]
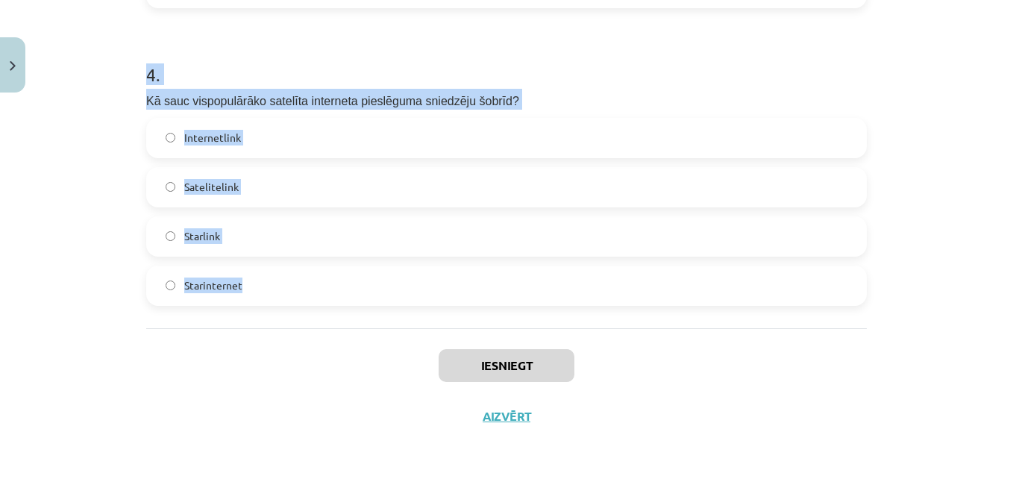
drag, startPoint x: 135, startPoint y: 301, endPoint x: 284, endPoint y: 264, distance: 153.7
copy form "1 . Kurš no šiem visticamāk nav datortīkla kabelis? Vītā pāra kabelis Optiskais…"
click at [307, 230] on label "Starlink" at bounding box center [506, 236] width 717 height 37
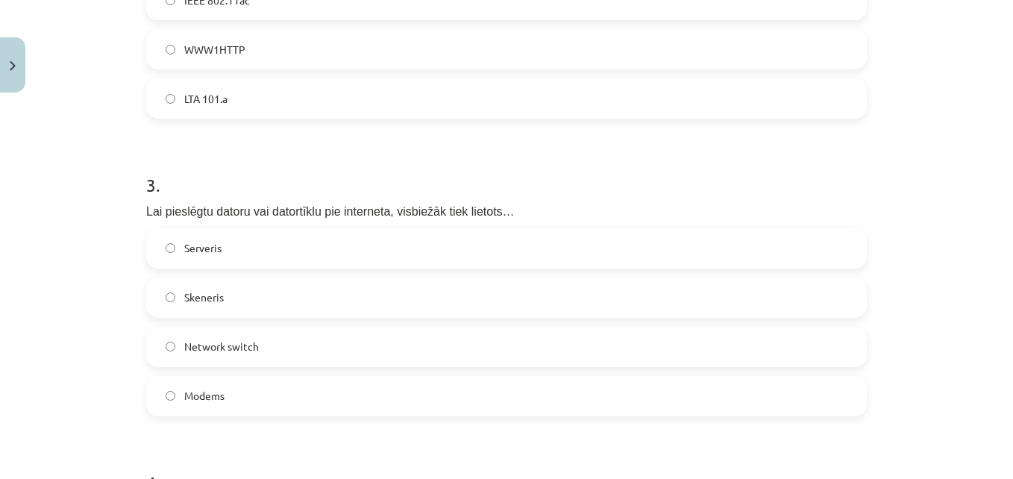
scroll to position [761, 0]
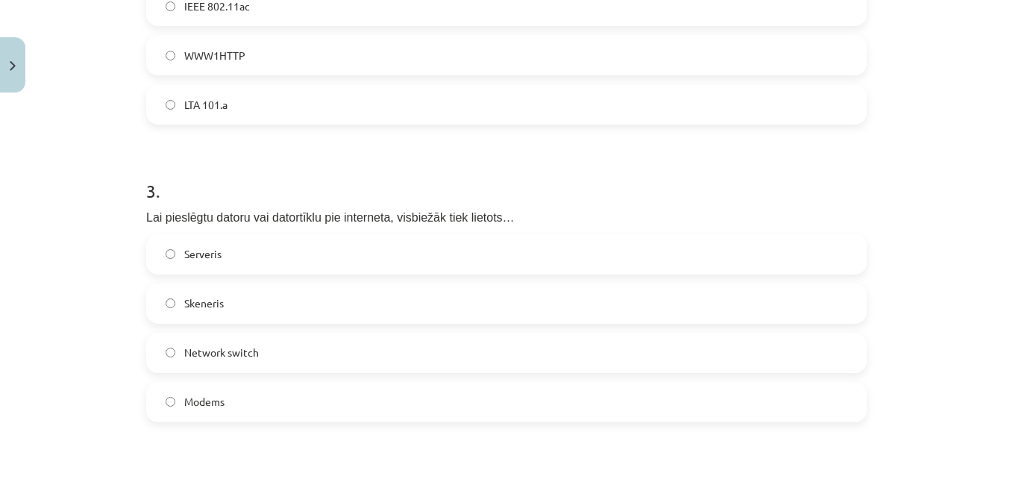
click at [351, 398] on label "Modems" at bounding box center [506, 401] width 717 height 37
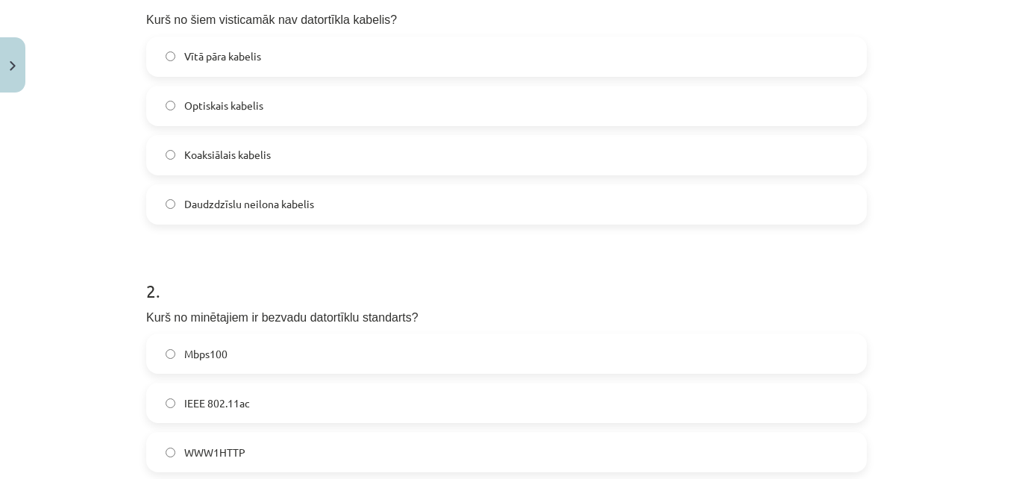
scroll to position [361, 0]
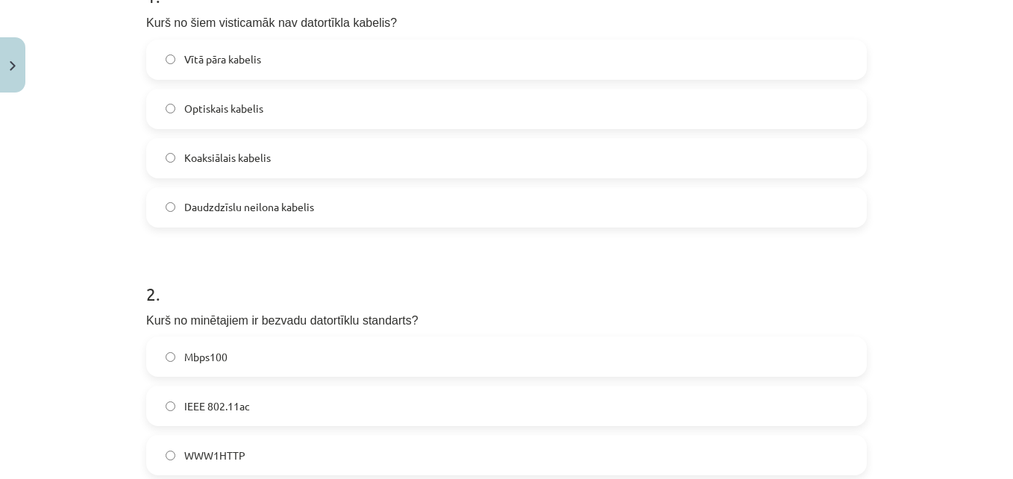
click at [415, 406] on label "IEEE 802.11ac" at bounding box center [506, 405] width 717 height 37
click at [288, 207] on span "Daudzdzīslu neilona kabelis" at bounding box center [249, 207] width 130 height 16
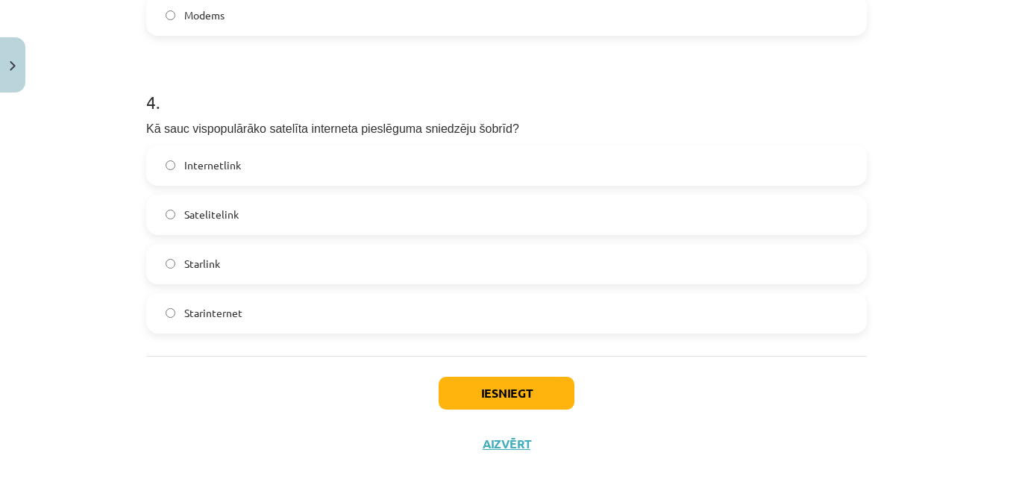
scroll to position [1175, 0]
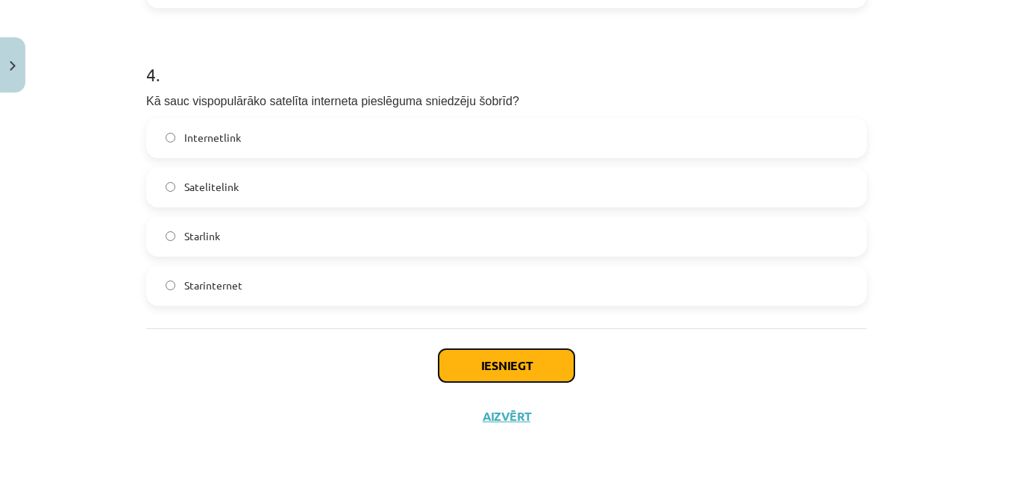
click at [521, 369] on button "Iesniegt" at bounding box center [506, 365] width 136 height 33
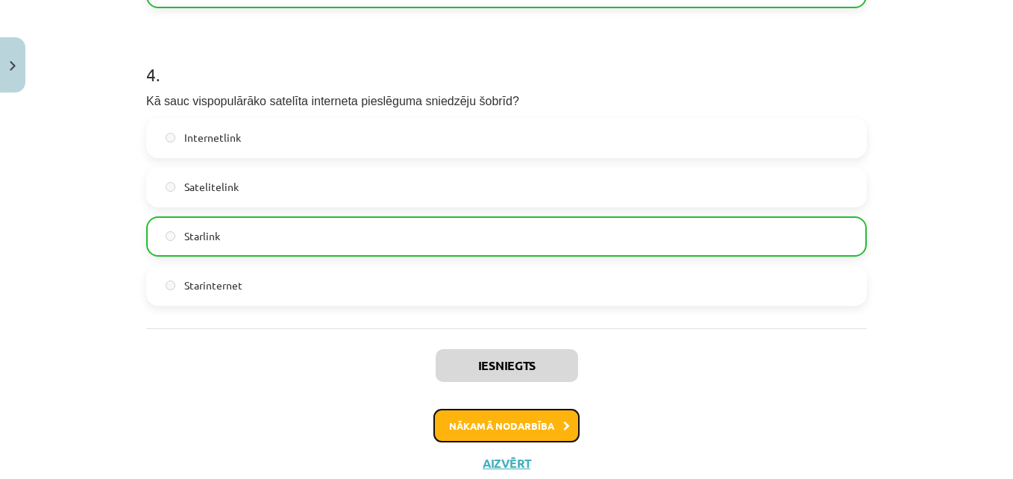
click at [516, 432] on button "Nākamā nodarbība" at bounding box center [506, 426] width 146 height 34
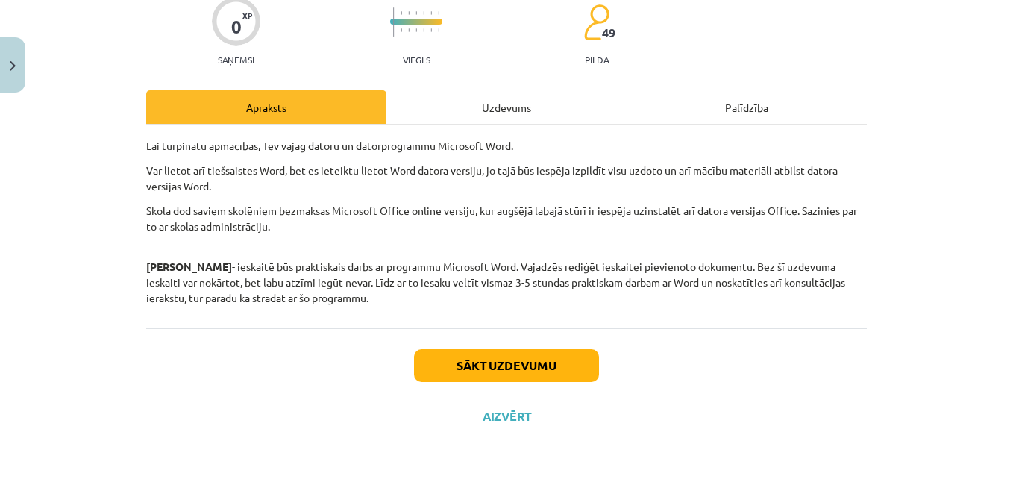
scroll to position [37, 0]
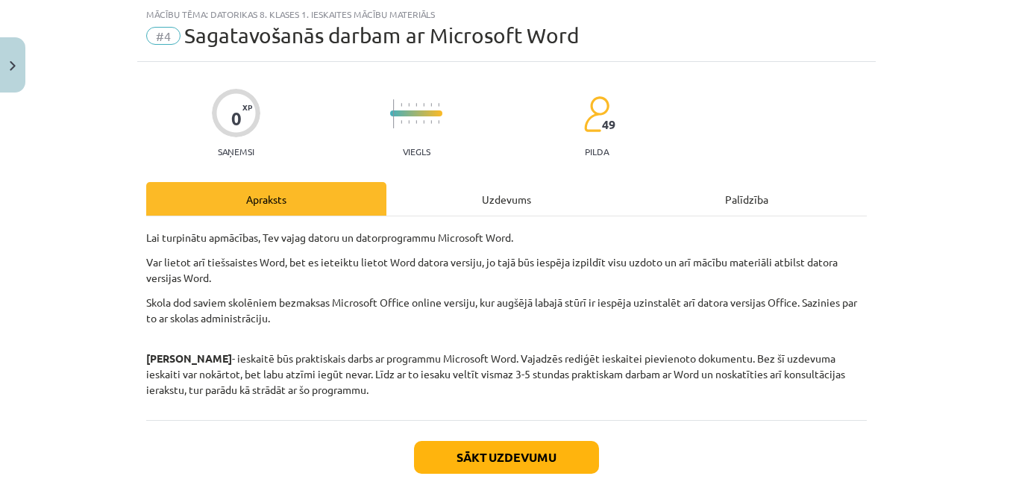
click at [480, 213] on div "Uzdevums" at bounding box center [506, 199] width 240 height 34
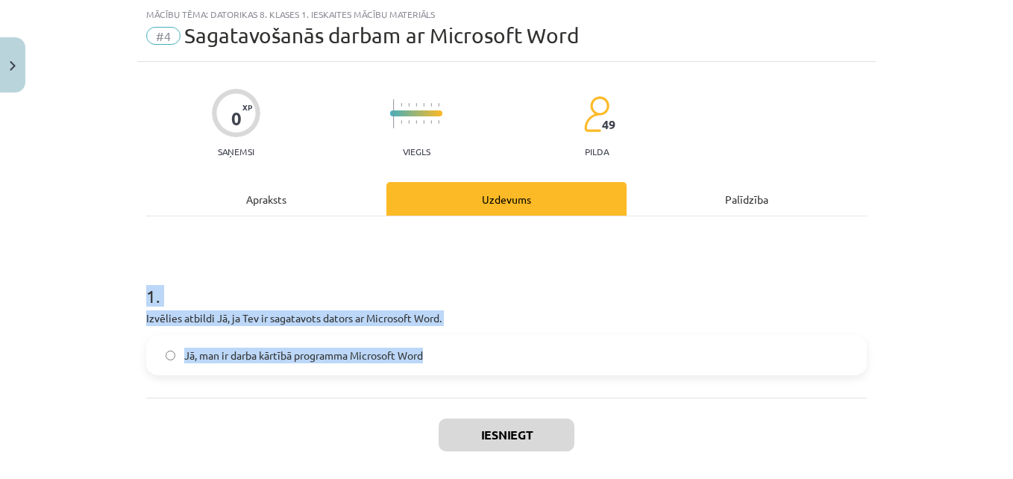
drag, startPoint x: 134, startPoint y: 282, endPoint x: 460, endPoint y: 380, distance: 340.2
click at [460, 380] on div "0 XP Saņemsi Viegls 49 pilda Apraksts Uzdevums Palīdzība 1 . Izvēlies atbildi J…" at bounding box center [506, 286] width 738 height 449
click at [298, 392] on div "1 . Izvēlies atbildi Jā, ja Tev ir sagatavots dators ar Microsoft Word. Jā, man…" at bounding box center [506, 306] width 720 height 181
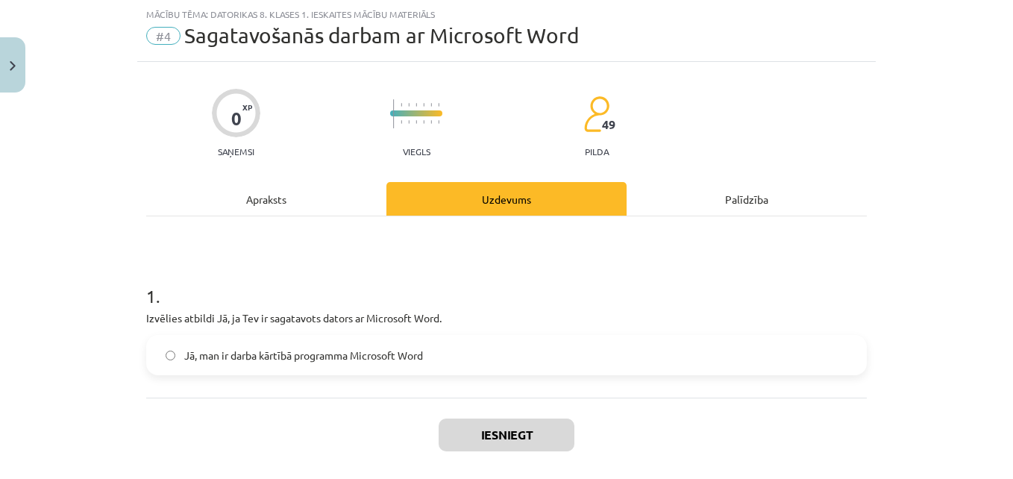
click at [280, 353] on span "Jā, man ir darba kārtībā programma Microsoft Word" at bounding box center [303, 356] width 239 height 16
click at [523, 426] on button "Iesniegt" at bounding box center [506, 434] width 136 height 33
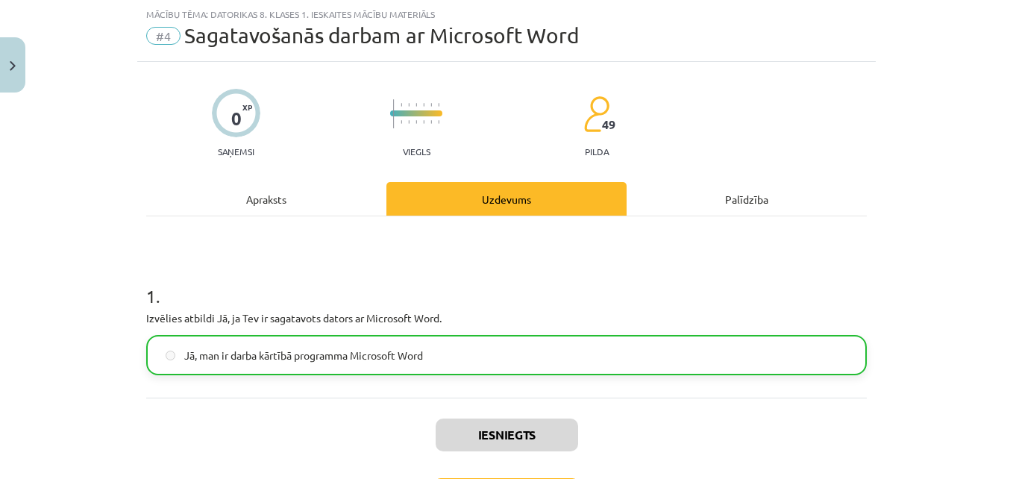
scroll to position [154, 0]
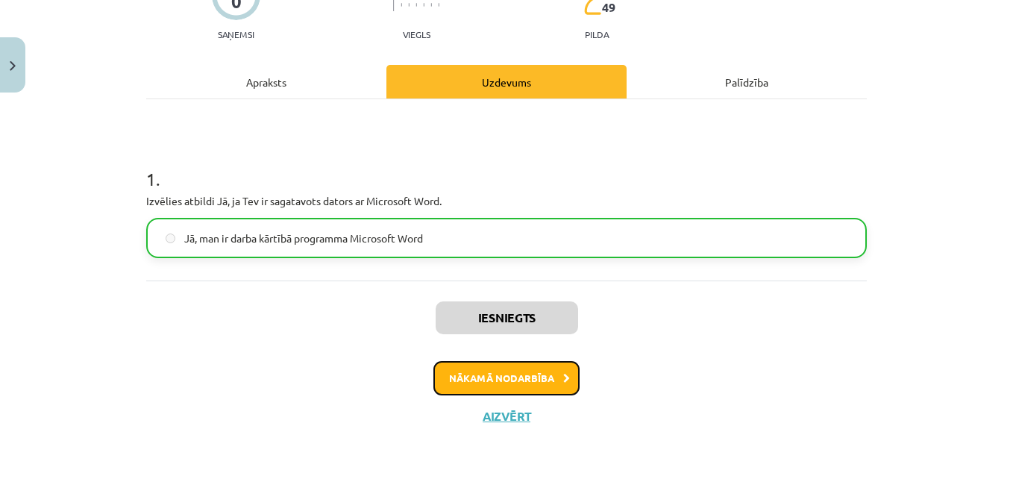
drag, startPoint x: 521, startPoint y: 382, endPoint x: 475, endPoint y: 377, distance: 46.5
click at [475, 377] on button "Nākamā nodarbība" at bounding box center [506, 378] width 146 height 34
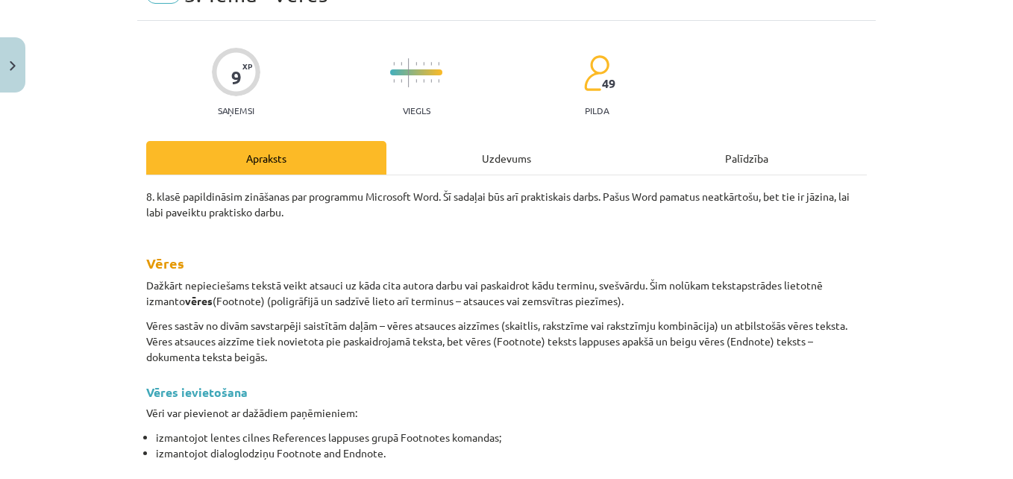
scroll to position [37, 0]
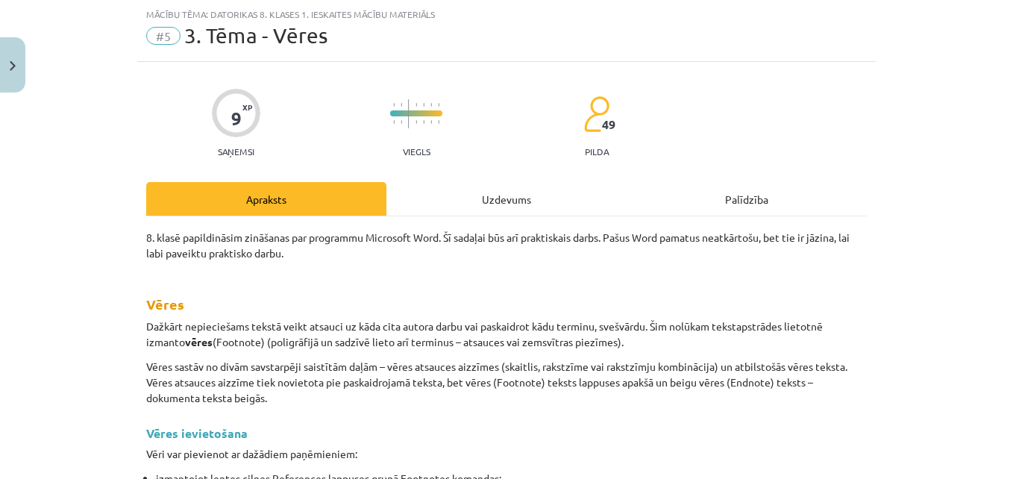
click at [500, 202] on div "Uzdevums" at bounding box center [506, 199] width 240 height 34
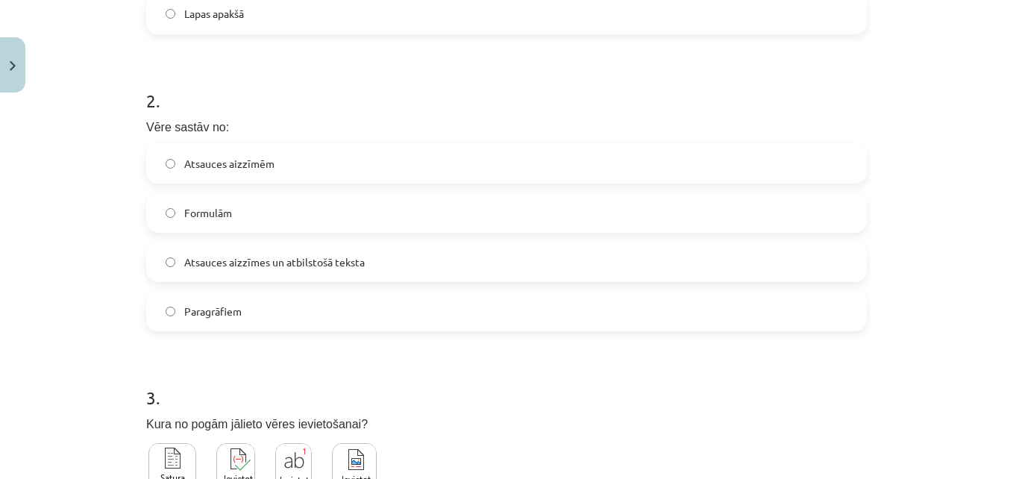
scroll to position [729, 0]
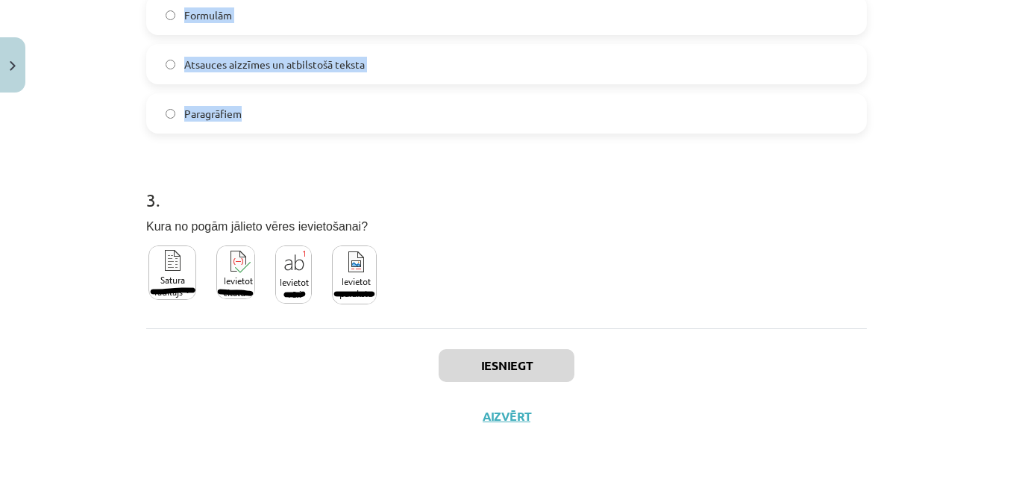
drag, startPoint x: 131, startPoint y: 288, endPoint x: 378, endPoint y: 107, distance: 306.4
click at [378, 107] on div "Mācību tēma: Datorikas 8. klases 1. ieskaites mācību materiāls #5 3. Tēma - Vēr…" at bounding box center [506, 239] width 1013 height 479
copy form "1 . Vēri nevar novietot: Dokumenta beigās Tieši zem paskaidrojamā teksta Dokume…"
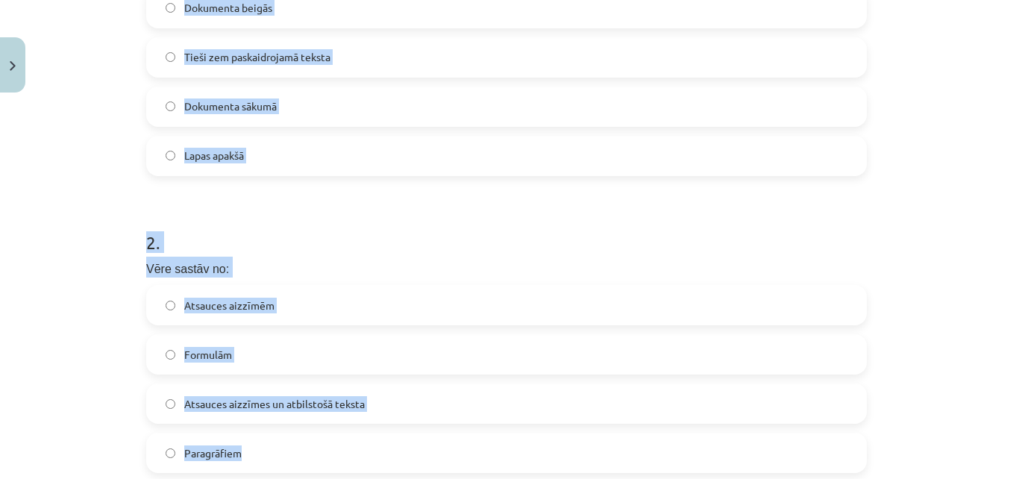
scroll to position [391, 0]
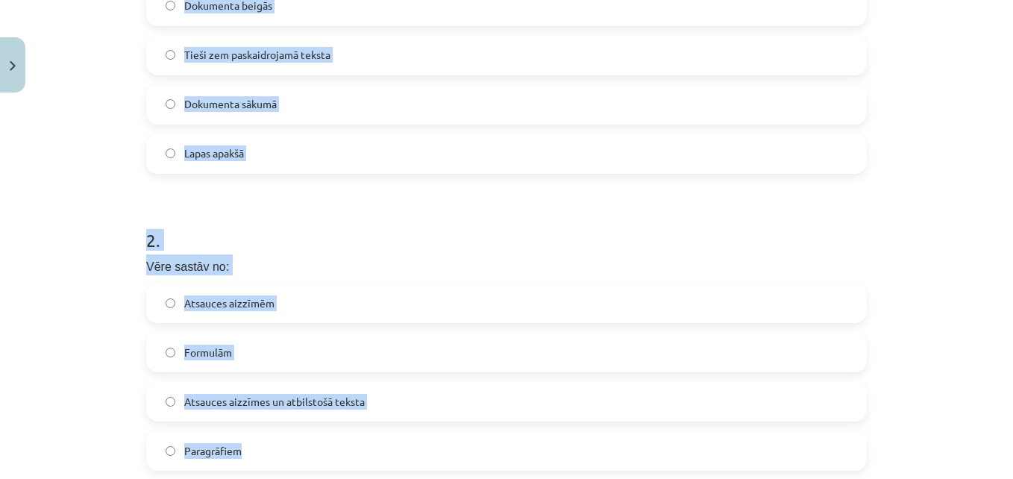
click at [447, 405] on label "Atsauces aizzīmes un atbilstošā teksta" at bounding box center [506, 401] width 717 height 37
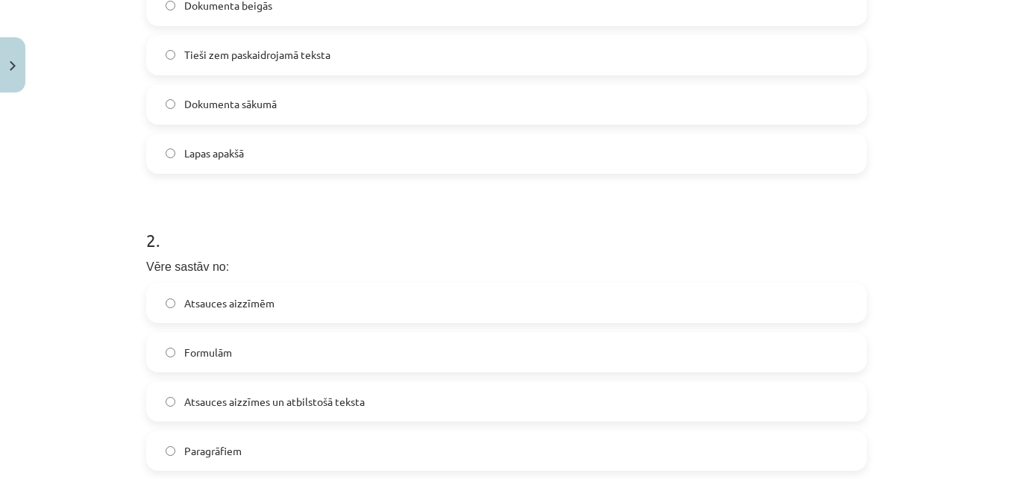
click at [281, 51] on span "Tieši zem paskaidrojamā teksta" at bounding box center [257, 55] width 146 height 16
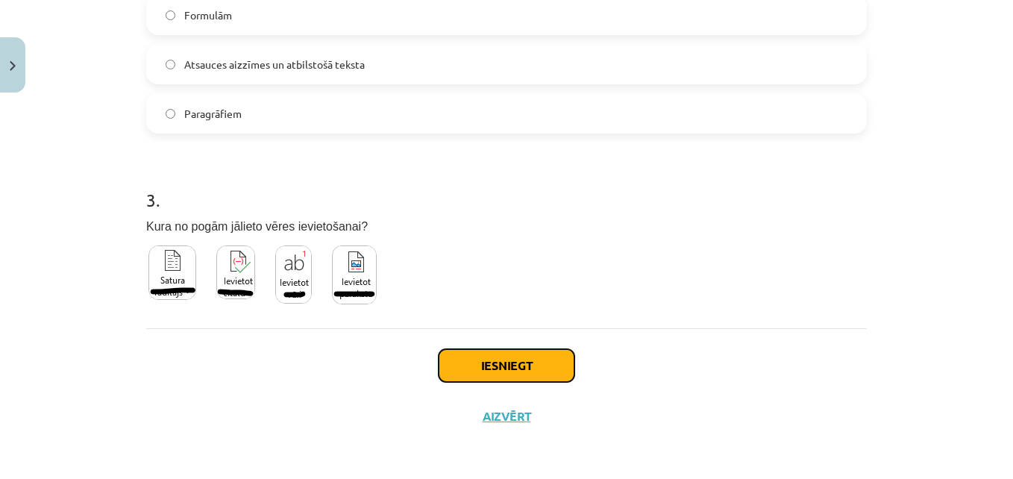
click at [456, 368] on button "Iesniegt" at bounding box center [506, 365] width 136 height 33
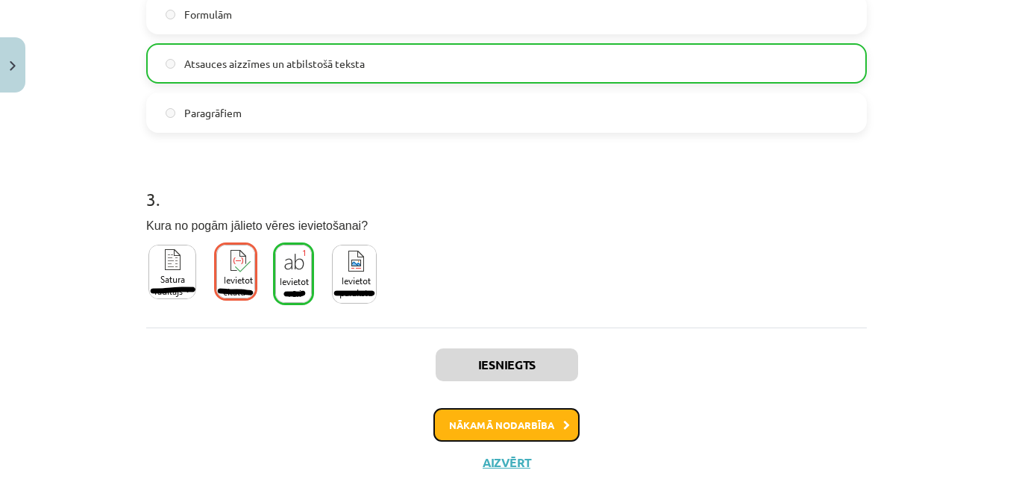
click at [476, 412] on button "Nākamā nodarbība" at bounding box center [506, 425] width 146 height 34
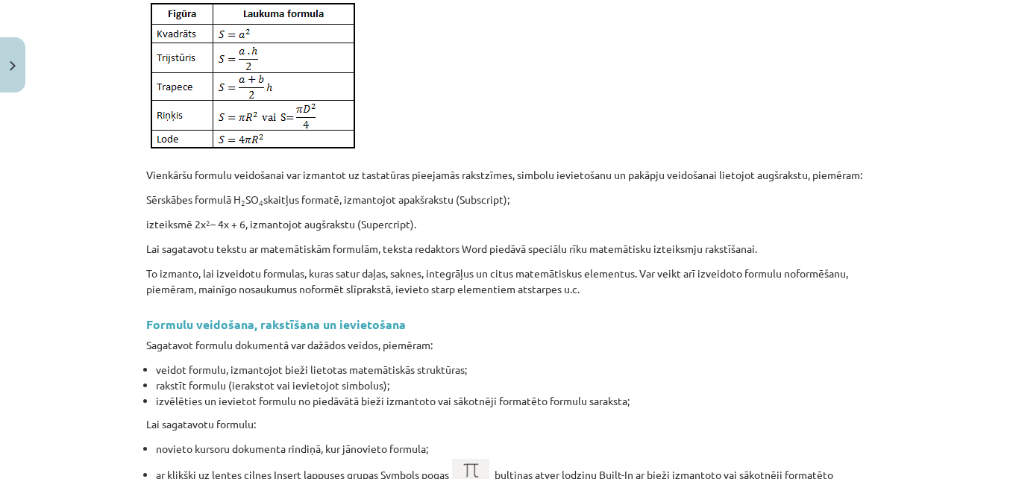
scroll to position [37, 0]
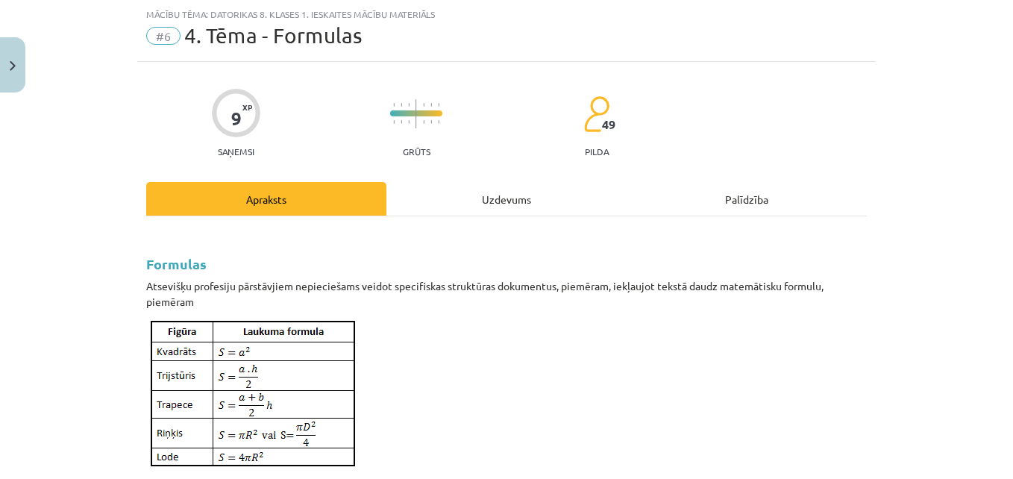
click at [500, 201] on div "Uzdevums" at bounding box center [506, 199] width 240 height 34
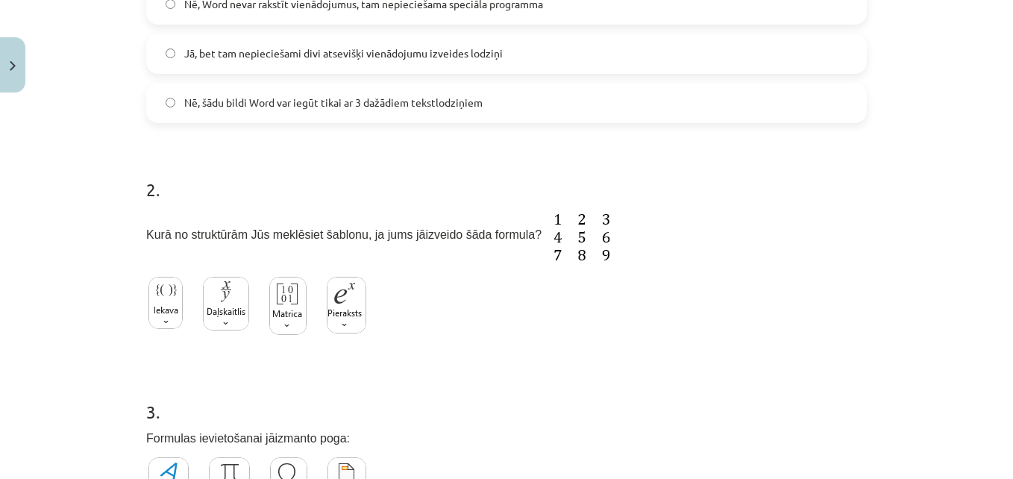
scroll to position [675, 0]
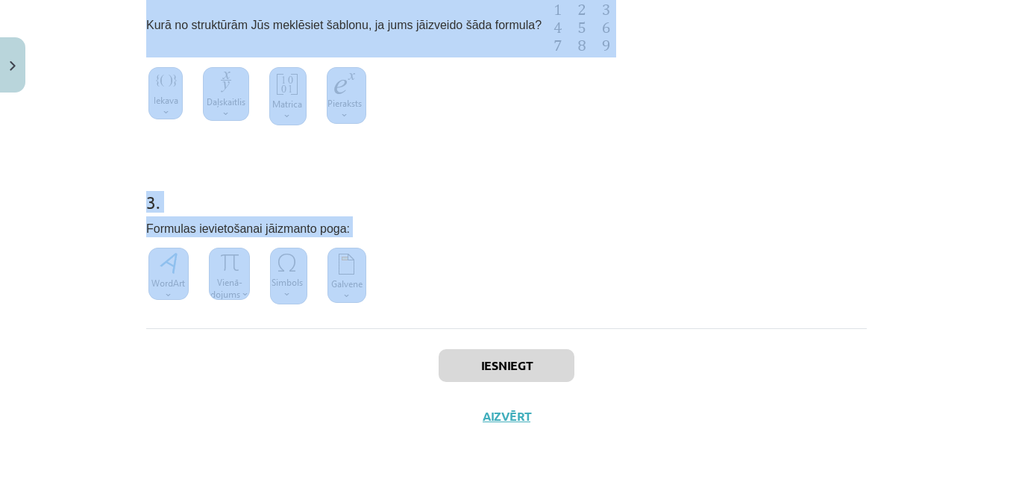
drag, startPoint x: 133, startPoint y: 289, endPoint x: 399, endPoint y: 276, distance: 266.6
drag, startPoint x: 399, startPoint y: 276, endPoint x: 611, endPoint y: 146, distance: 248.4
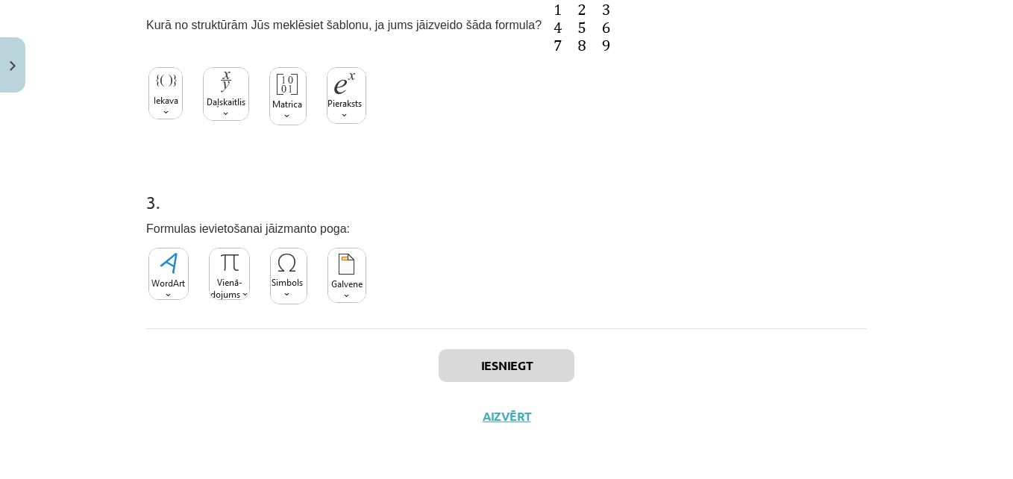
click at [283, 99] on img at bounding box center [287, 96] width 37 height 58
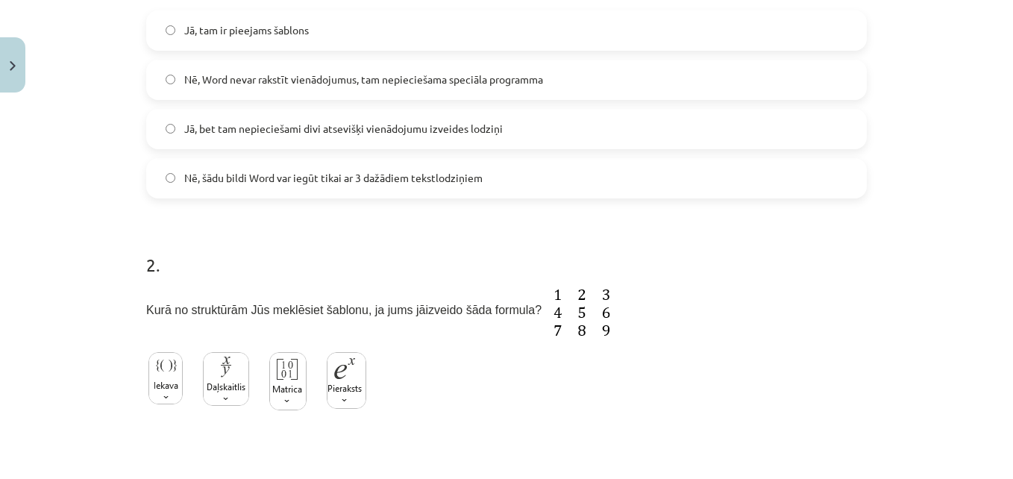
scroll to position [245, 0]
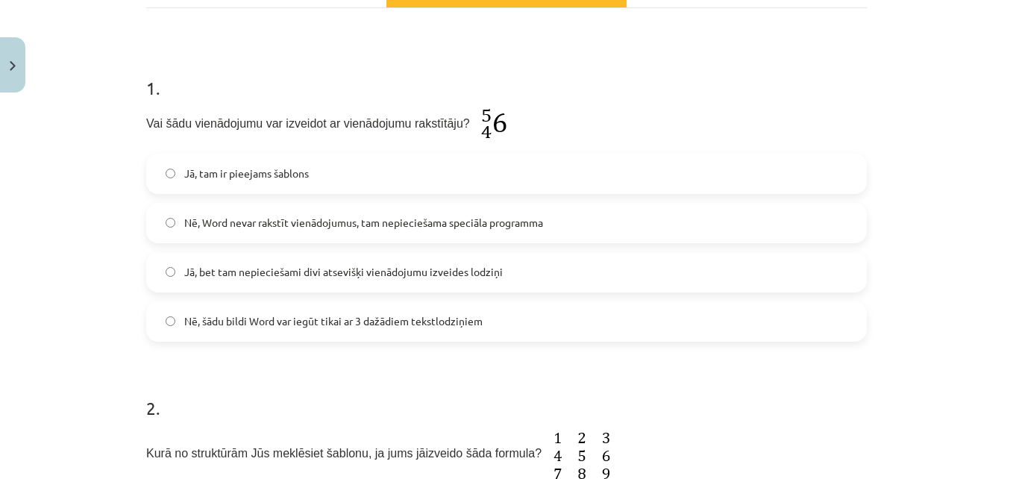
click at [459, 169] on label "Jā, tam ir pieejams šablons" at bounding box center [506, 173] width 717 height 37
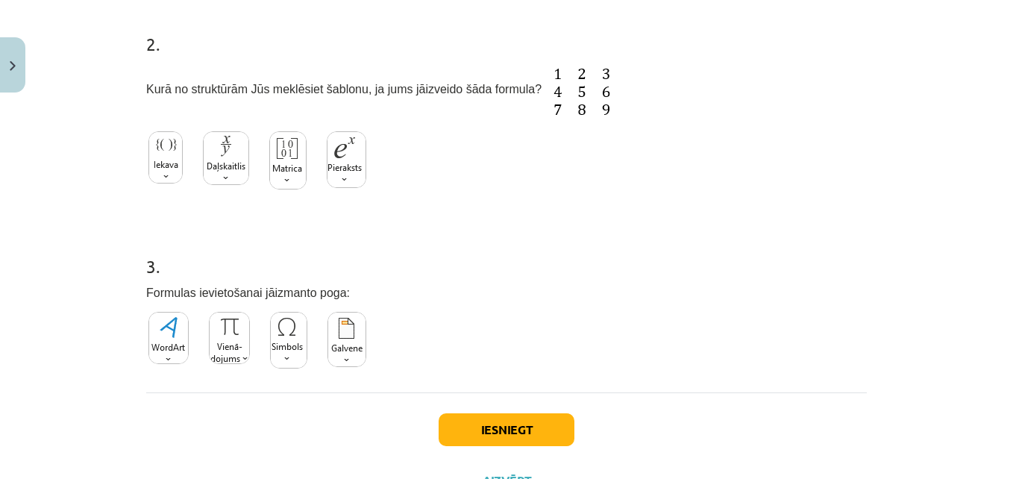
scroll to position [675, 0]
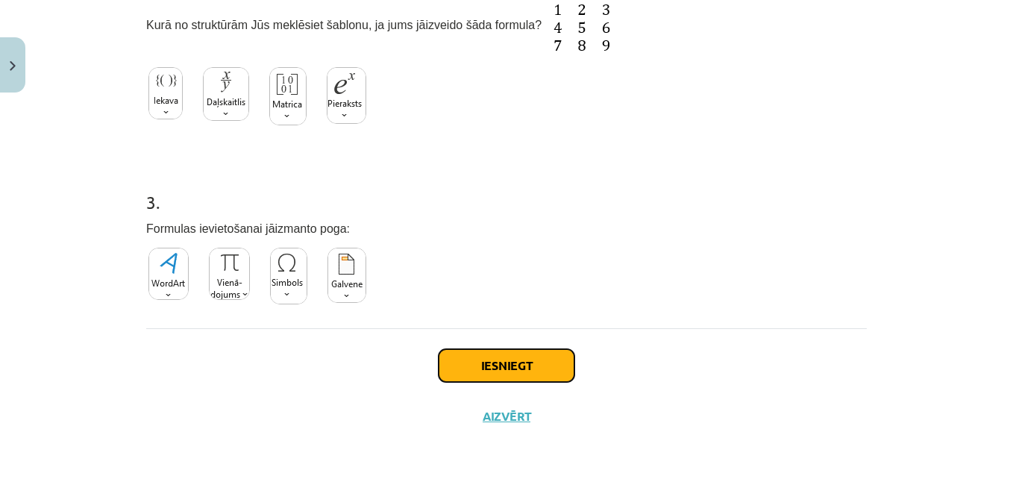
click at [507, 359] on button "Iesniegt" at bounding box center [506, 365] width 136 height 33
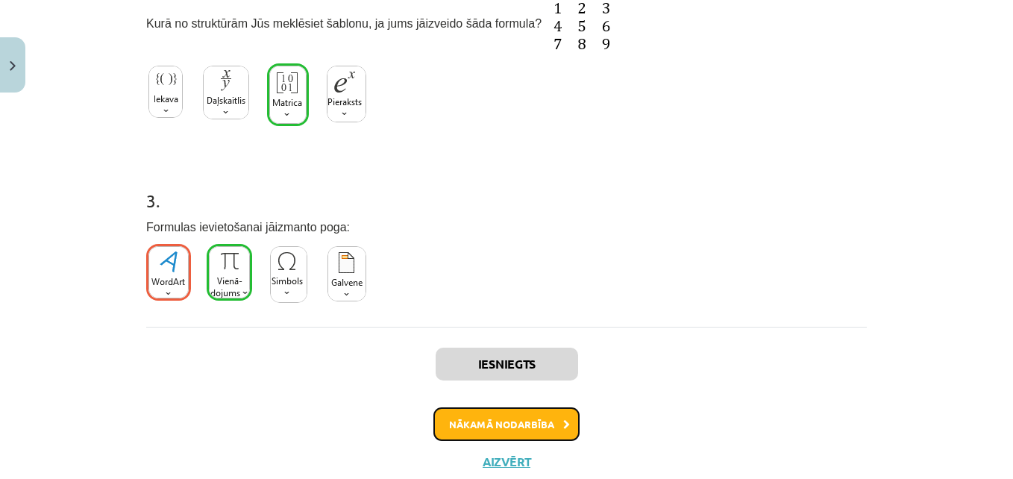
click at [480, 423] on button "Nākamā nodarbība" at bounding box center [506, 424] width 146 height 34
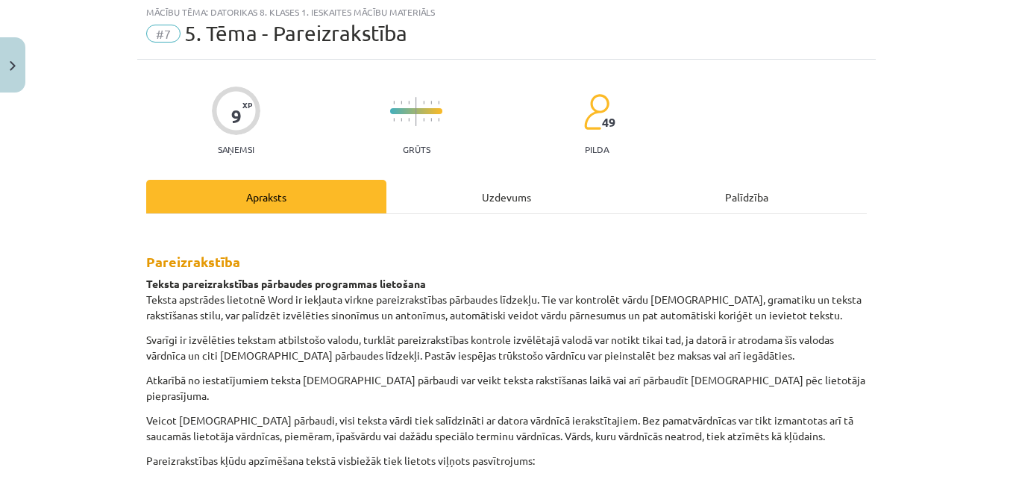
scroll to position [37, 0]
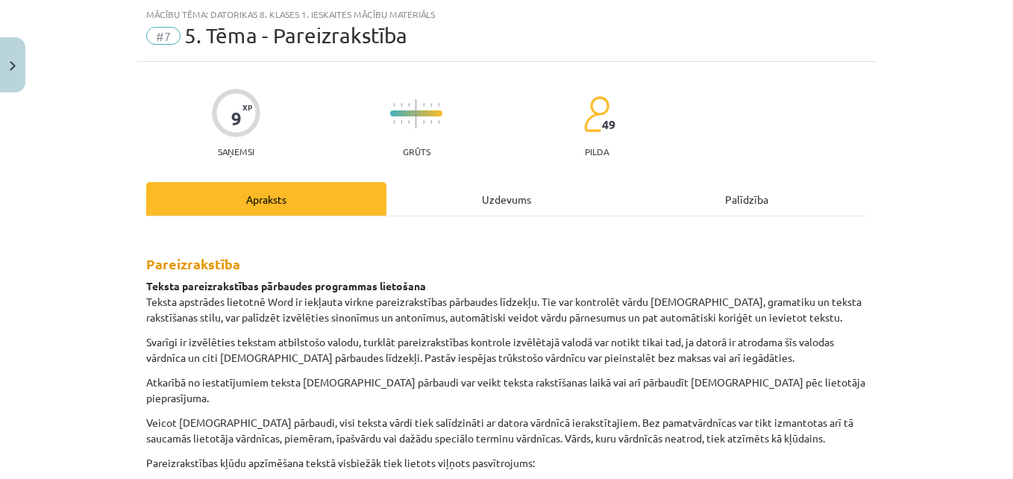
click at [512, 209] on div "Uzdevums" at bounding box center [506, 199] width 240 height 34
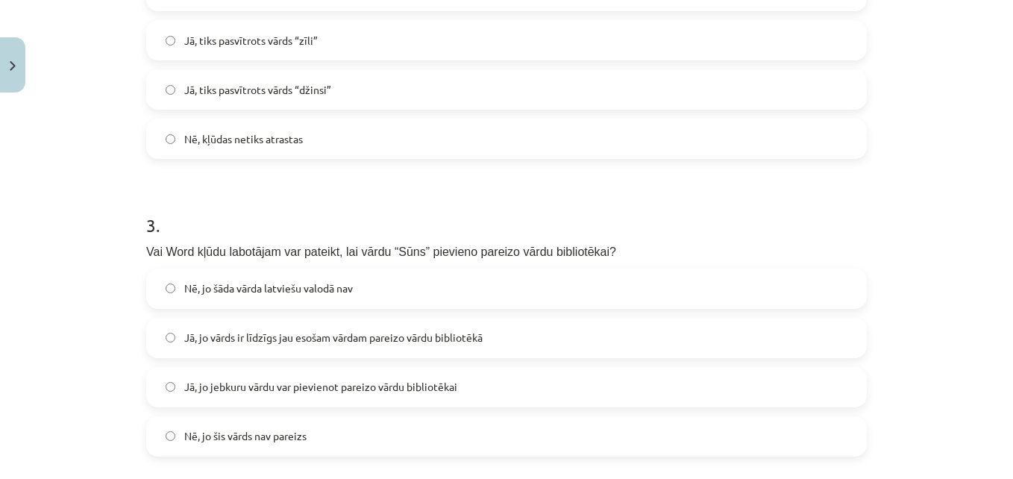
scroll to position [714, 0]
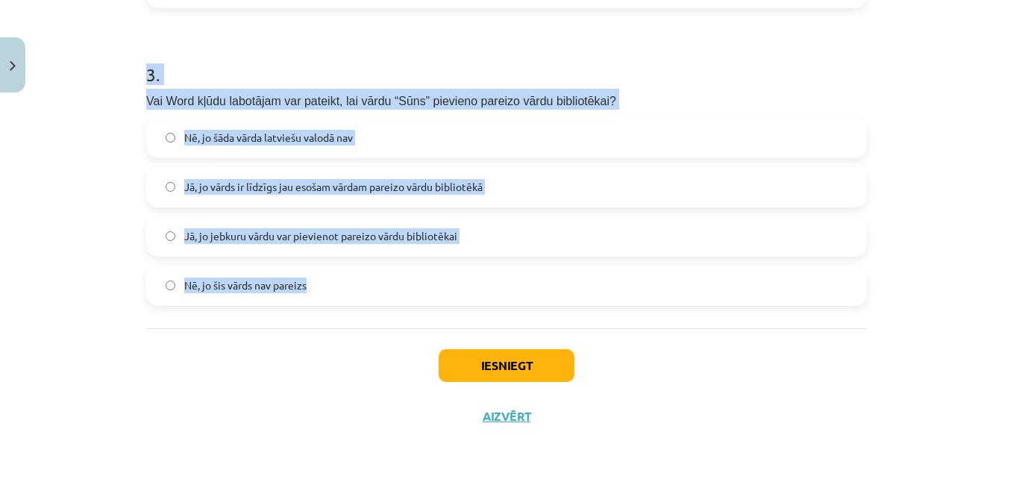
drag, startPoint x: 116, startPoint y: 40, endPoint x: 362, endPoint y: 280, distance: 344.4
click at [362, 280] on div "Mācību tēma: Datorikas 8. klases 1. ieskaites mācību materiāls #7 5. Tēma - Par…" at bounding box center [506, 239] width 1013 height 479
copy form "2 . “Jānim bija zīli džinsi.” Vai Word šajā tekstā atradīs kļūdas (latviešu val…"
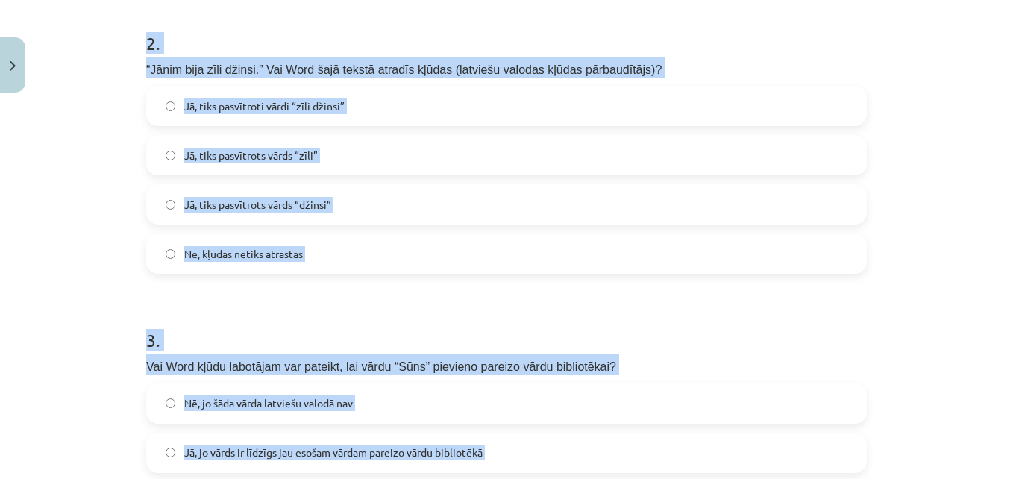
scroll to position [446, 0]
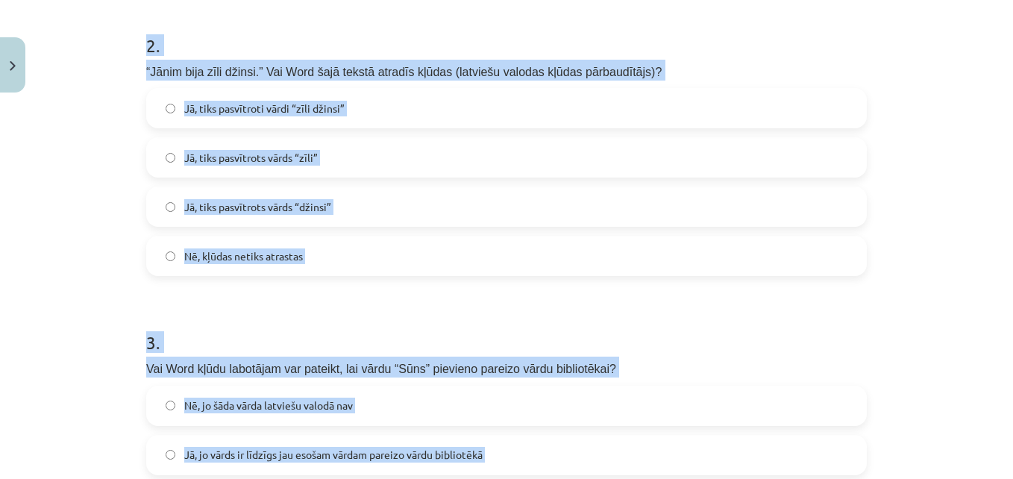
click at [419, 148] on label "Jā, tiks pasvītrots vārds “zīli”" at bounding box center [506, 157] width 717 height 37
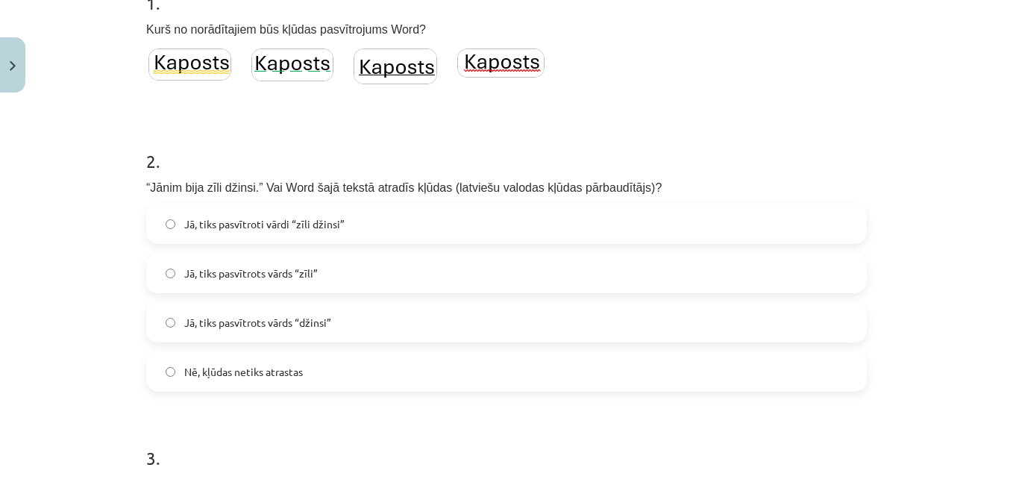
scroll to position [326, 0]
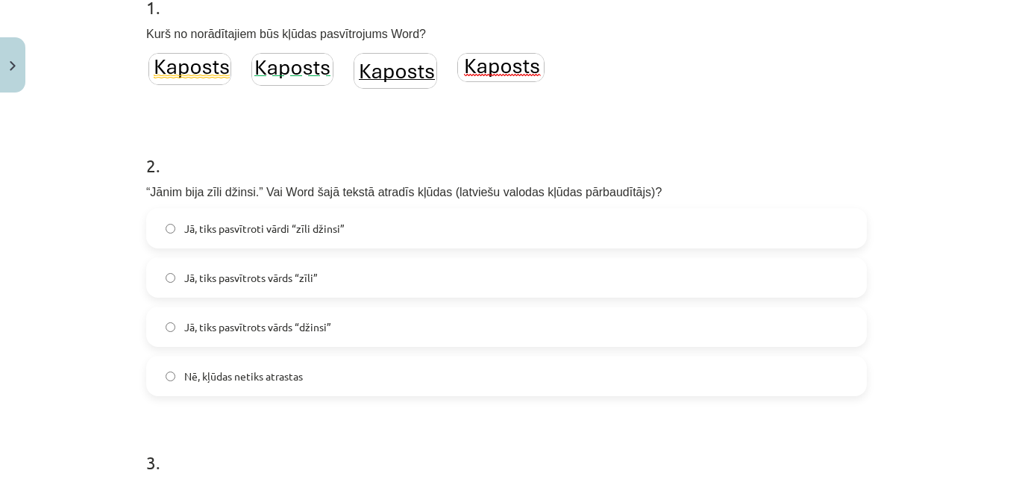
click at [576, 232] on label "Jā, tiks pasvītroti vārdi “zīli džinsi”" at bounding box center [506, 228] width 717 height 37
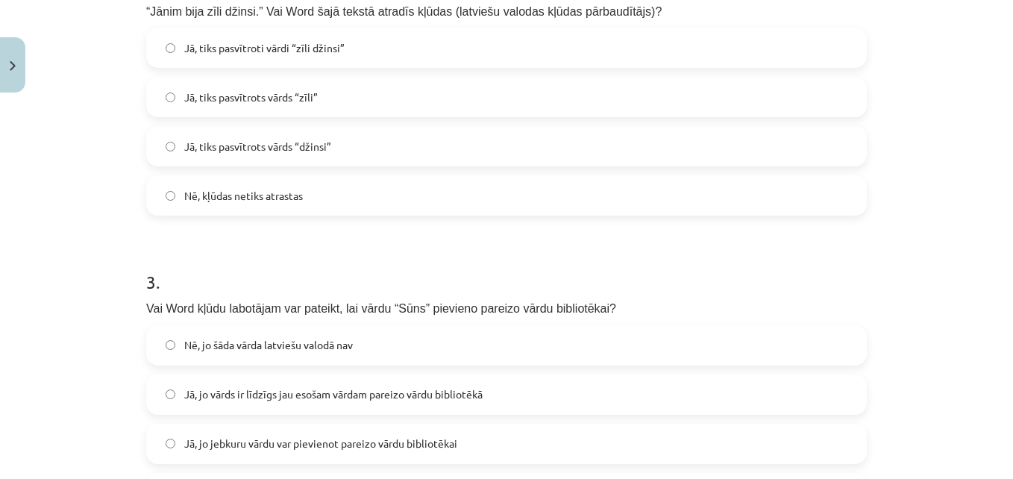
scroll to position [714, 0]
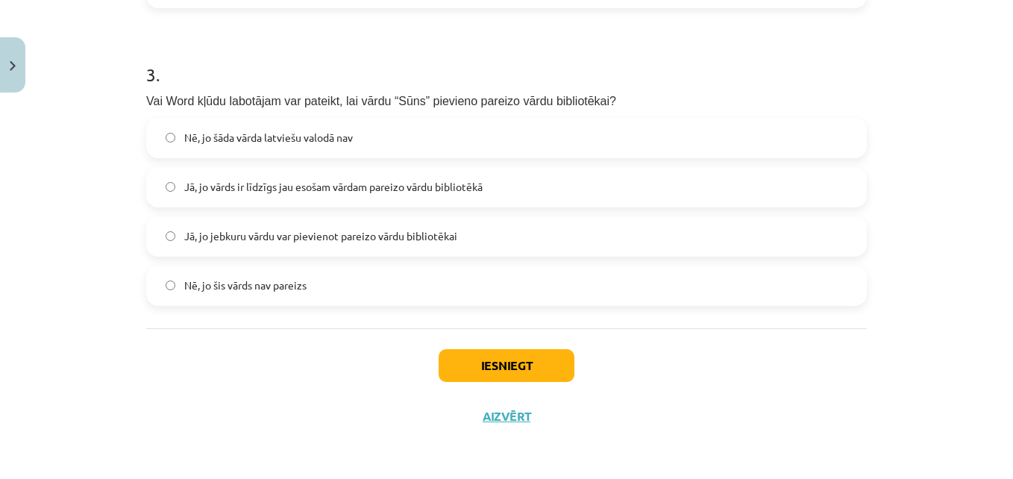
click at [357, 146] on label "Nē, jo šāda vārda latviešu valodā nav" at bounding box center [506, 137] width 717 height 37
click at [359, 177] on label "Jā, jo vārds ir līdzīgs jau esošam vārdam pareizo vārdu bibliotēkā" at bounding box center [506, 187] width 717 height 37
click at [417, 127] on label "Nē, jo šāda vārda latviešu valodā nav" at bounding box center [506, 137] width 717 height 37
click at [416, 280] on label "Nē, jo šis vārds nav pareizs" at bounding box center [506, 285] width 717 height 37
click at [392, 221] on label "Jā, jo jebkuru vārdu var pievienot pareizo vārdu bibliotēkai" at bounding box center [506, 236] width 717 height 37
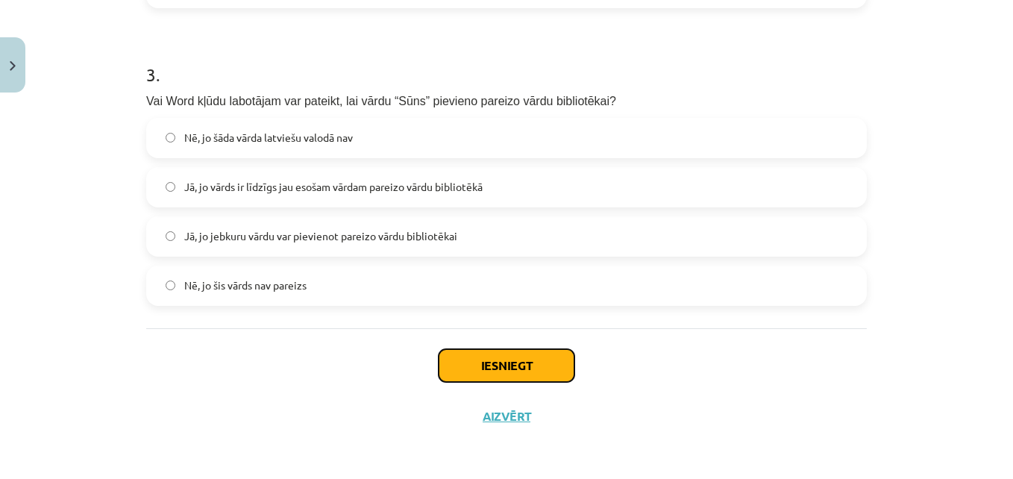
click at [479, 360] on button "Iesniegt" at bounding box center [506, 365] width 136 height 33
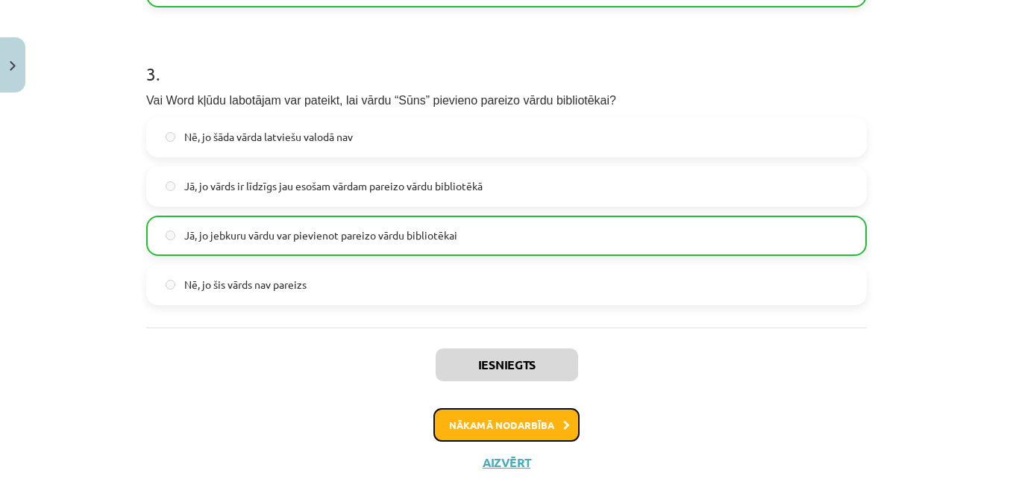
click at [505, 434] on button "Nākamā nodarbība" at bounding box center [506, 425] width 146 height 34
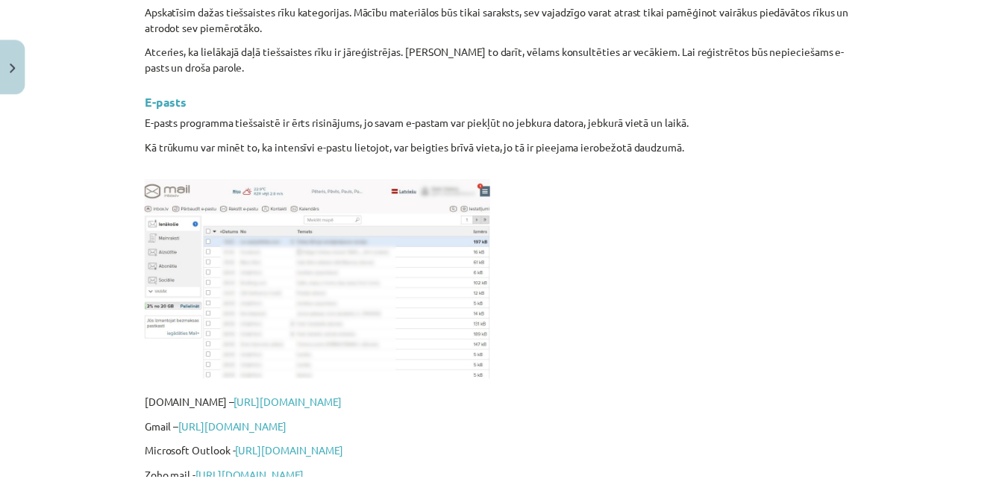
scroll to position [37, 0]
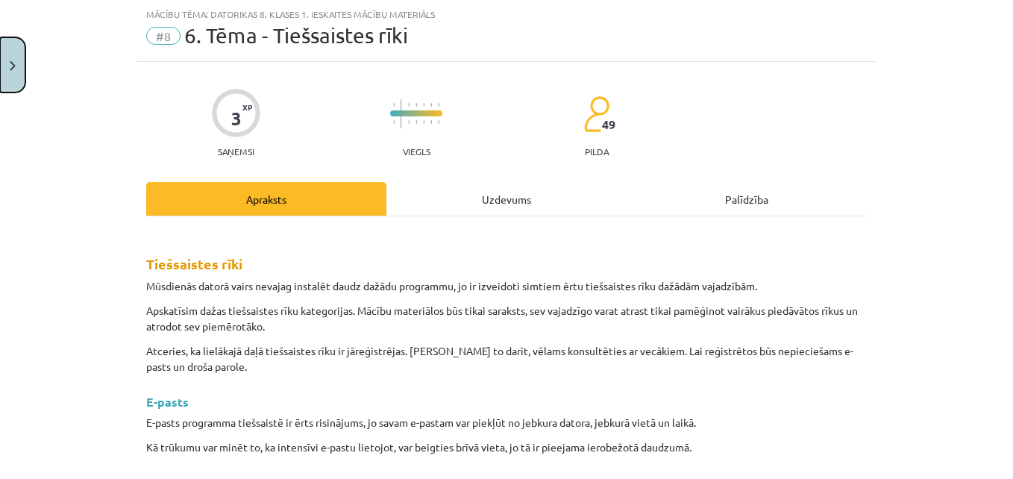
click at [1, 53] on button "Close" at bounding box center [12, 64] width 25 height 55
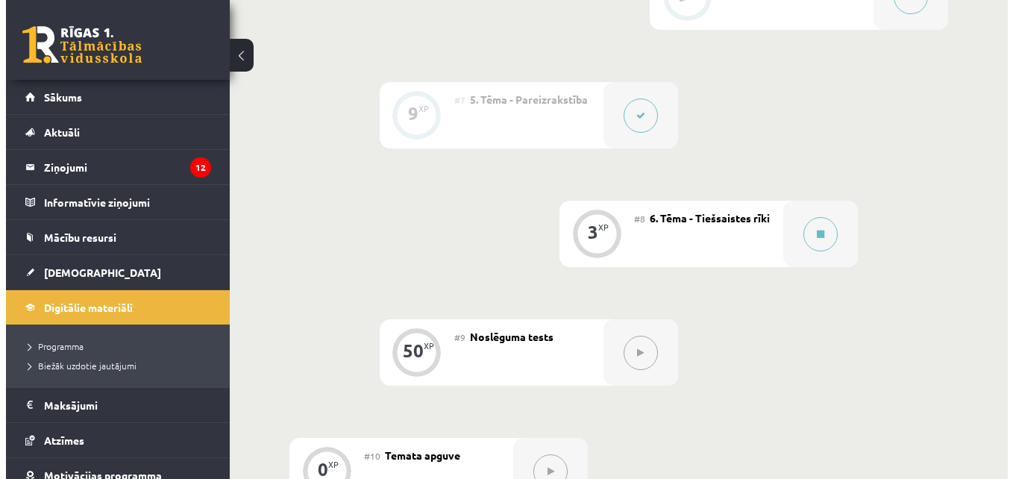
scroll to position [1089, 0]
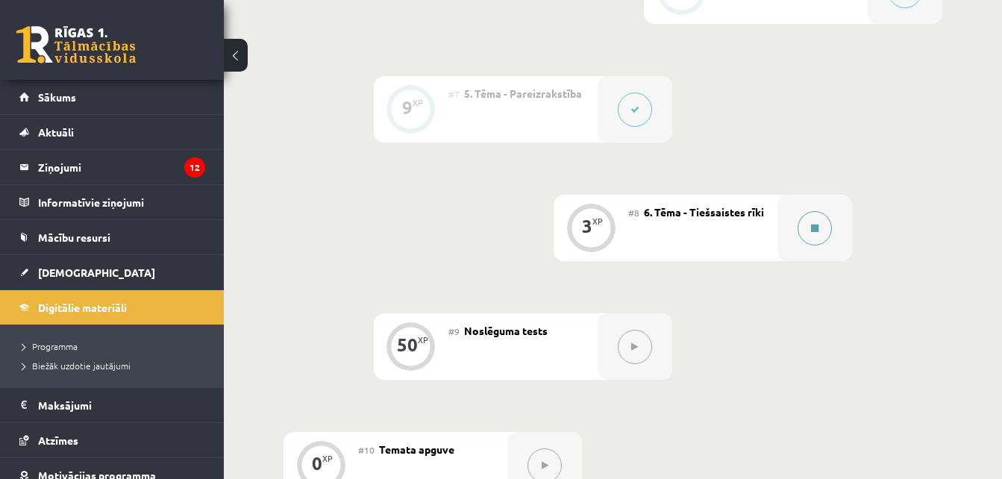
click at [811, 233] on icon at bounding box center [814, 228] width 7 height 9
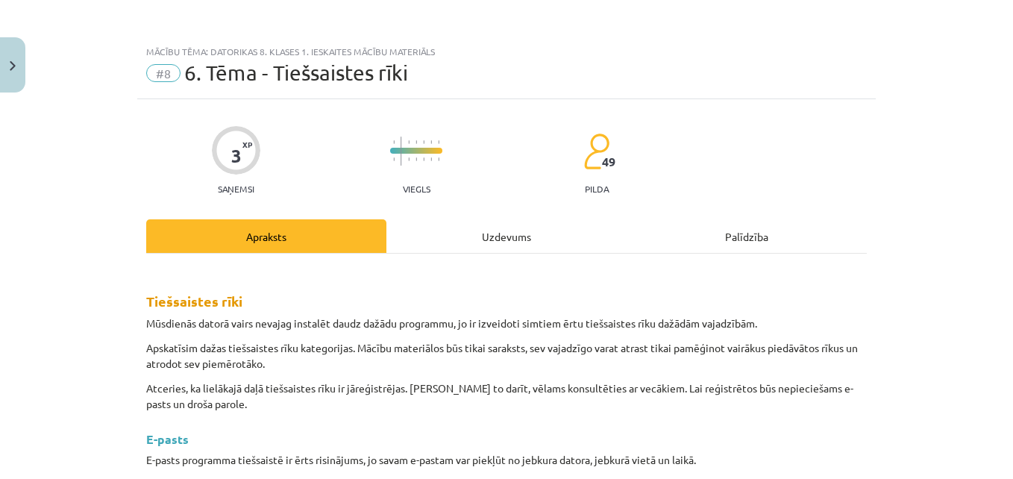
click at [515, 237] on div "Uzdevums" at bounding box center [506, 236] width 240 height 34
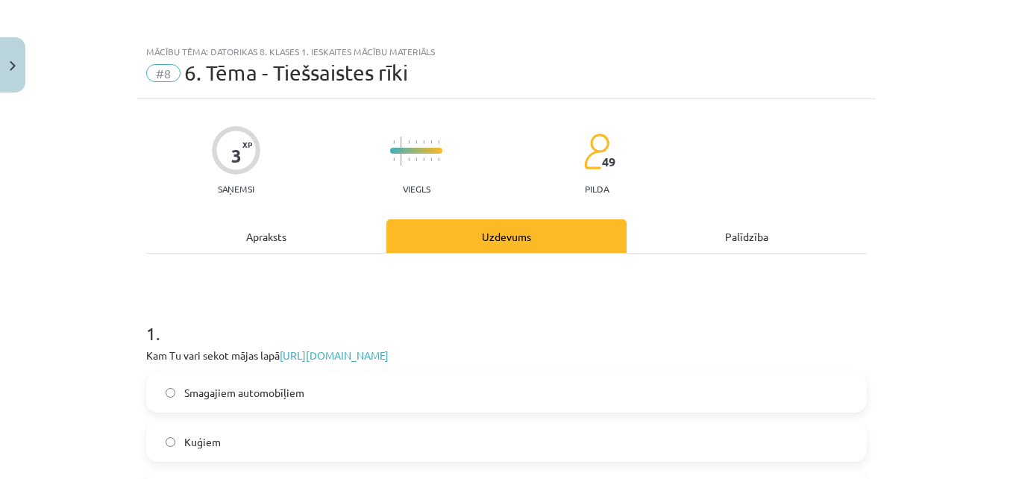
scroll to position [37, 0]
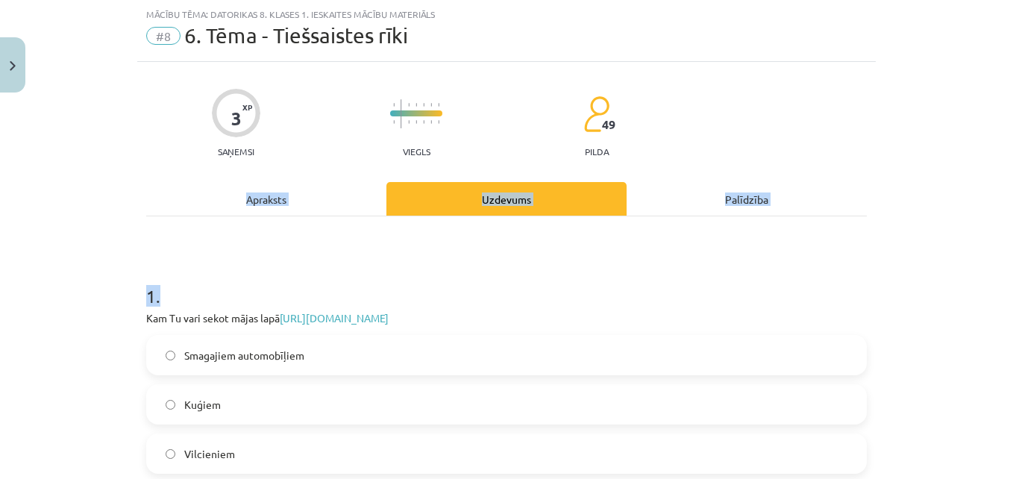
drag, startPoint x: 991, startPoint y: 154, endPoint x: 975, endPoint y: 239, distance: 87.3
click at [975, 239] on div "Mācību tēma: Datorikas 8. klases 1. ieskaites mācību materiāls #8 6. Tēma - Tie…" at bounding box center [506, 239] width 1013 height 479
click at [589, 275] on h1 "1 ." at bounding box center [506, 283] width 720 height 46
click at [389, 320] on link "[URL][DOMAIN_NAME]" at bounding box center [334, 317] width 109 height 13
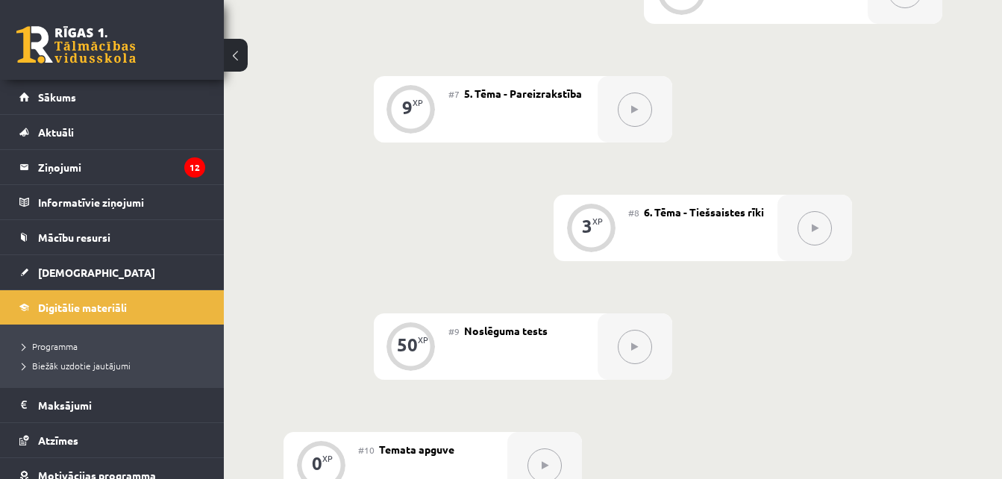
scroll to position [1089, 0]
click at [815, 245] on button at bounding box center [814, 228] width 34 height 34
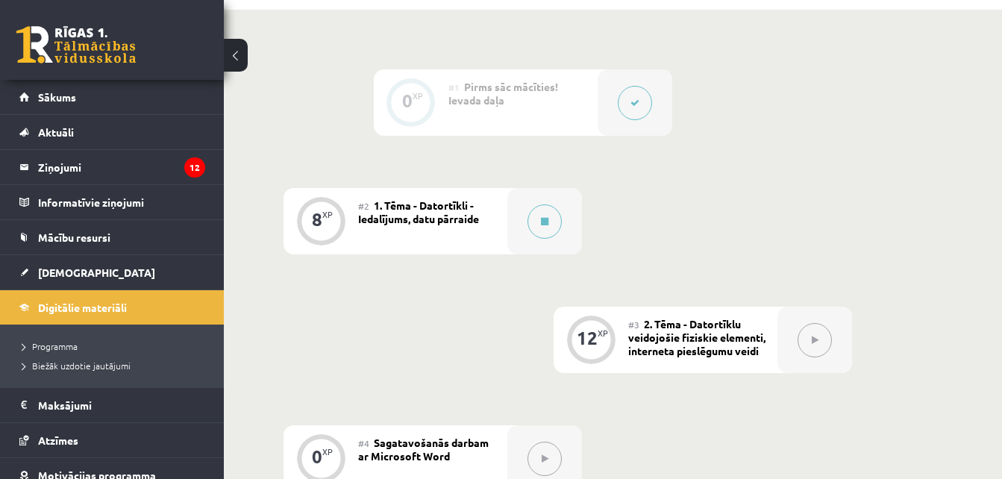
scroll to position [387, 0]
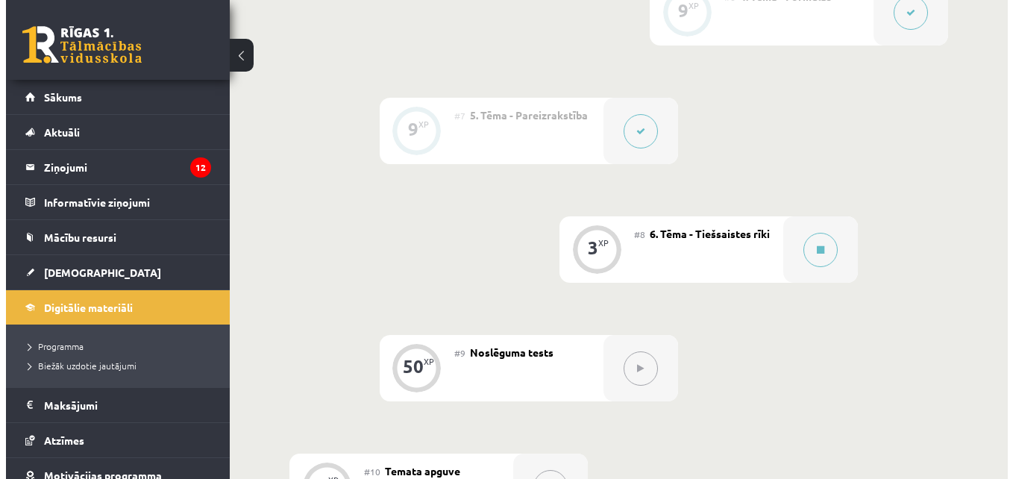
scroll to position [1057, 0]
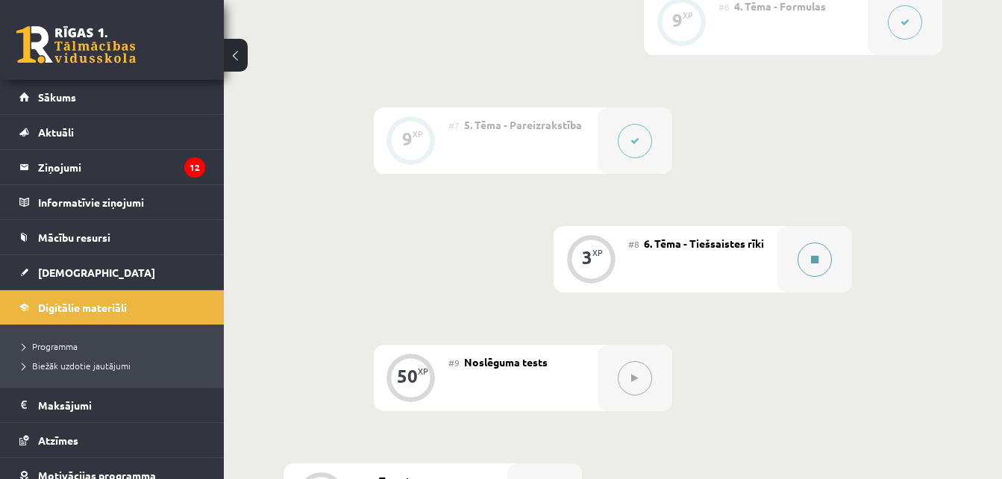
click at [815, 264] on icon at bounding box center [814, 259] width 7 height 9
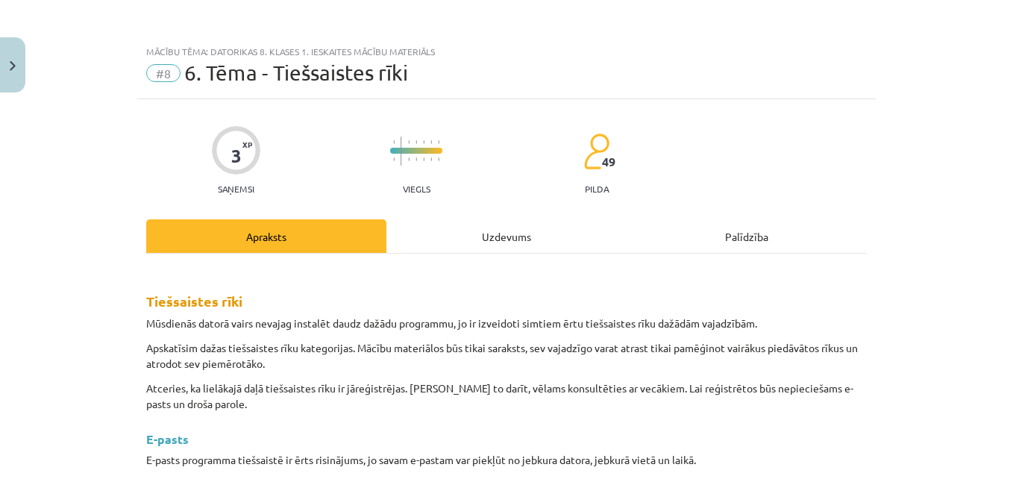
click at [545, 251] on div "Uzdevums" at bounding box center [506, 236] width 240 height 34
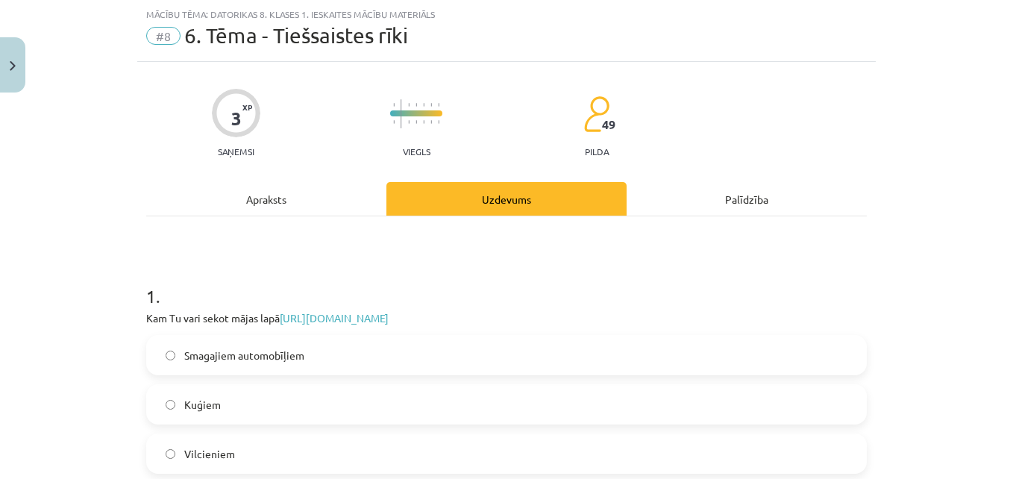
scroll to position [254, 0]
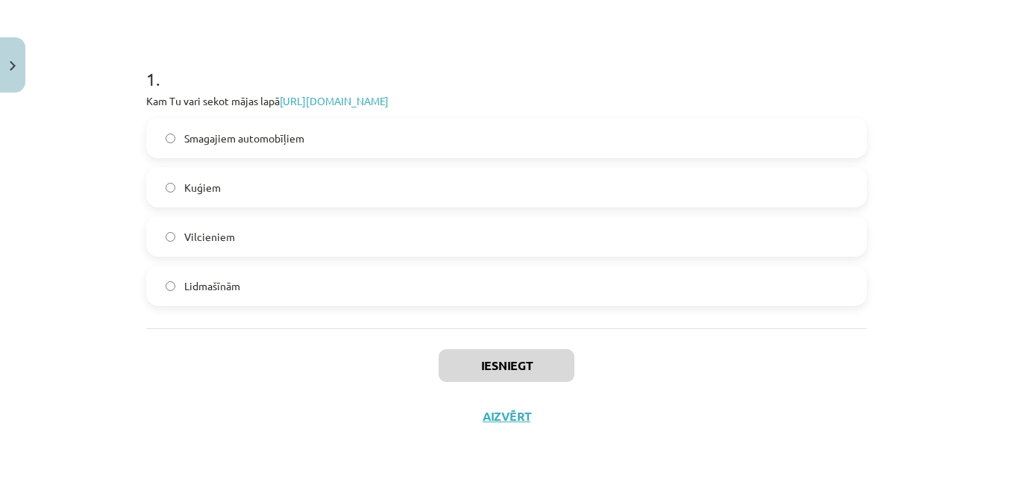
click at [801, 286] on label "Lidmašīnām" at bounding box center [506, 285] width 717 height 37
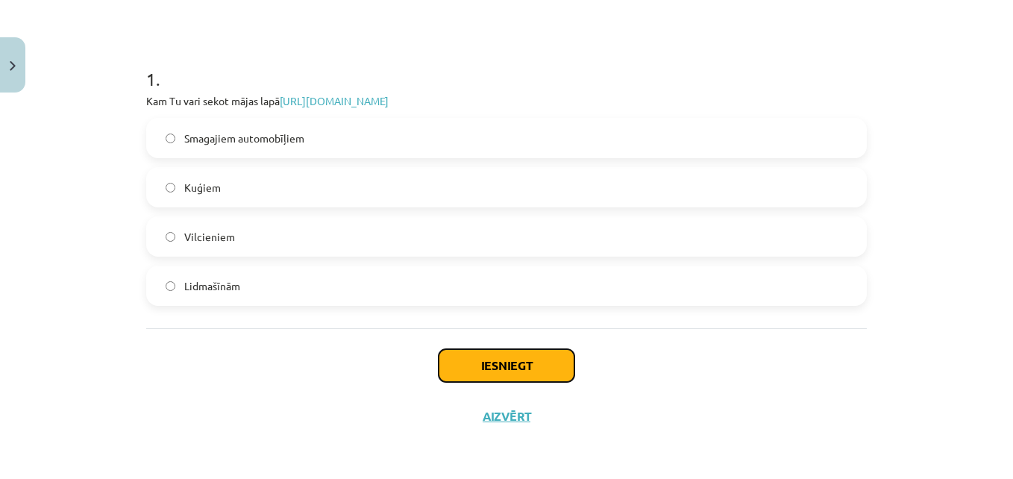
click at [489, 362] on button "Iesniegt" at bounding box center [506, 365] width 136 height 33
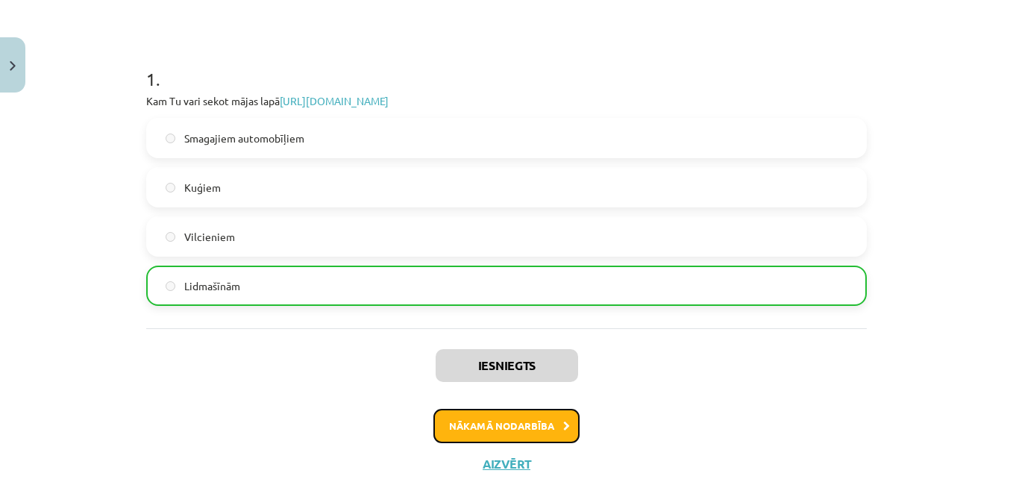
click at [509, 422] on button "Nākamā nodarbība" at bounding box center [506, 426] width 146 height 34
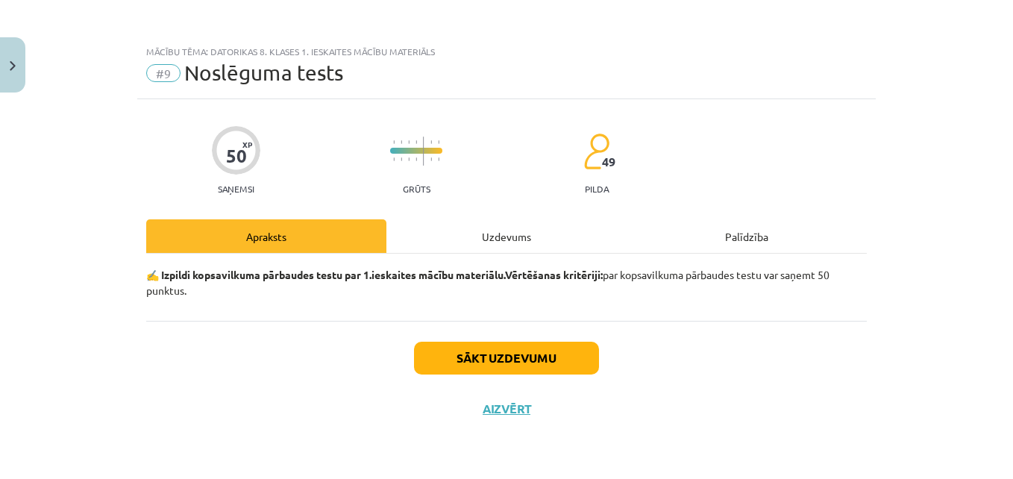
scroll to position [0, 0]
click at [482, 241] on div "Uzdevums" at bounding box center [506, 236] width 240 height 34
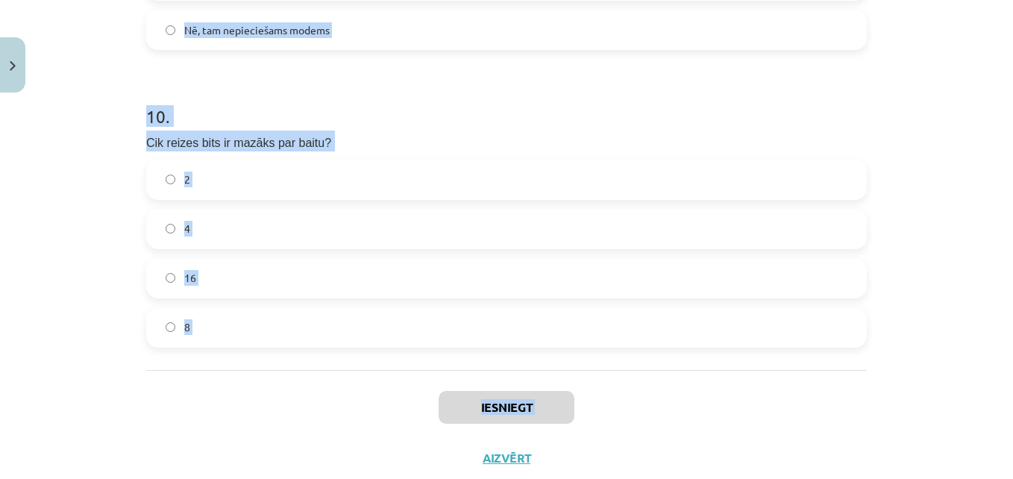
scroll to position [2883, 0]
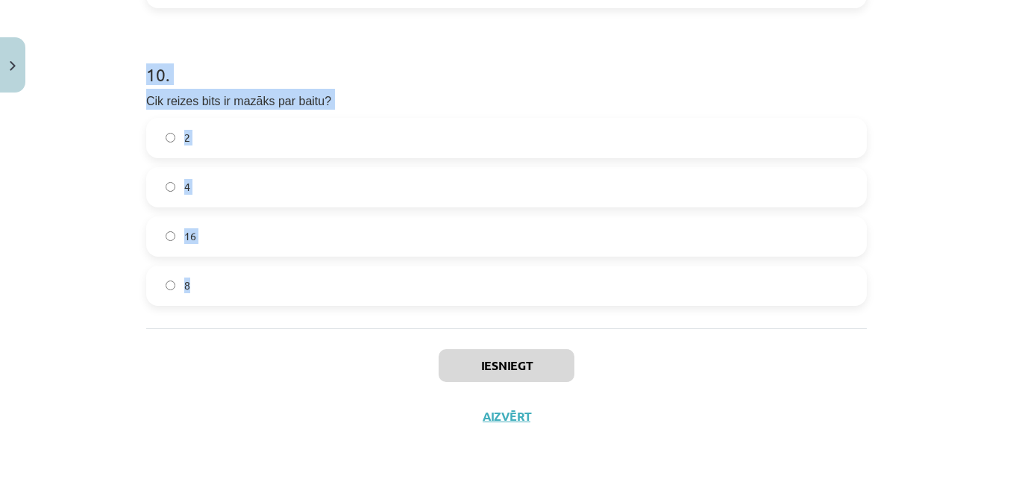
drag, startPoint x: 125, startPoint y: 315, endPoint x: 298, endPoint y: 272, distance: 178.9
click at [298, 272] on div "Mācību tēma: Datorikas 8. klases 1. ieskaites mācību materiāls #9 Noslēguma tes…" at bounding box center [506, 239] width 1013 height 479
copy form "4 . Loremipsu dolors amet consectet adip elitseddo… Eiusmo tempori Utlabor etdo…"
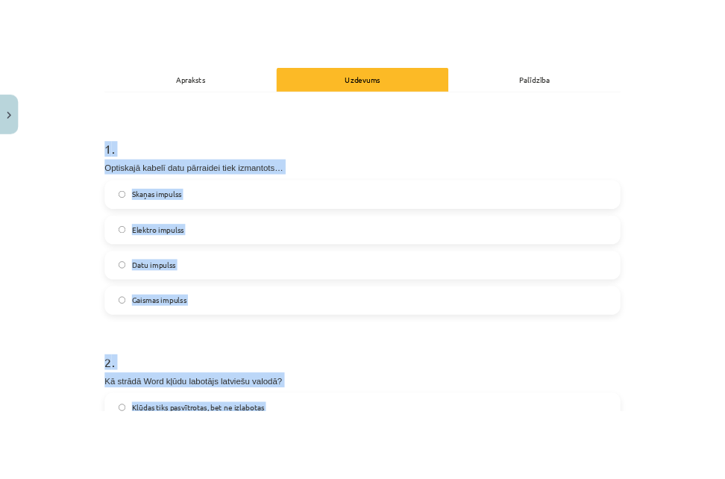
scroll to position [260, 0]
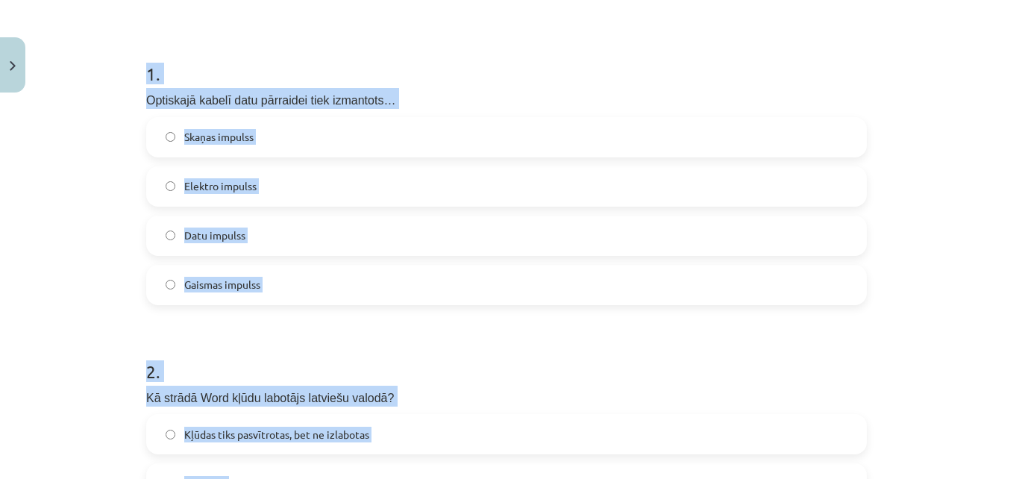
click at [421, 286] on label "Gaismas impulss" at bounding box center [506, 284] width 717 height 37
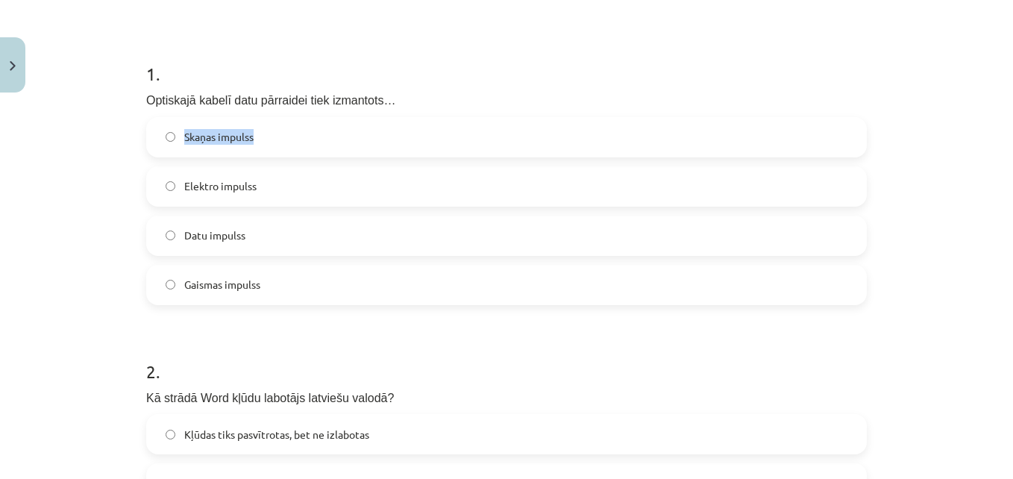
drag, startPoint x: 999, startPoint y: 85, endPoint x: 995, endPoint y: 123, distance: 38.3
click at [995, 123] on div "Mācību tēma: Datorikas 8. klases 1. ieskaites mācību materiāls #9 Noslēguma tes…" at bounding box center [506, 239] width 1013 height 479
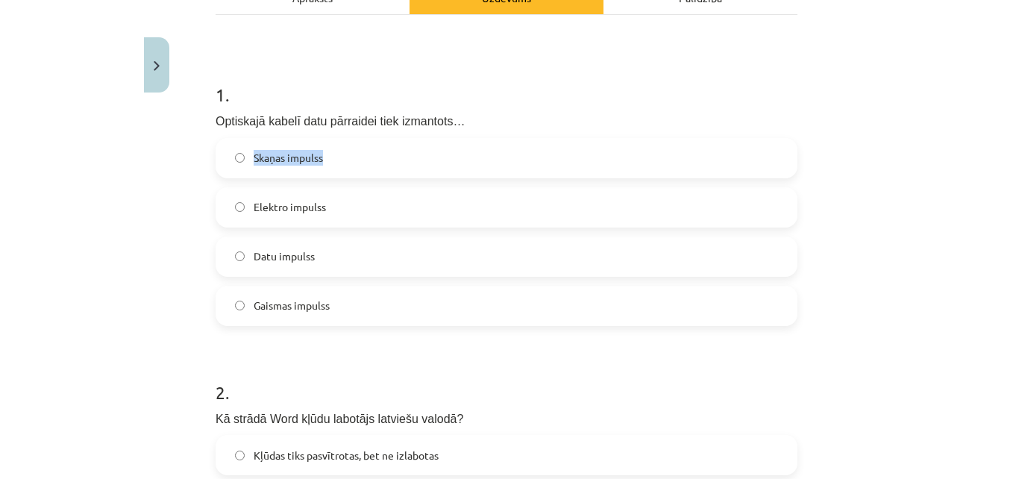
scroll to position [230, 0]
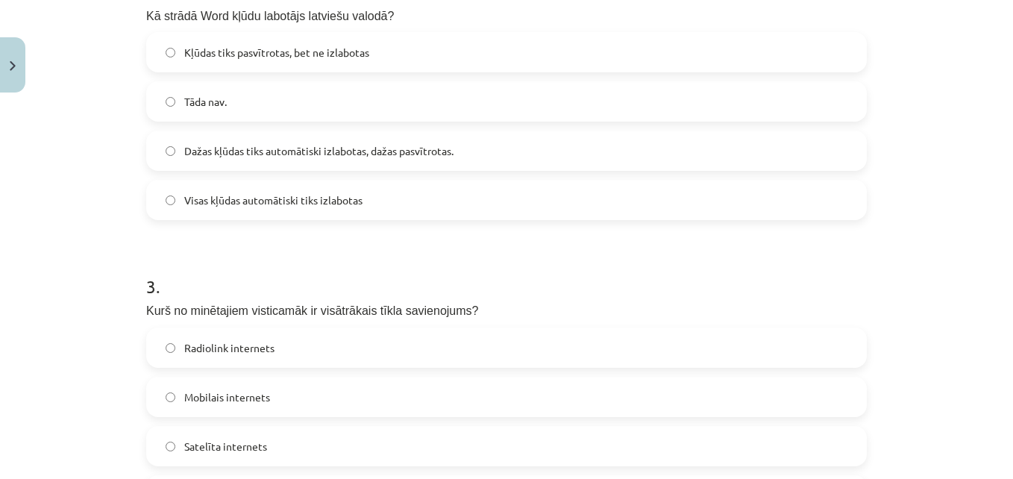
scroll to position [636, 0]
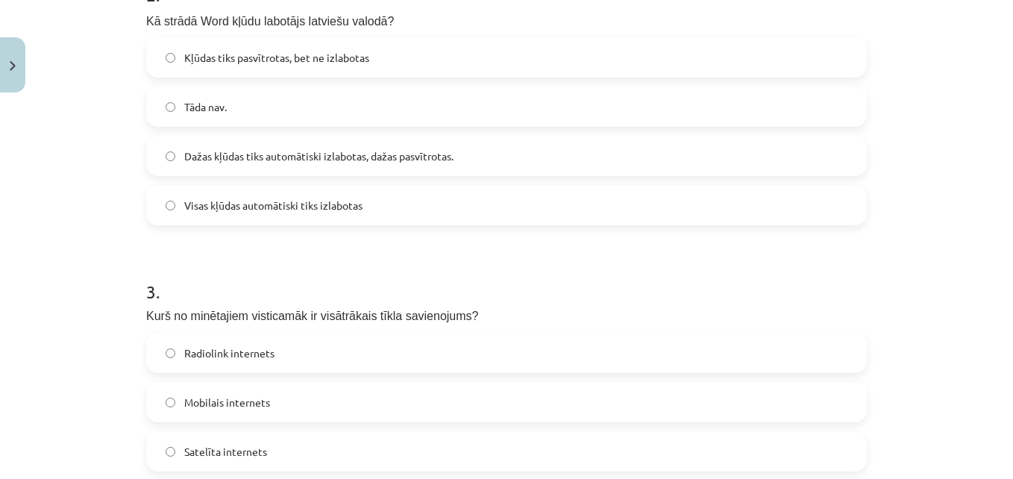
click at [237, 155] on span "Dažas kļūdas tiks automātiski izlabotas, dažas pasvītrotas." at bounding box center [318, 156] width 269 height 16
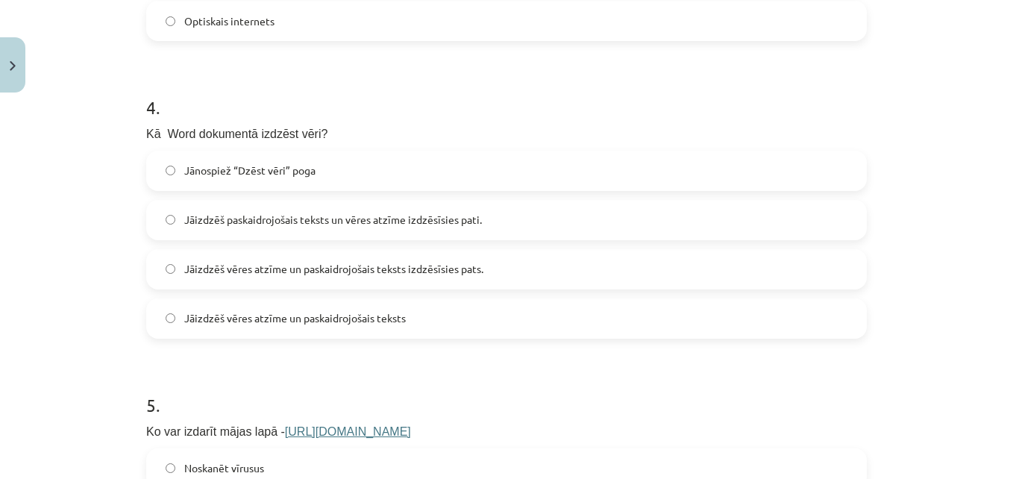
scroll to position [1133, 0]
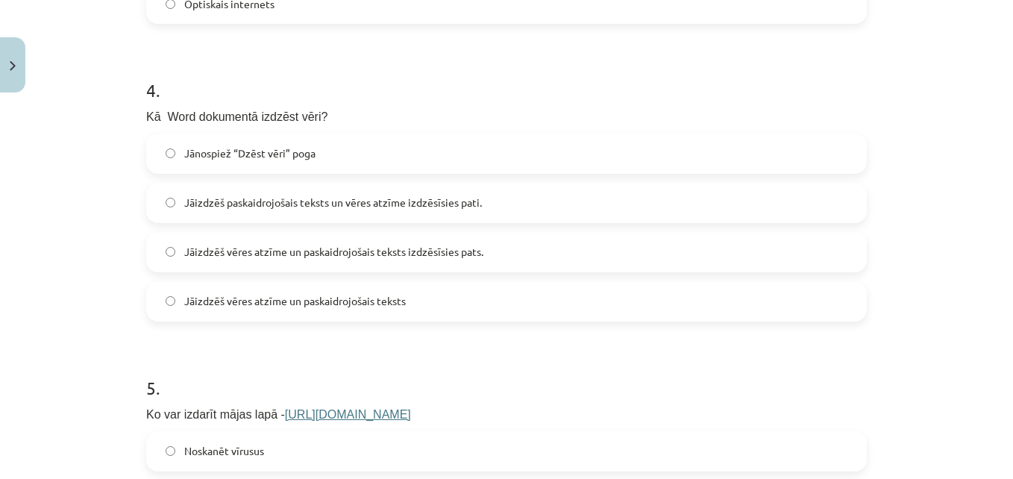
click at [249, 10] on span "Optiskais internets" at bounding box center [229, 4] width 90 height 16
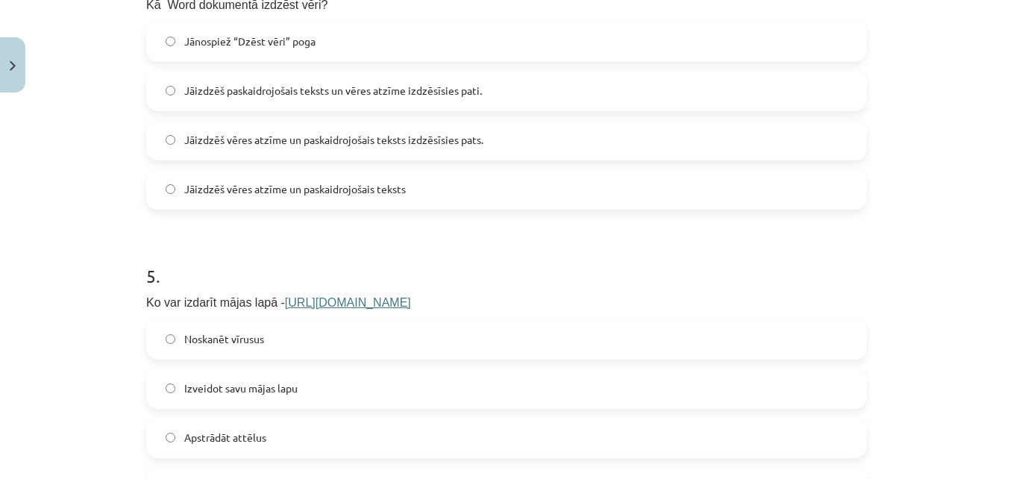
scroll to position [1256, 0]
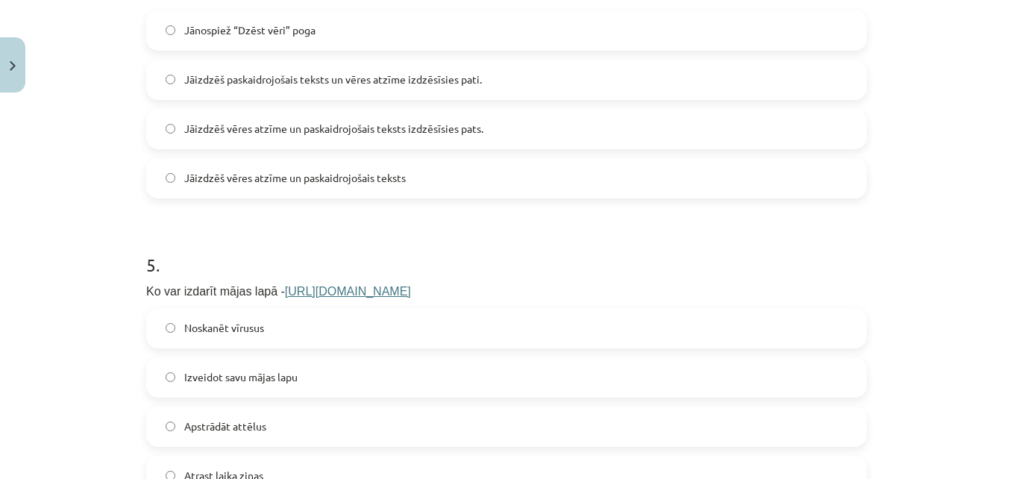
click at [346, 183] on span "Jāizdzēš vēres atzīme un paskaidrojošais teksts" at bounding box center [294, 178] width 221 height 16
click at [315, 379] on label "Izveidot savu mājas lapu" at bounding box center [506, 377] width 717 height 37
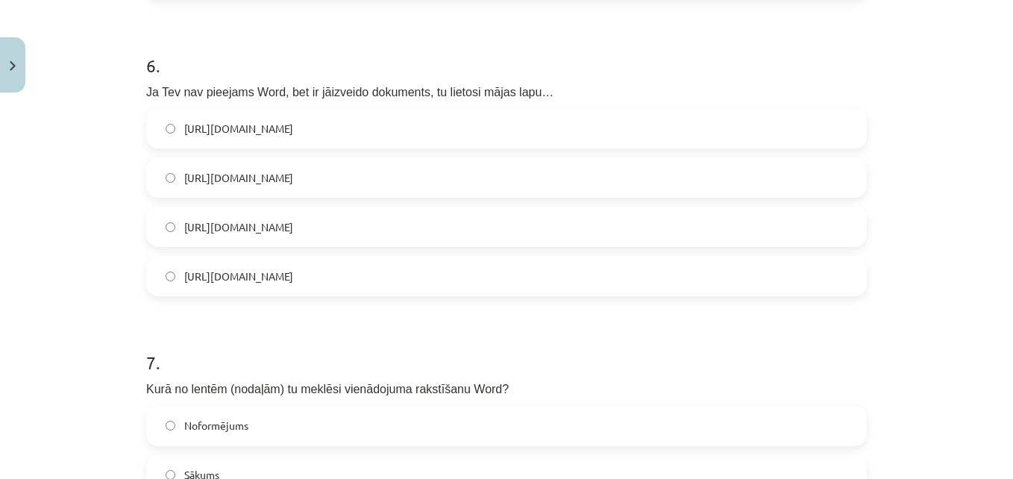
scroll to position [1769, 0]
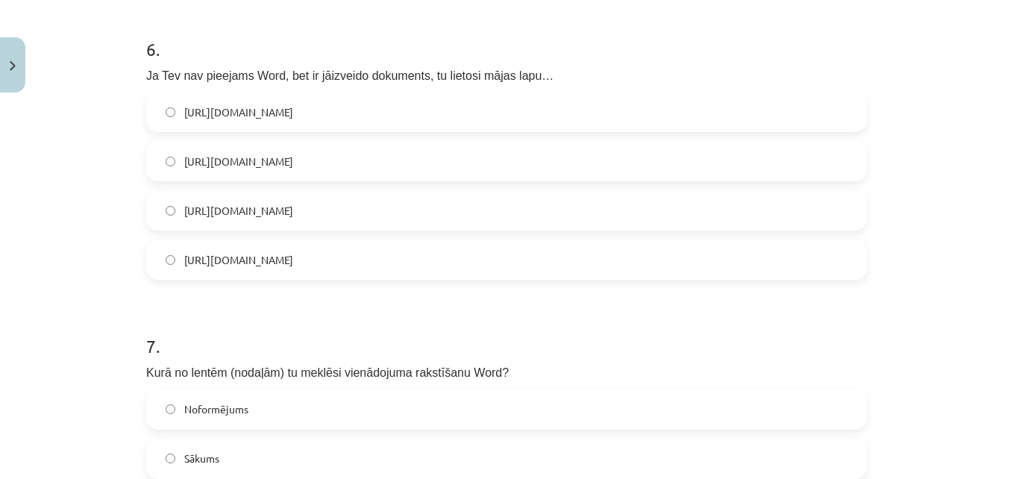
click at [365, 223] on label "[URL][DOMAIN_NAME]" at bounding box center [506, 210] width 717 height 37
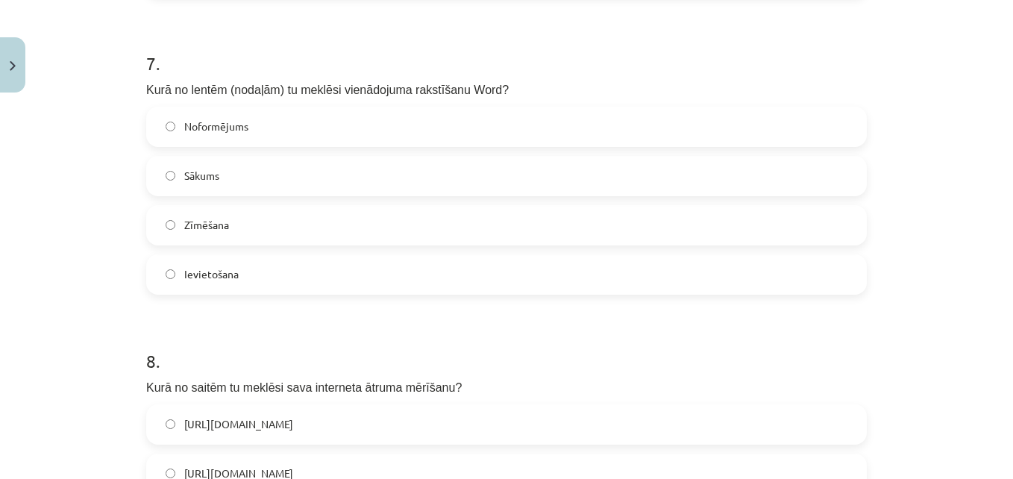
scroll to position [2063, 0]
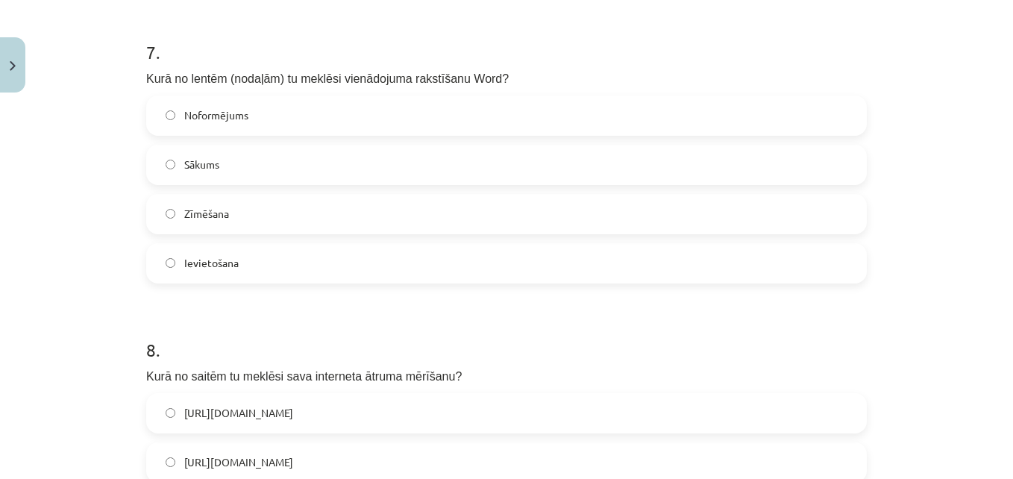
click at [221, 262] on span "Ievietošana" at bounding box center [211, 263] width 54 height 16
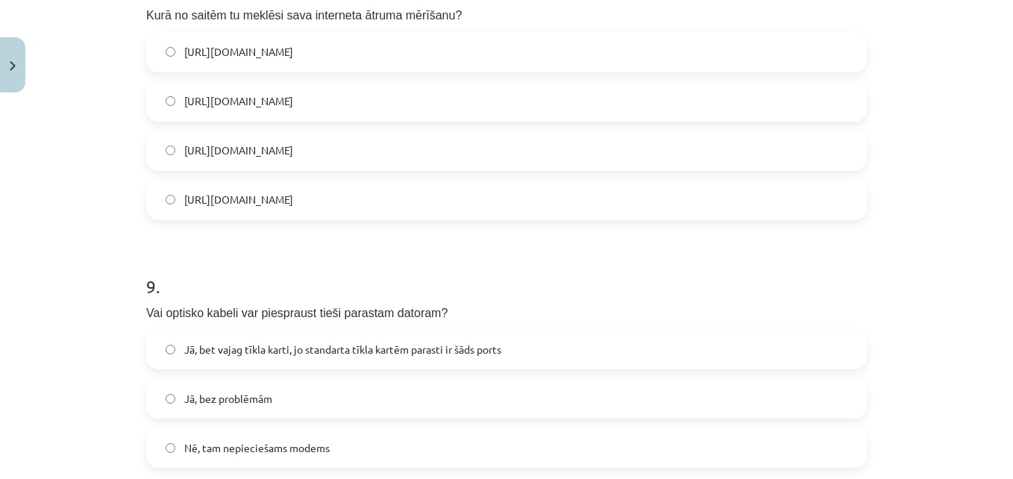
scroll to position [2457, 0]
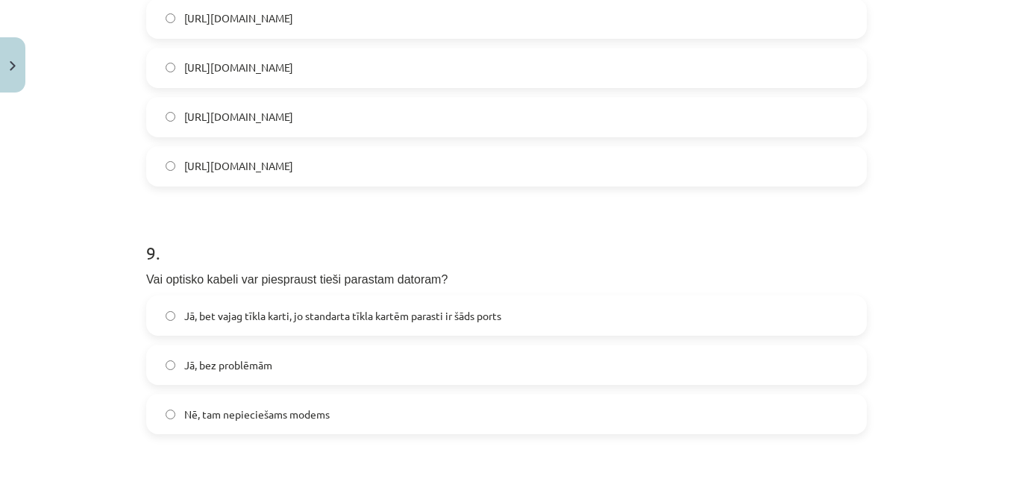
click at [395, 110] on label "[URL][DOMAIN_NAME]" at bounding box center [506, 116] width 717 height 37
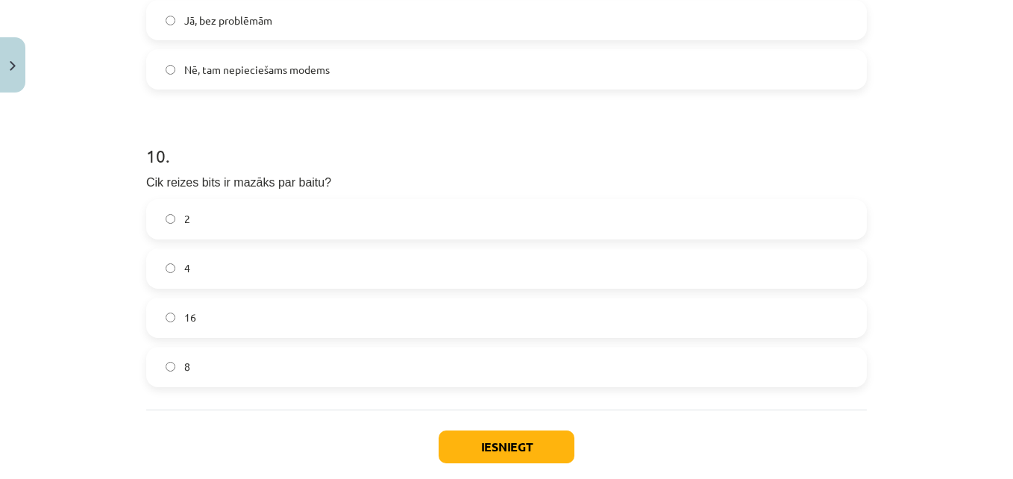
scroll to position [2841, 0]
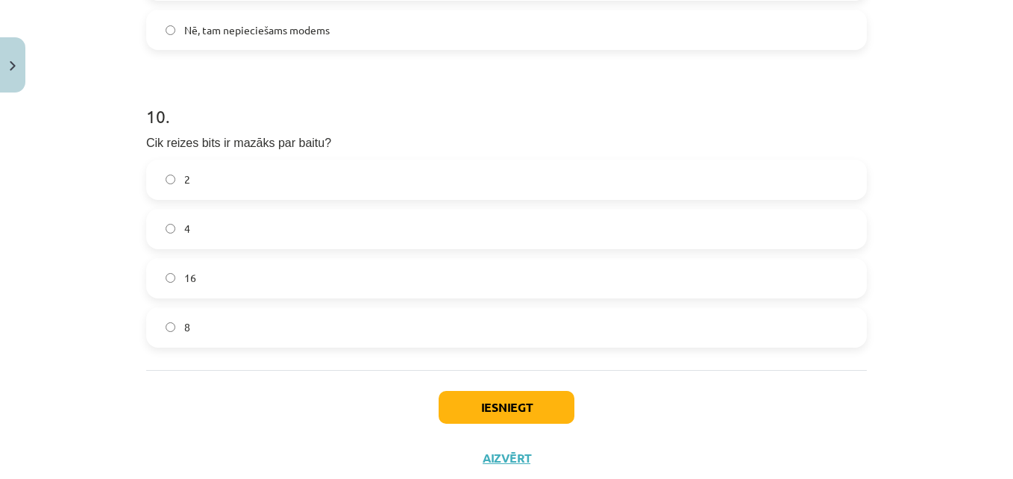
click at [372, 20] on label "Nē, tam nepieciešams modems" at bounding box center [506, 29] width 717 height 37
click at [199, 326] on label "8" at bounding box center [506, 327] width 717 height 37
click at [495, 406] on button "Iesniegt" at bounding box center [506, 407] width 136 height 33
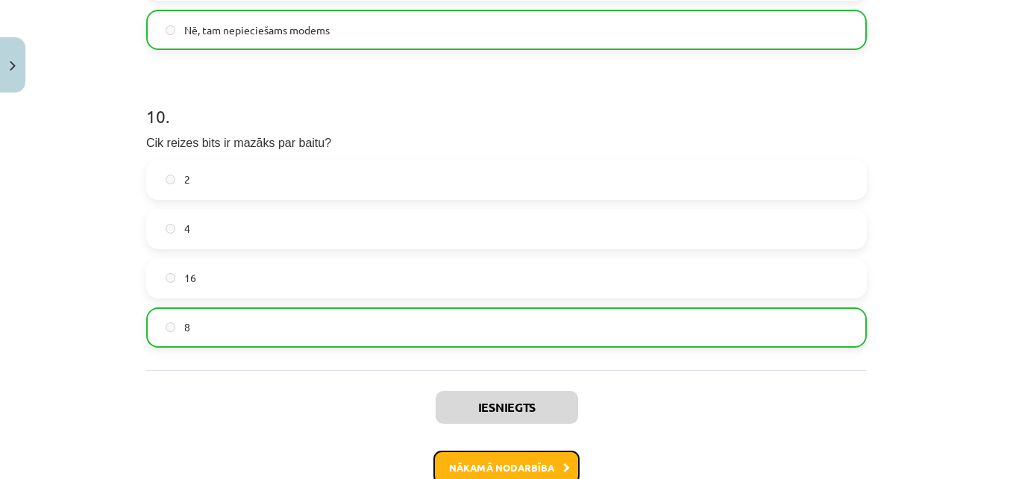
click at [520, 467] on button "Nākamā nodarbība" at bounding box center [506, 467] width 146 height 34
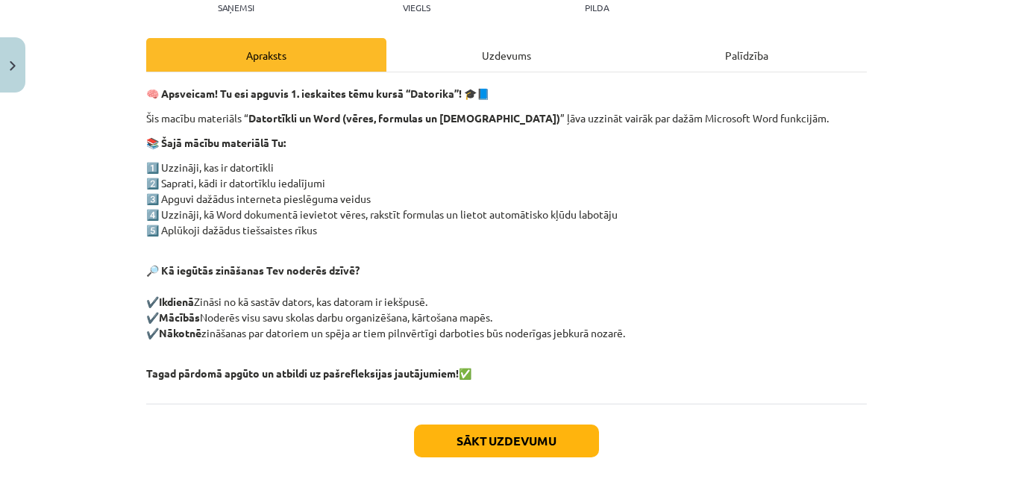
scroll to position [37, 0]
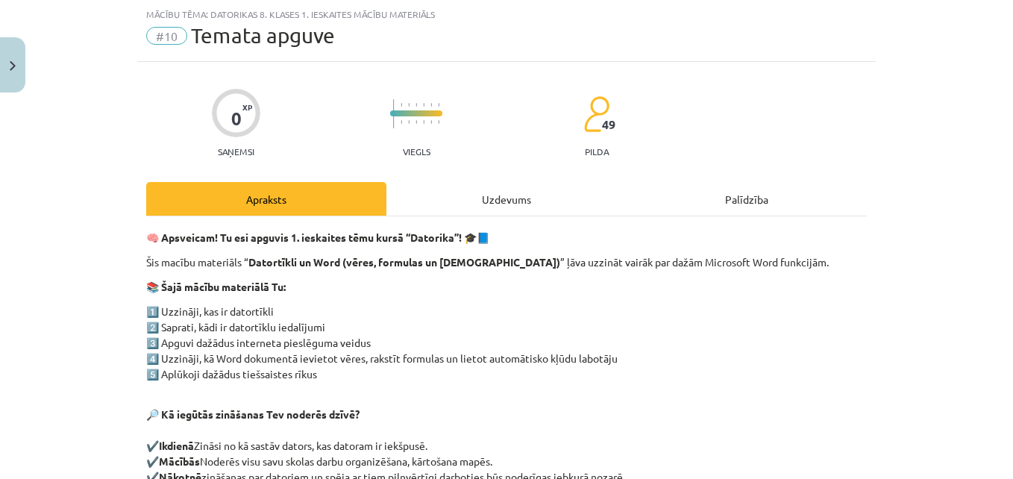
click at [494, 196] on div "Uzdevums" at bounding box center [506, 199] width 240 height 34
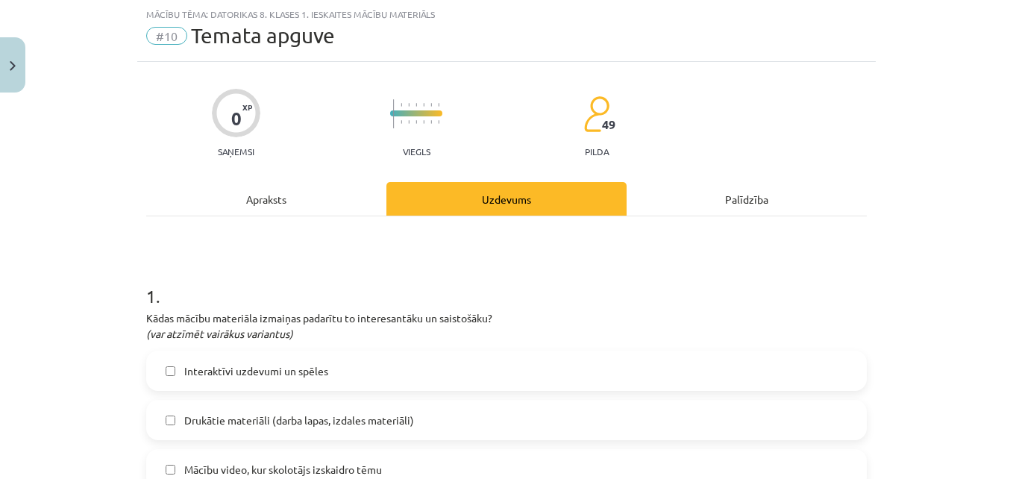
click at [292, 369] on span "Interaktīvi uzdevumi un spēles" at bounding box center [256, 371] width 144 height 16
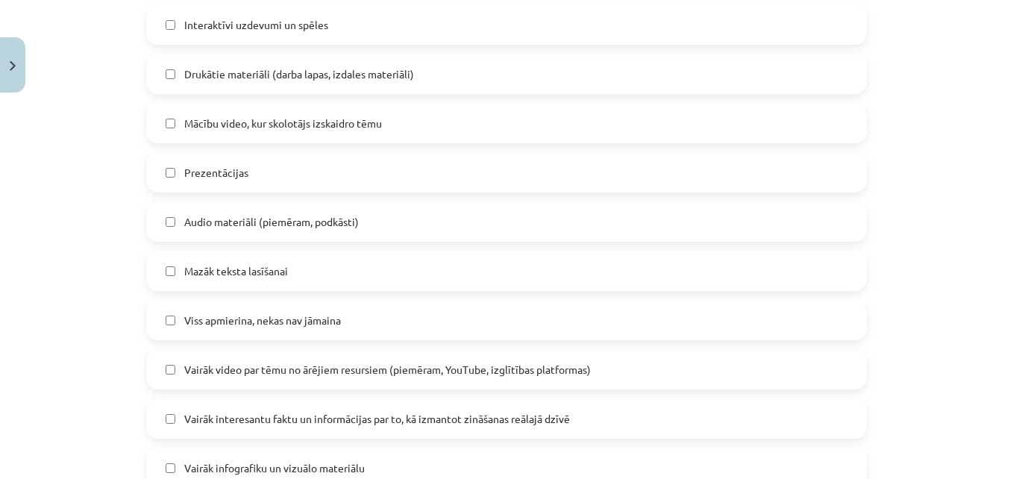
scroll to position [386, 0]
click at [277, 19] on span "Interaktīvi uzdevumi un spēles" at bounding box center [256, 23] width 144 height 16
click at [308, 60] on label "Drukātie materiāli (darba lapas, izdales materiāli)" at bounding box center [506, 71] width 717 height 37
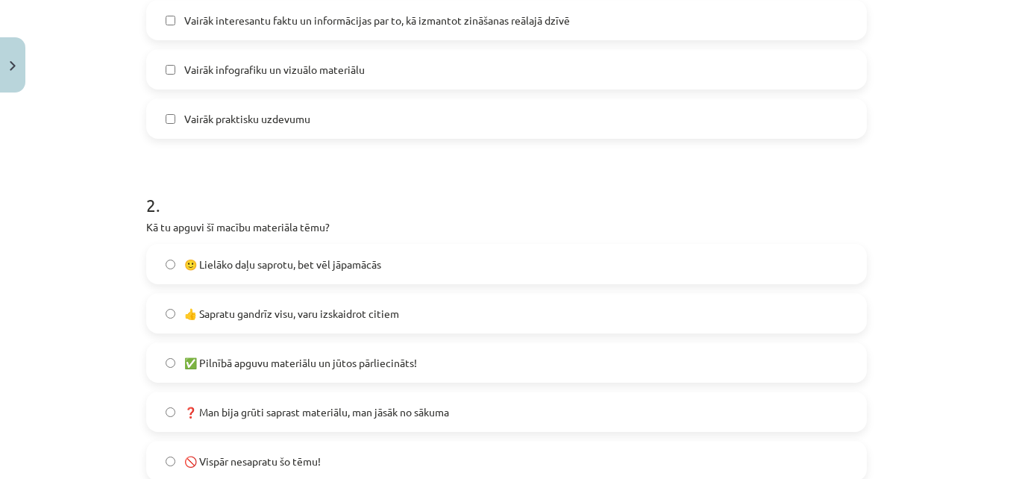
scroll to position [788, 0]
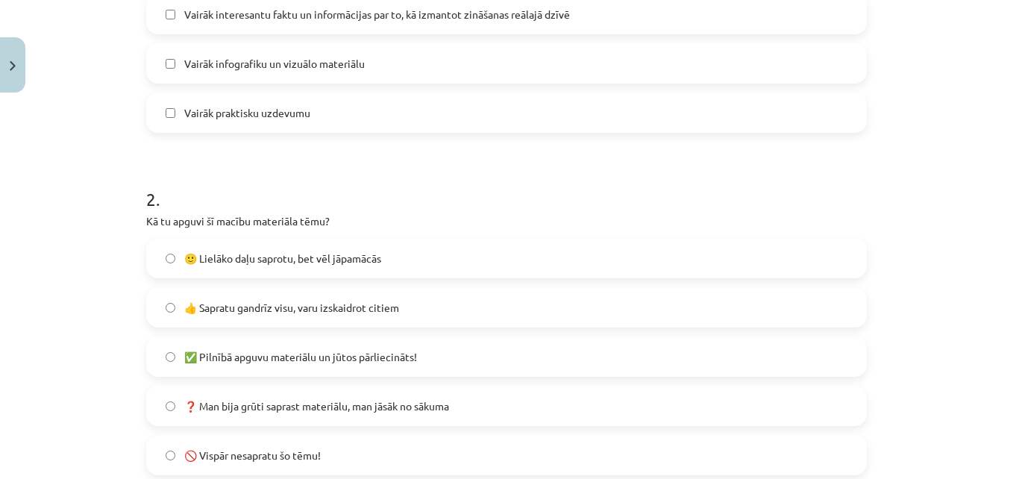
click at [339, 61] on span "Vairāk infografiku un vizuālo materiālu" at bounding box center [274, 64] width 180 height 16
click at [327, 14] on span "Vairāk interesantu faktu un informācijas par to, kā izmantot zināšanas reālajā …" at bounding box center [377, 15] width 386 height 16
click at [342, 259] on span "🙂 Lielāko daļu saprotu, bet vēl jāpamācās" at bounding box center [282, 259] width 197 height 16
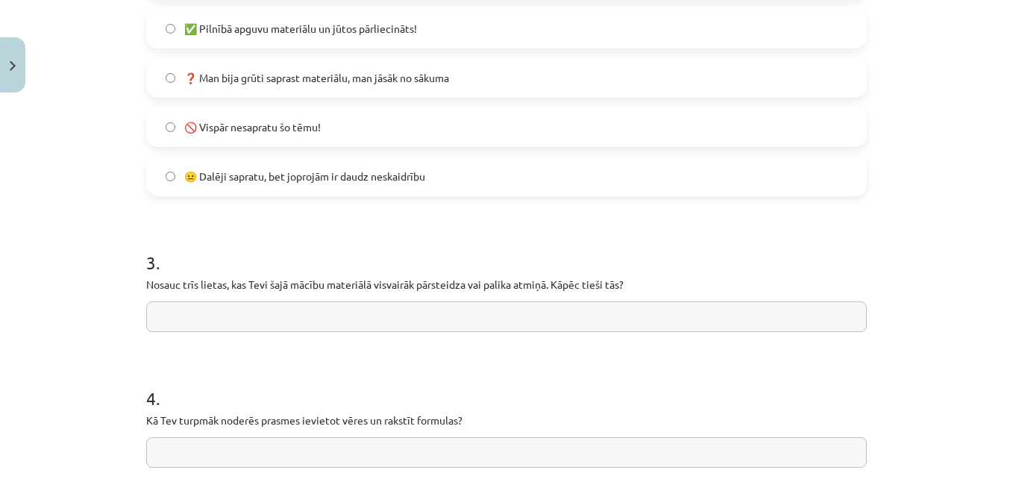
scroll to position [1269, 0]
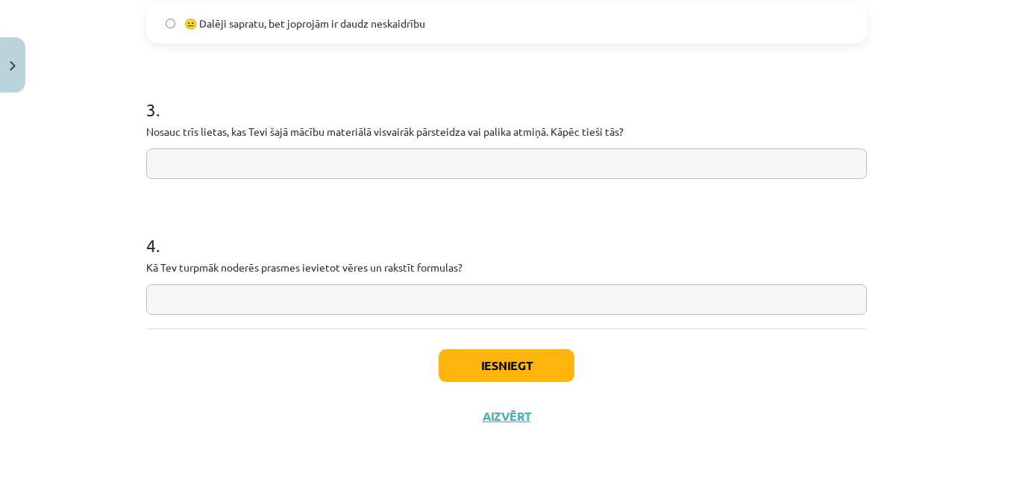
click at [453, 160] on input "text" at bounding box center [506, 163] width 720 height 31
click at [406, 303] on input "text" at bounding box center [506, 299] width 720 height 31
type input "*****"
click at [485, 377] on button "Iesniegt" at bounding box center [506, 365] width 136 height 33
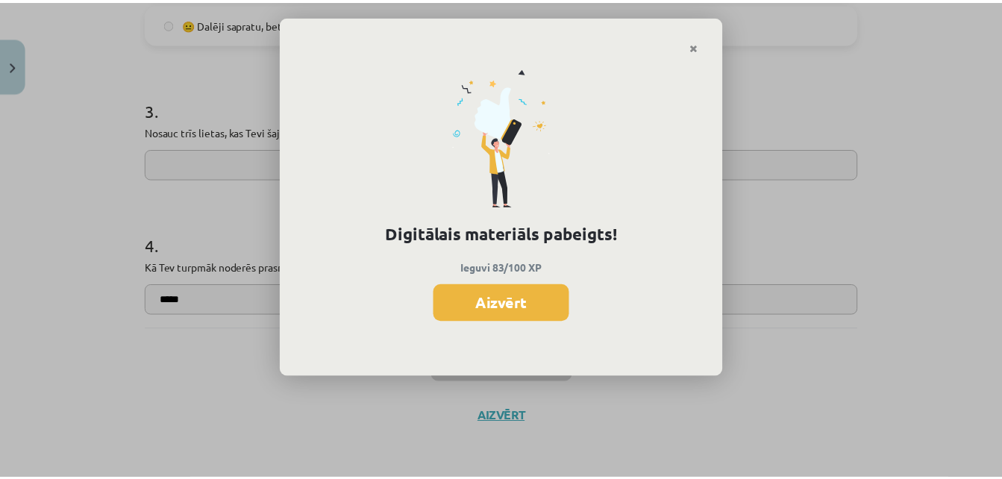
scroll to position [1023, 0]
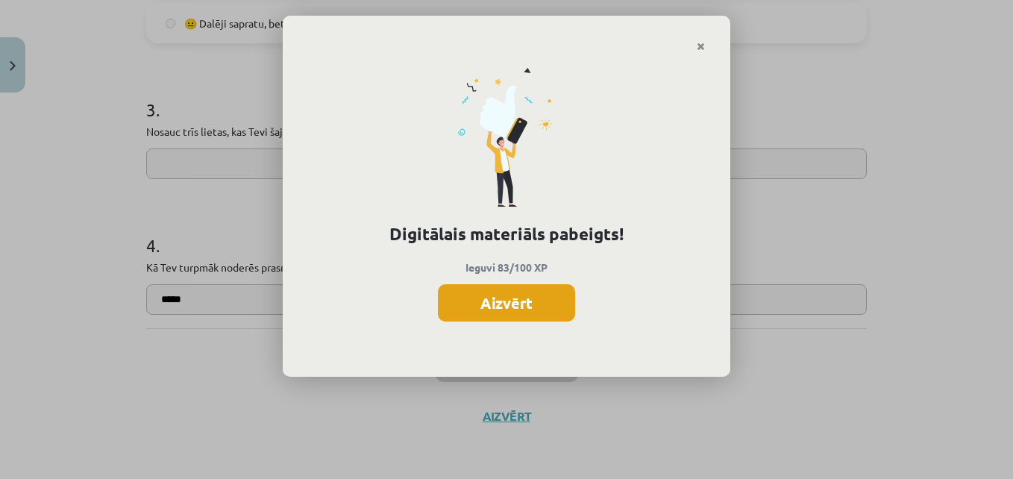
click at [491, 318] on button "Aizvērt" at bounding box center [506, 302] width 137 height 37
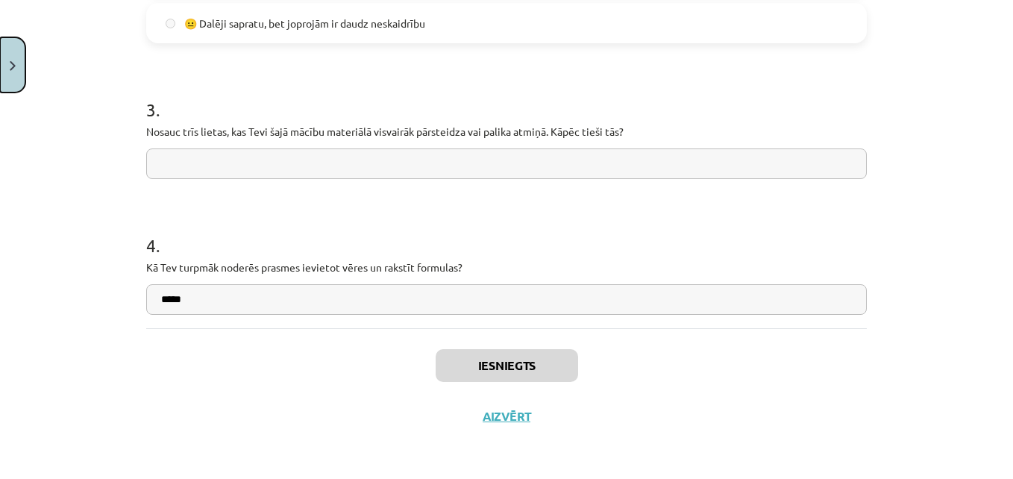
click at [11, 64] on img "Close" at bounding box center [13, 66] width 6 height 10
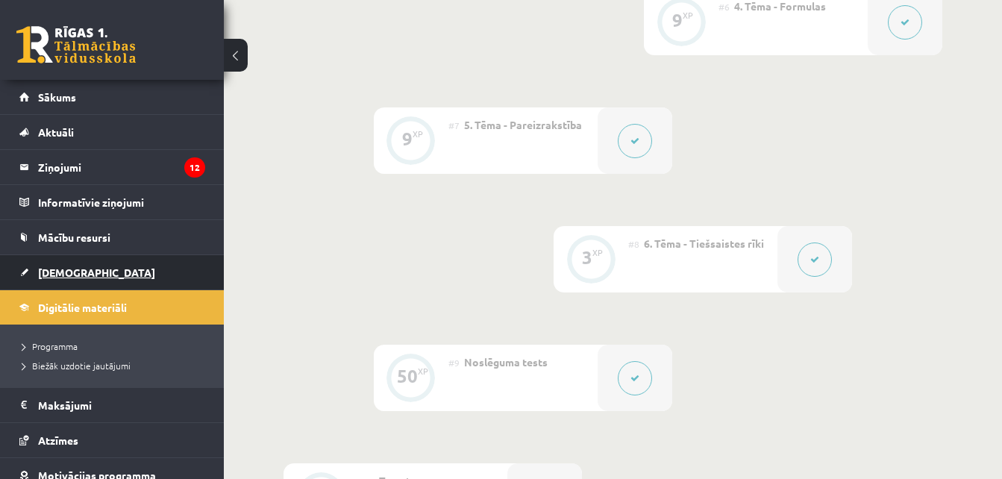
click at [110, 269] on link "[DEMOGRAPHIC_DATA]" at bounding box center [112, 272] width 186 height 34
